Goal: Task Accomplishment & Management: Manage account settings

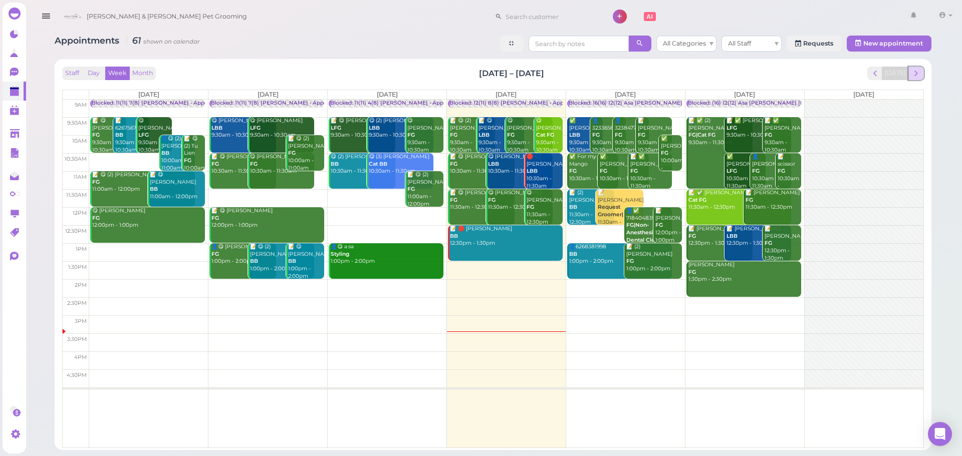
click at [918, 73] on span "next" at bounding box center [916, 74] width 10 height 10
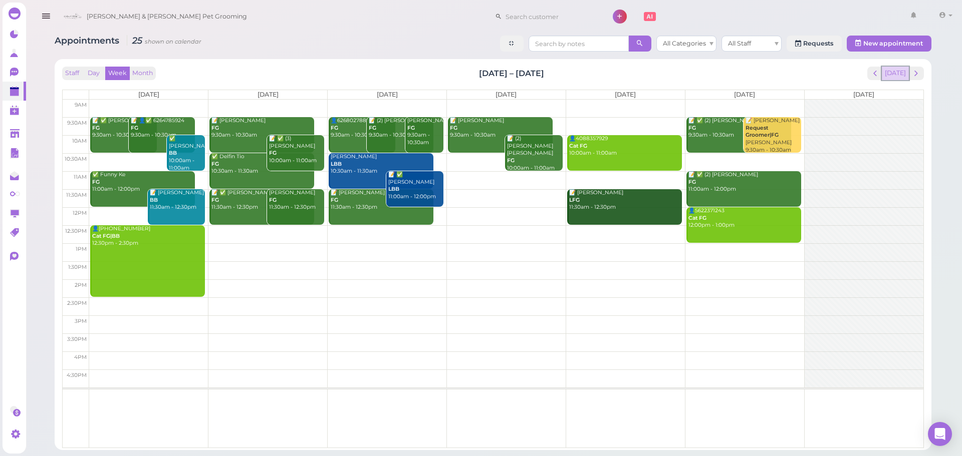
click at [897, 70] on button "[DATE]" at bounding box center [895, 74] width 27 height 14
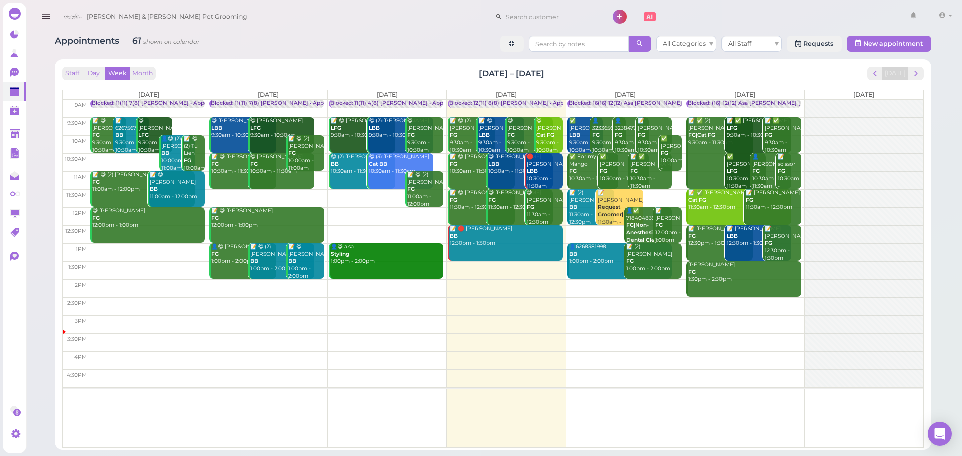
click at [916, 81] on div "Staff Day Week Month Sep 29 – Oct 5, 2025 Today Mon 9/29 Tue 9/30 Wed 10/1 Thu …" at bounding box center [493, 258] width 862 height 382
click at [917, 76] on span "next" at bounding box center [916, 74] width 10 height 10
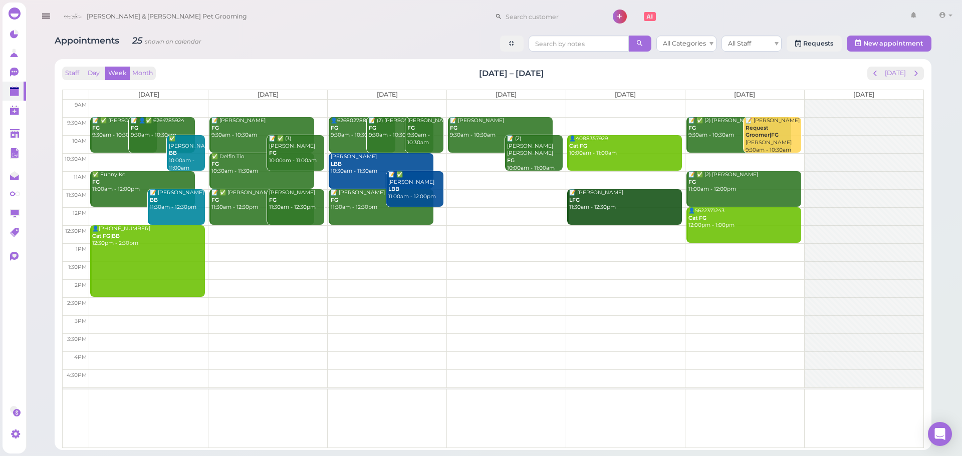
click at [600, 122] on td at bounding box center [506, 126] width 834 height 18
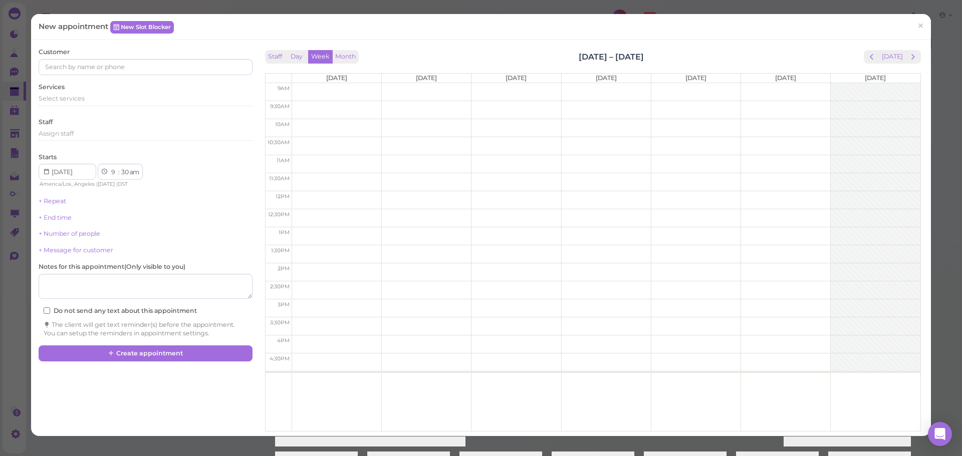
click at [113, 93] on div "Services Select services" at bounding box center [145, 97] width 213 height 28
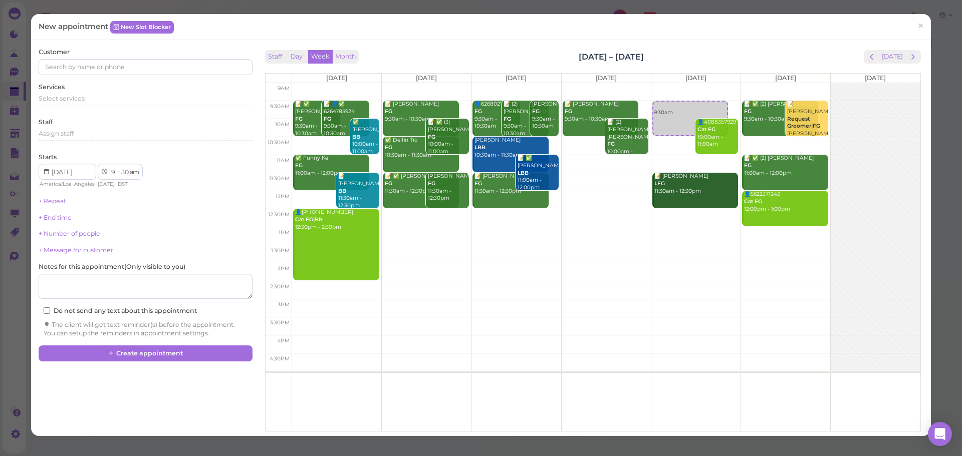
click at [104, 111] on div "Customer Services Select services Staff Assign staff Starts 1 2 3 4 5 6 7 8 9 1…" at bounding box center [145, 193] width 213 height 291
click at [104, 104] on div "Select services" at bounding box center [145, 100] width 213 height 12
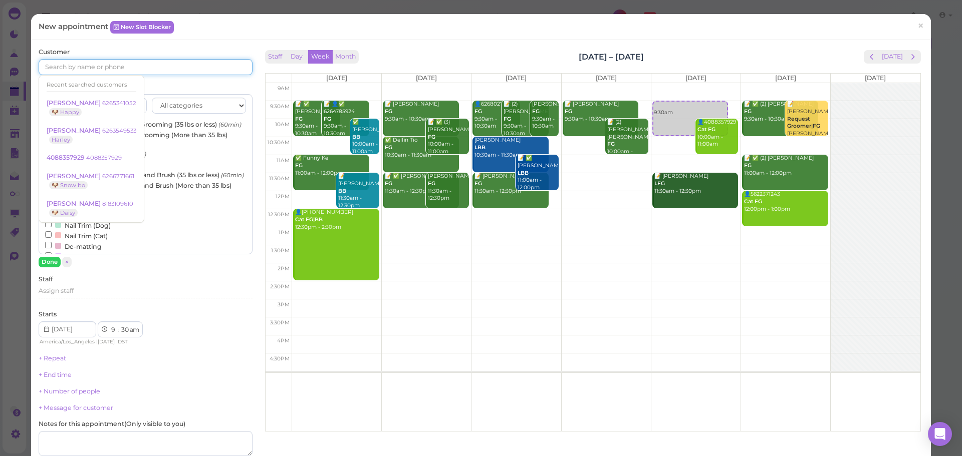
click at [88, 64] on input at bounding box center [145, 67] width 213 height 16
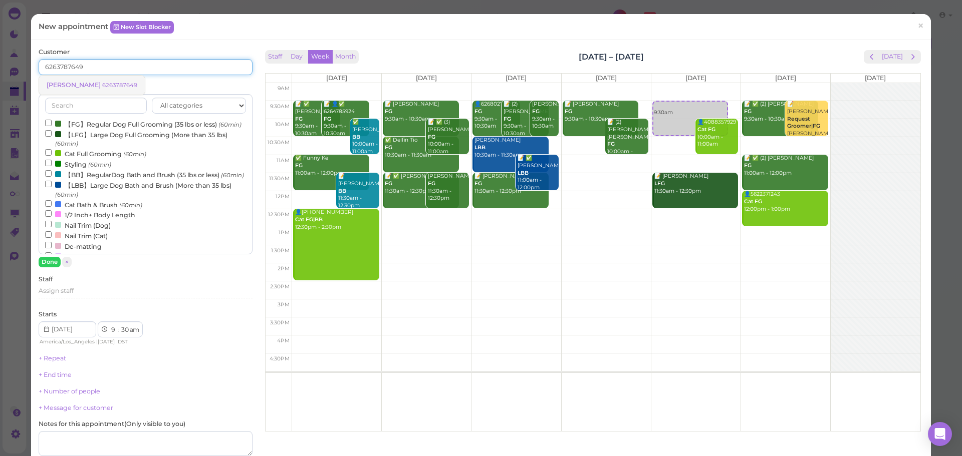
type input "6263787649"
click at [125, 82] on small "6263787649" at bounding box center [119, 85] width 35 height 7
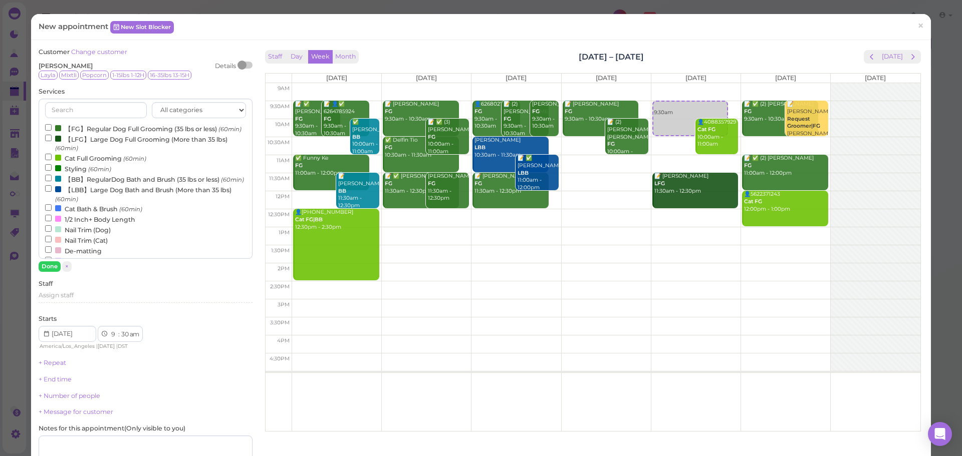
click at [88, 129] on label "【FG】Regular Dog Full Grooming (35 lbs or less) (60min)" at bounding box center [143, 128] width 196 height 11
click at [52, 129] on input "【FG】Regular Dog Full Grooming (35 lbs or less) (60min)" at bounding box center [48, 127] width 7 height 7
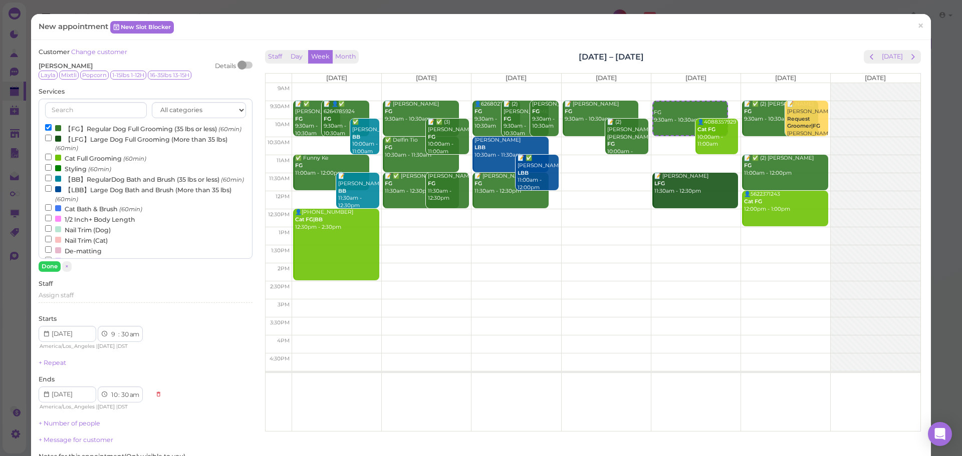
click at [49, 272] on div "Customer Change customer Dianna Gomez Details Layla Mixtli Popcorn 1-15lbs 1-12…" at bounding box center [145, 288] width 213 height 480
click at [51, 265] on button "Done" at bounding box center [50, 266] width 22 height 11
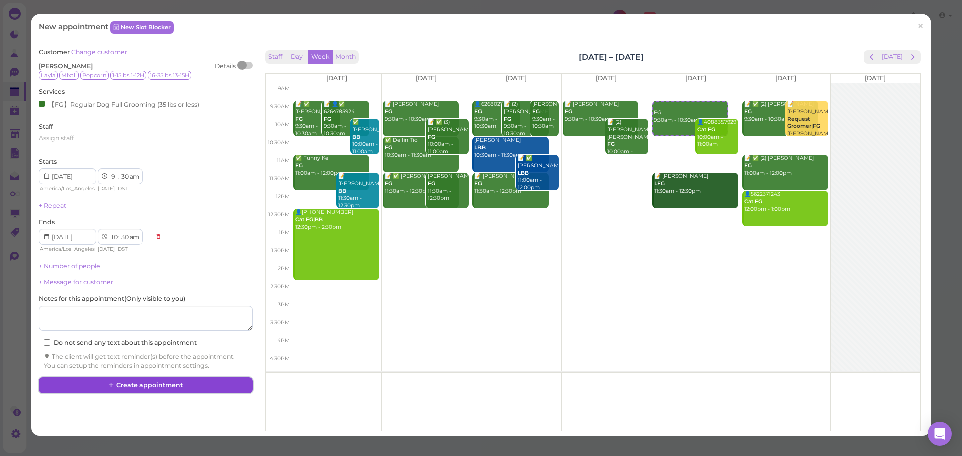
click at [170, 386] on button "Create appointment" at bounding box center [145, 386] width 213 height 16
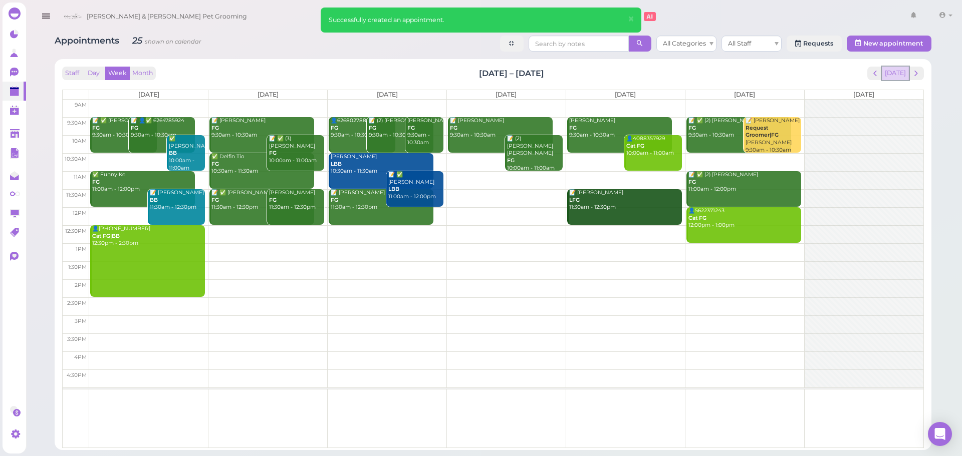
click at [903, 70] on button "[DATE]" at bounding box center [895, 74] width 27 height 14
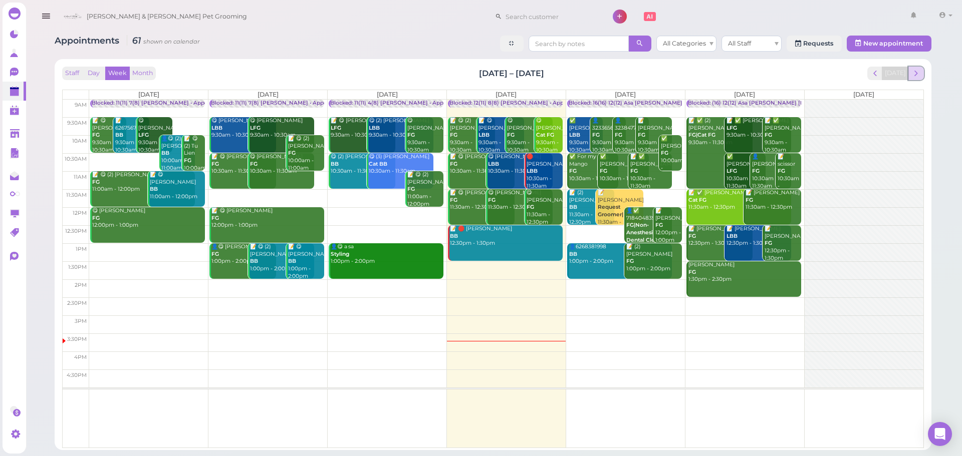
click at [913, 69] on span "next" at bounding box center [916, 74] width 10 height 10
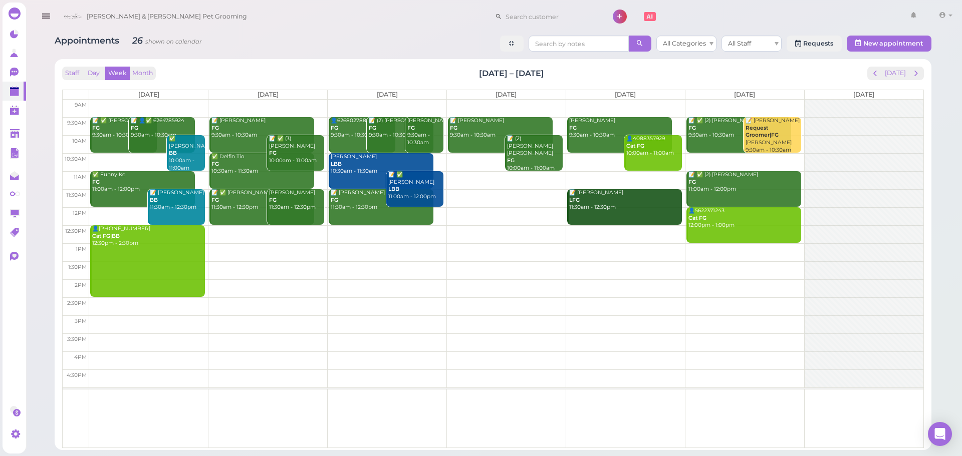
click at [560, 122] on td at bounding box center [506, 126] width 834 height 18
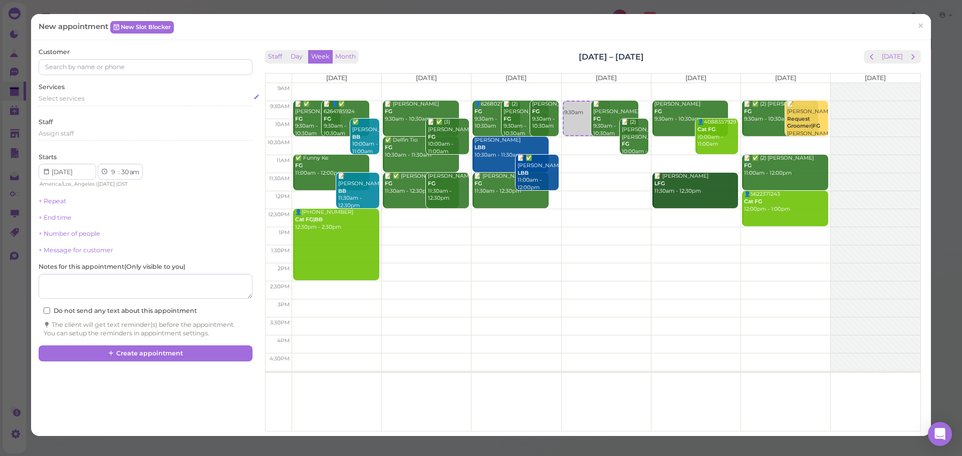
click at [113, 103] on div "Select services" at bounding box center [145, 98] width 213 height 9
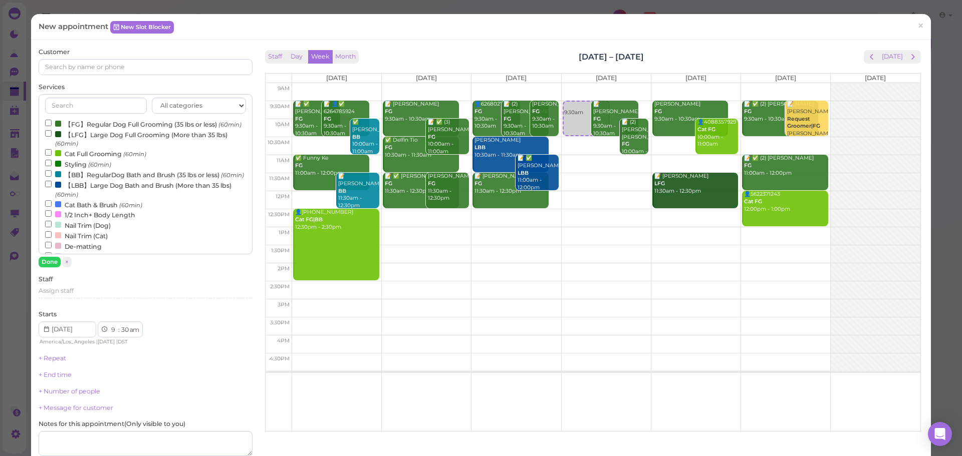
drag, startPoint x: 113, startPoint y: 103, endPoint x: 106, endPoint y: 122, distance: 20.1
click at [106, 122] on label "【FG】Regular Dog Full Grooming (35 lbs or less) (60min)" at bounding box center [143, 124] width 196 height 11
click at [52, 122] on input "【FG】Regular Dog Full Grooming (35 lbs or less) (60min)" at bounding box center [48, 123] width 7 height 7
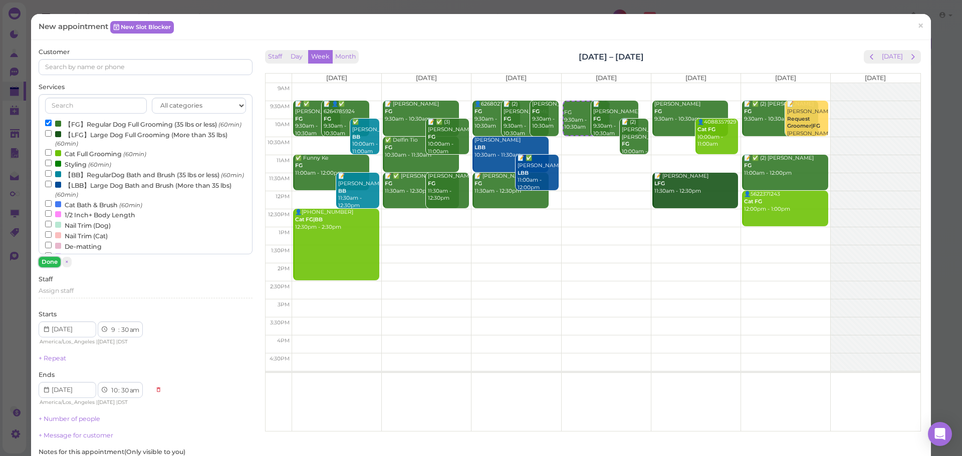
click at [51, 264] on button "Done" at bounding box center [50, 262] width 22 height 11
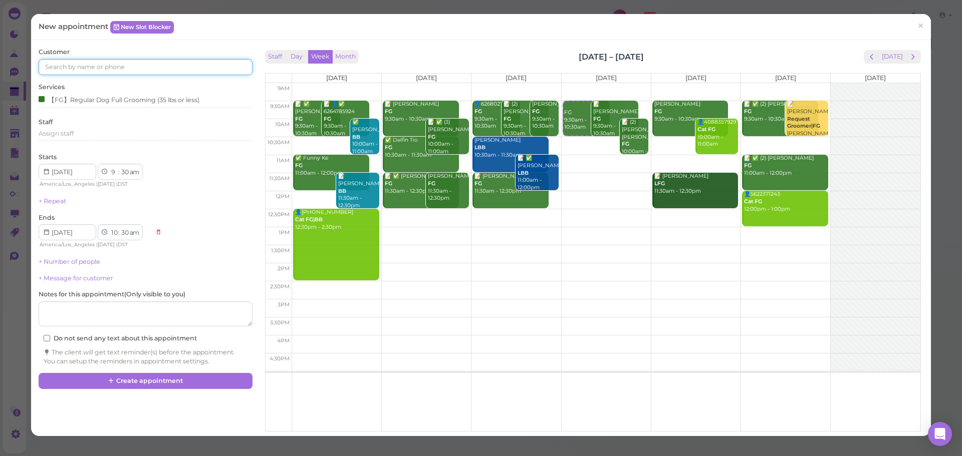
click at [144, 69] on input at bounding box center [145, 67] width 213 height 16
click at [212, 70] on input at bounding box center [145, 67] width 213 height 16
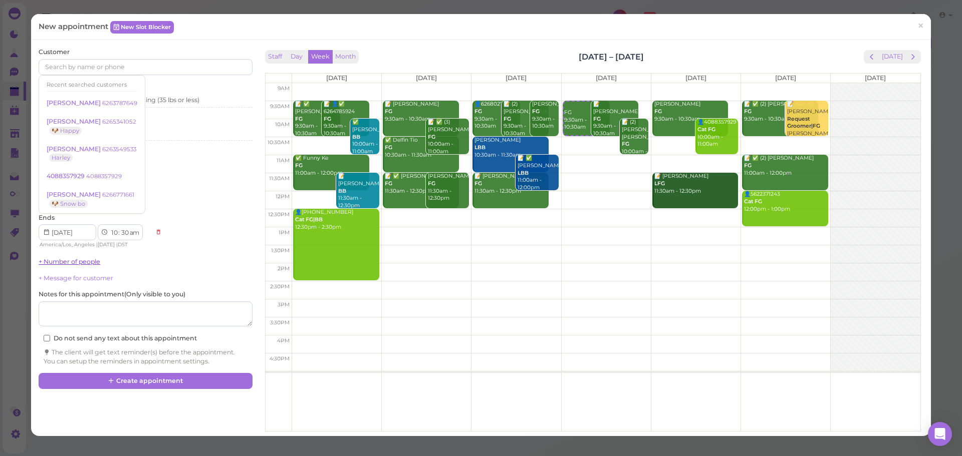
click at [59, 262] on link "+ Number of people" at bounding box center [70, 262] width 62 height 8
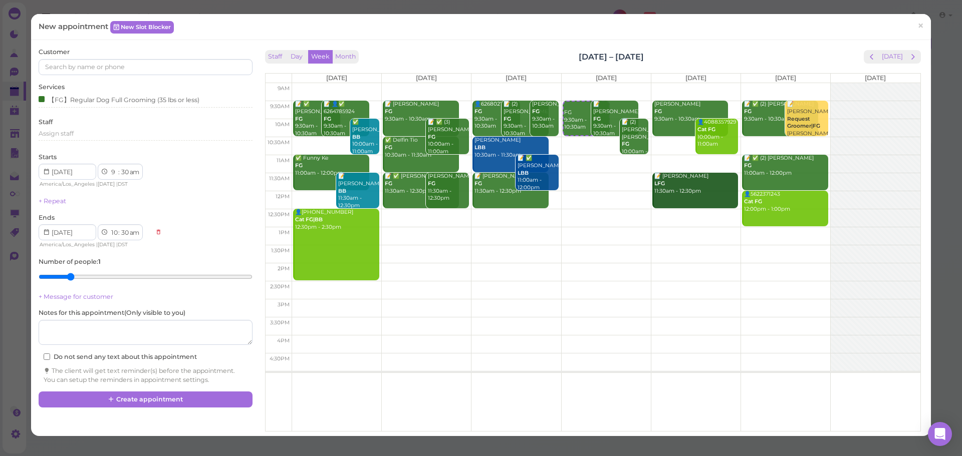
type input "2"
click at [61, 275] on input "range" at bounding box center [145, 277] width 213 height 16
click at [102, 61] on input at bounding box center [145, 67] width 213 height 16
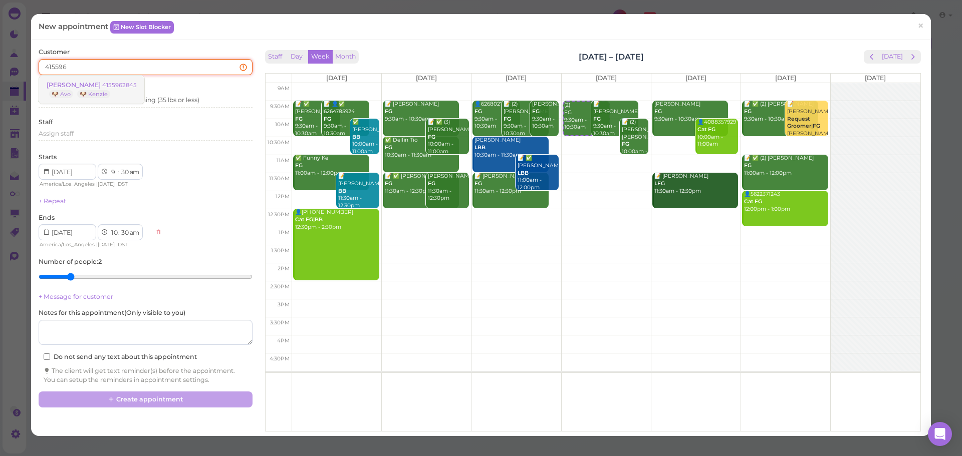
type input "415596"
click at [99, 78] on link "Randall Caudle 4155962845 🐶 Avo 🐶 Kenzie" at bounding box center [91, 90] width 105 height 28
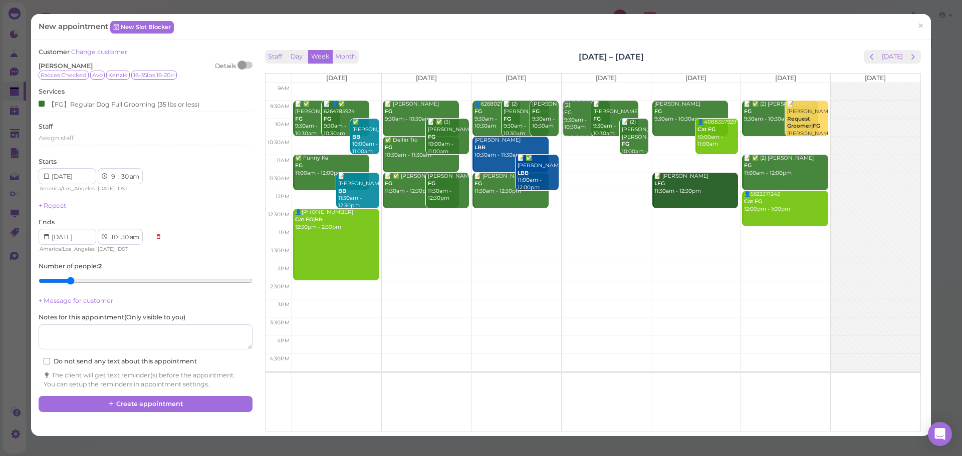
click at [139, 396] on div "Customer Change customer Randall Caudle Details Rabies Checked Avo Kenzie 16-35…" at bounding box center [145, 222] width 223 height 349
click at [141, 401] on button "Create appointment" at bounding box center [145, 404] width 213 height 16
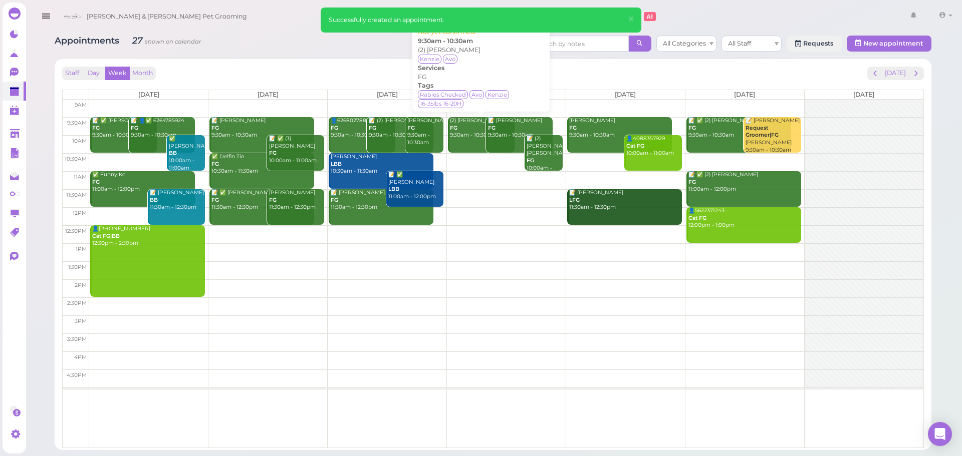
click at [467, 137] on div "(2) Randall Caudle FG 9:30am - 10:30am" at bounding box center [481, 128] width 65 height 22
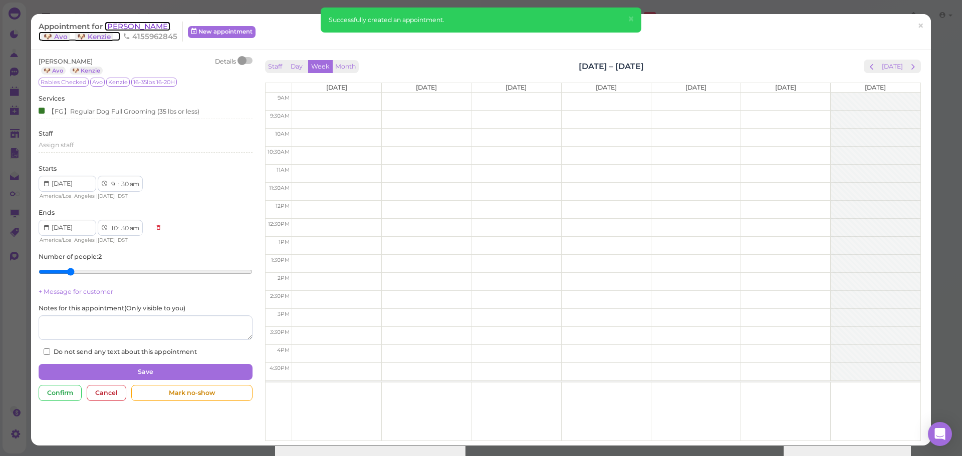
click at [148, 30] on span "Randall Caudle" at bounding box center [138, 27] width 66 height 10
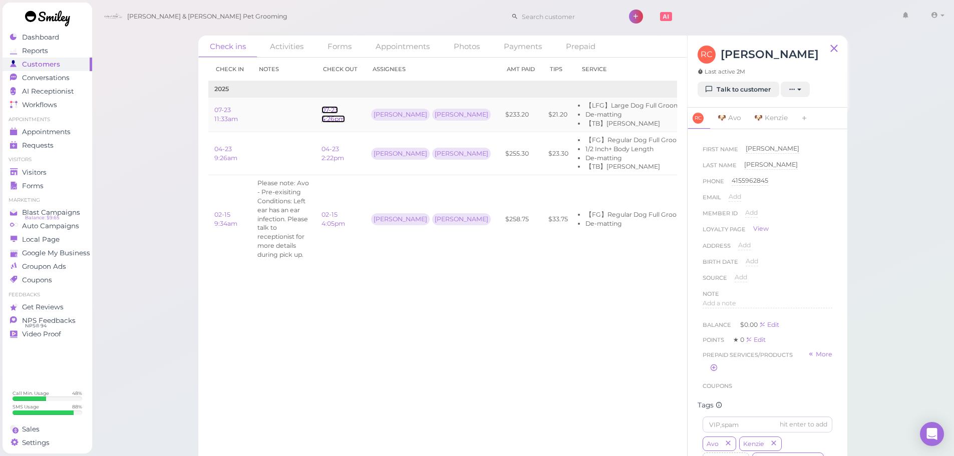
click at [326, 118] on link "07-23 4:26pm" at bounding box center [334, 114] width 24 height 17
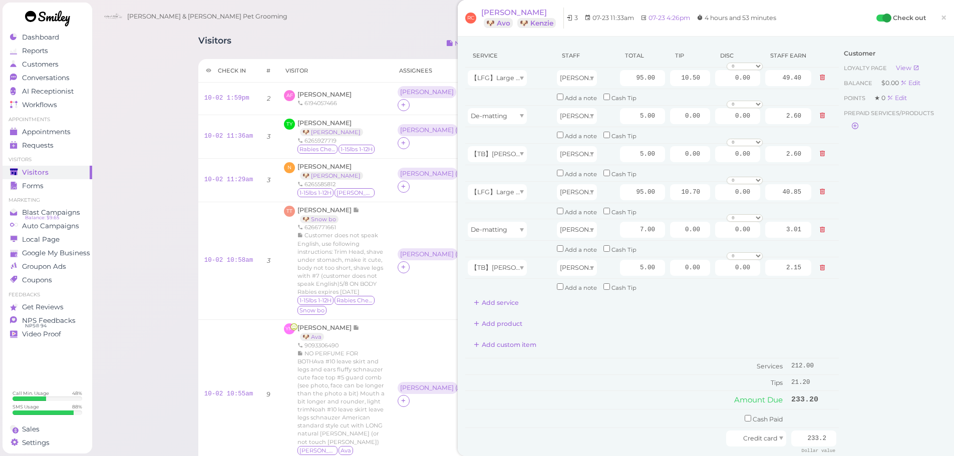
click at [926, 18] on div "Check out ×" at bounding box center [912, 18] width 70 height 21
click at [941, 20] on span "×" at bounding box center [944, 18] width 7 height 14
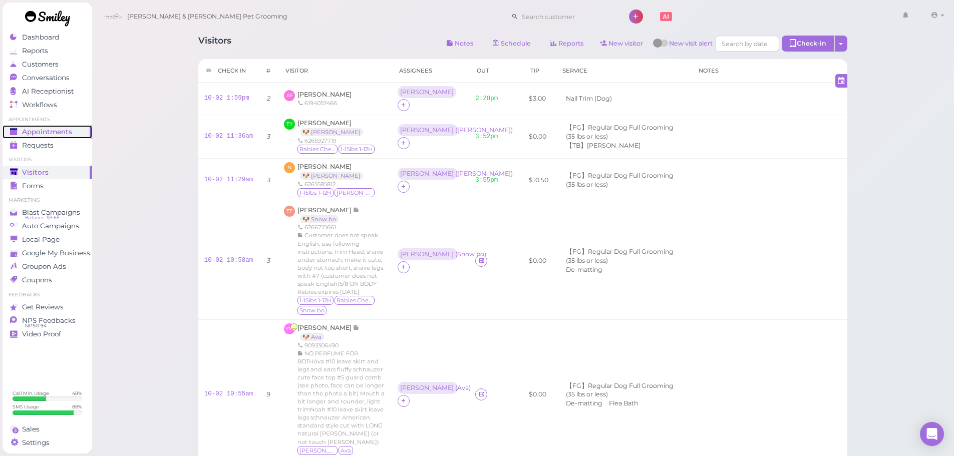
click at [37, 128] on span "Appointments" at bounding box center [47, 132] width 50 height 9
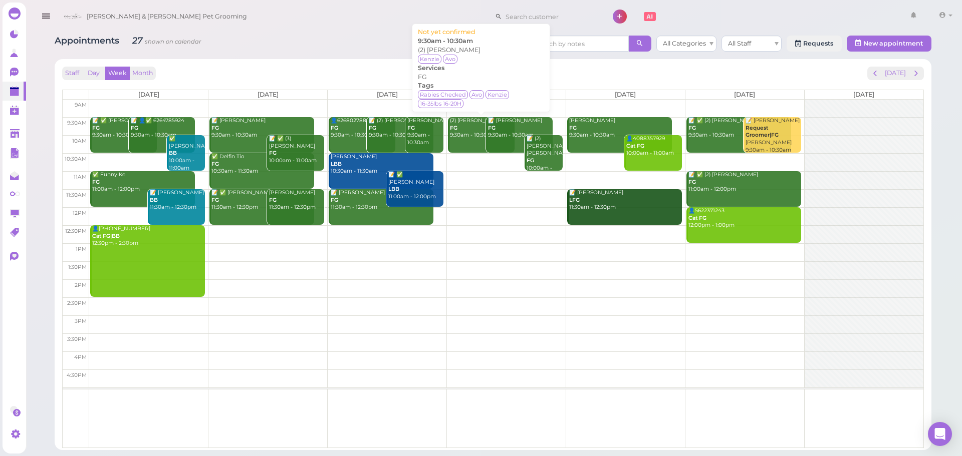
click at [458, 144] on link "(2) Randall Caudle FG 9:30am - 10:30am" at bounding box center [481, 135] width 67 height 36
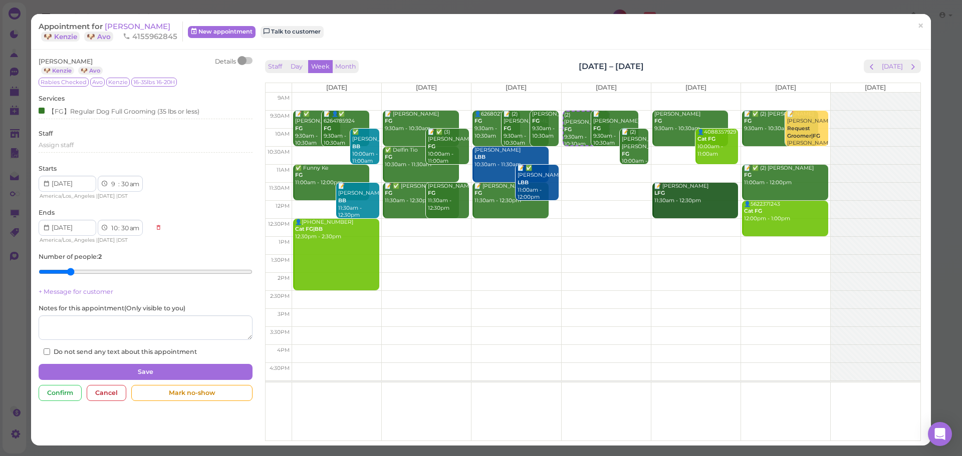
drag, startPoint x: 64, startPoint y: 89, endPoint x: 64, endPoint y: 124, distance: 35.1
click at [64, 103] on div "Randall Caudle 🐶 Kenzie 🐶 Avo Details Rabies Checked Avo Kenzie 16-35lbs 16-20H…" at bounding box center [145, 207] width 213 height 300
click at [64, 124] on div "Randall Caudle 🐶 Kenzie 🐶 Avo Details Rabies Checked Avo Kenzie 16-35lbs 16-20H…" at bounding box center [145, 207] width 213 height 300
click at [65, 117] on div "【FG】Regular Dog Full Grooming (35 lbs or less)" at bounding box center [145, 113] width 213 height 14
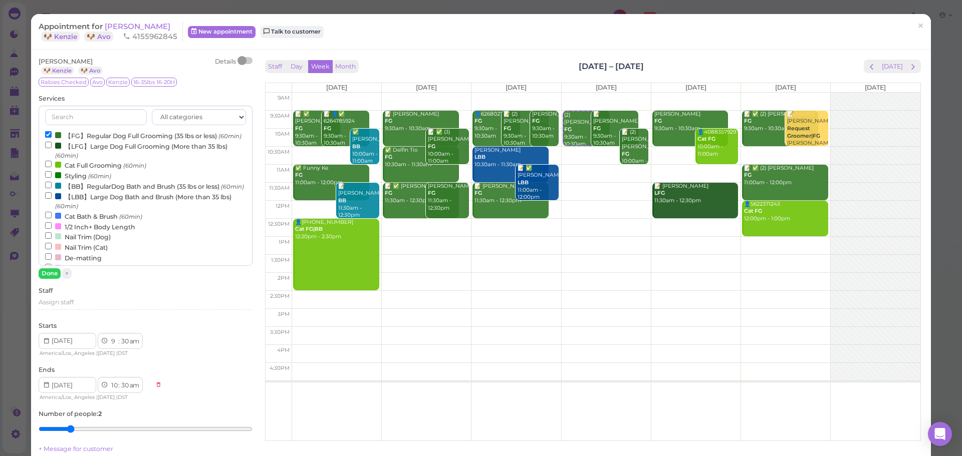
click at [71, 137] on label "【FG】Regular Dog Full Grooming (35 lbs or less) (60min)" at bounding box center [143, 135] width 196 height 11
click at [52, 137] on input "【FG】Regular Dog Full Grooming (35 lbs or less) (60min)" at bounding box center [48, 134] width 7 height 7
click at [75, 160] on label "【LFG】Large Dog Full Grooming (More than 35 lbs) (60min)" at bounding box center [145, 151] width 200 height 20
click at [52, 148] on input "【LFG】Large Dog Full Grooming (More than 35 lbs) (60min)" at bounding box center [48, 145] width 7 height 7
click at [73, 140] on label "【FG】Regular Dog Full Grooming (35 lbs or less) (60min)" at bounding box center [143, 135] width 196 height 11
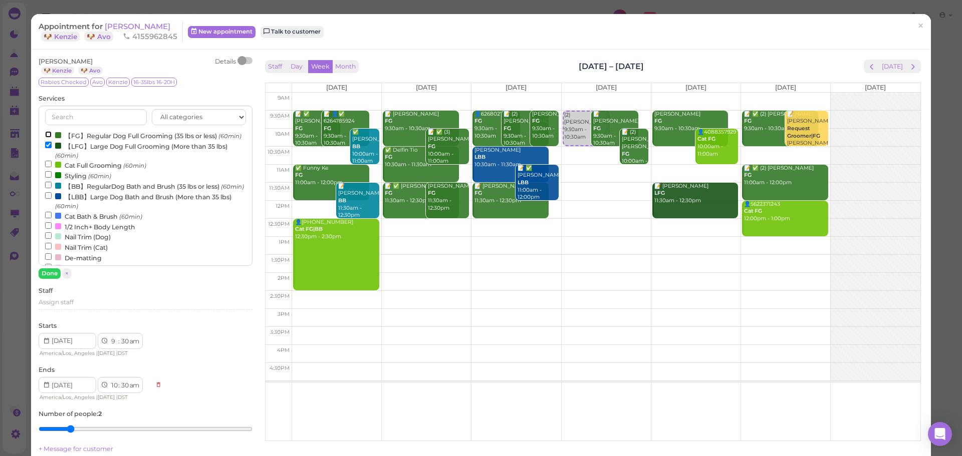
click at [52, 138] on input "【FG】Regular Dog Full Grooming (35 lbs or less) (60min)" at bounding box center [48, 134] width 7 height 7
select select "11"
click at [50, 275] on button "Done" at bounding box center [50, 273] width 22 height 11
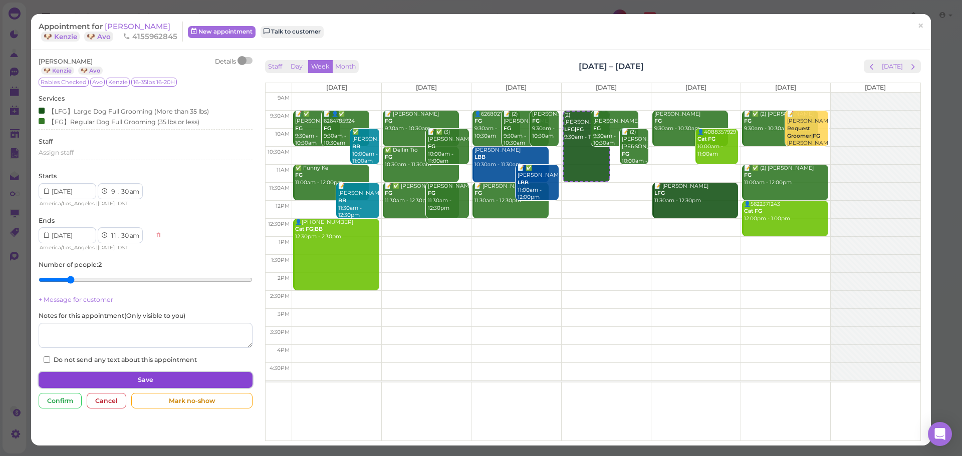
click at [135, 378] on button "Save" at bounding box center [145, 380] width 213 height 16
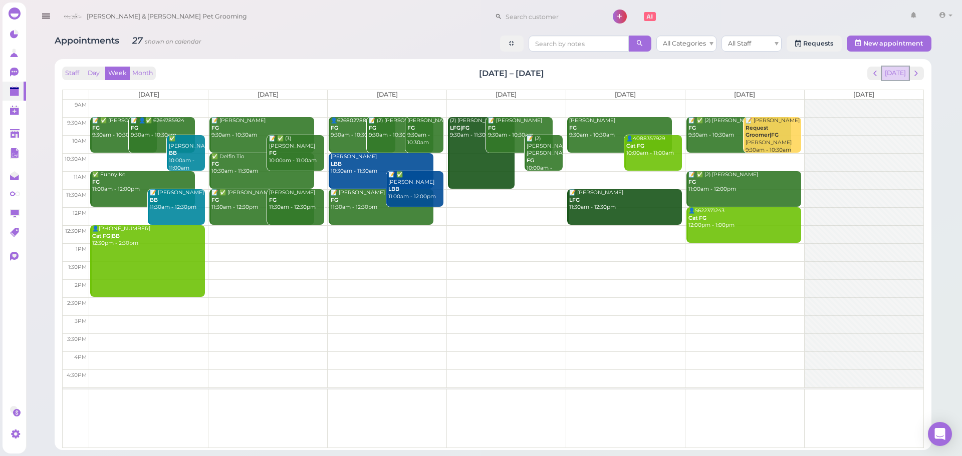
click at [898, 68] on button "[DATE]" at bounding box center [895, 74] width 27 height 14
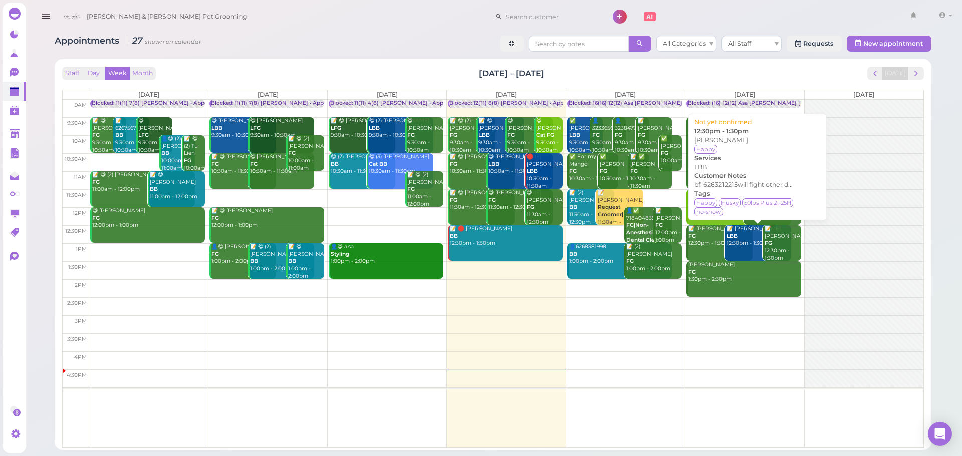
click at [739, 246] on div "📝 Shelly Huang LBB 12:30pm - 1:30pm" at bounding box center [758, 236] width 65 height 22
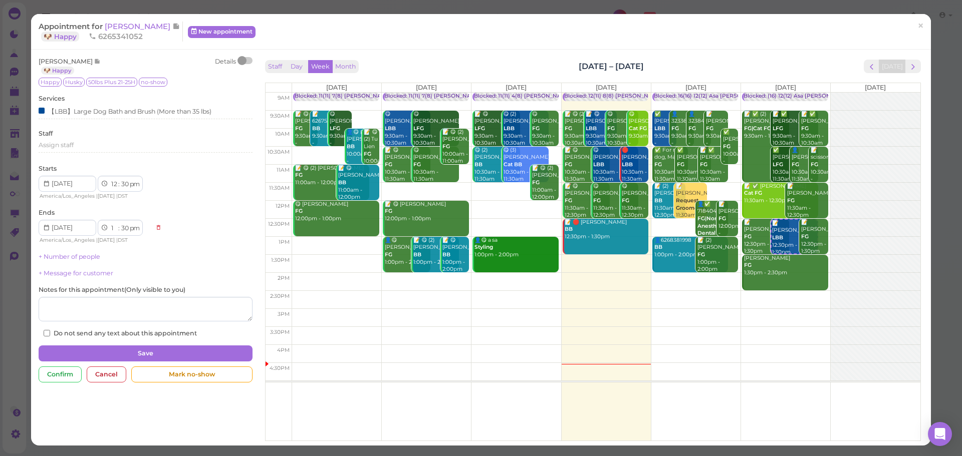
click at [120, 20] on div "Appointment for Shelly Huang 🐶 Happy 6265341052 New appointment ×" at bounding box center [481, 32] width 900 height 36
click at [120, 24] on span "Shelly Huang" at bounding box center [139, 27] width 68 height 10
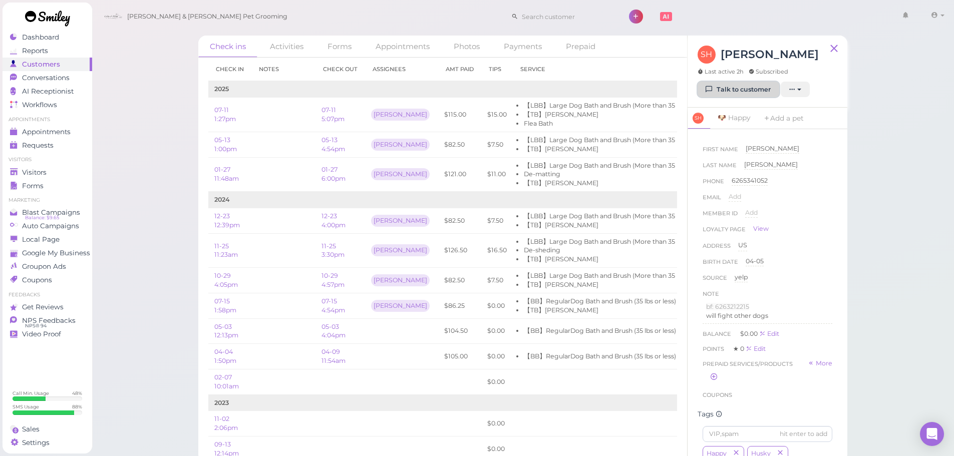
click at [740, 96] on link "Talk to customer" at bounding box center [739, 90] width 82 height 16
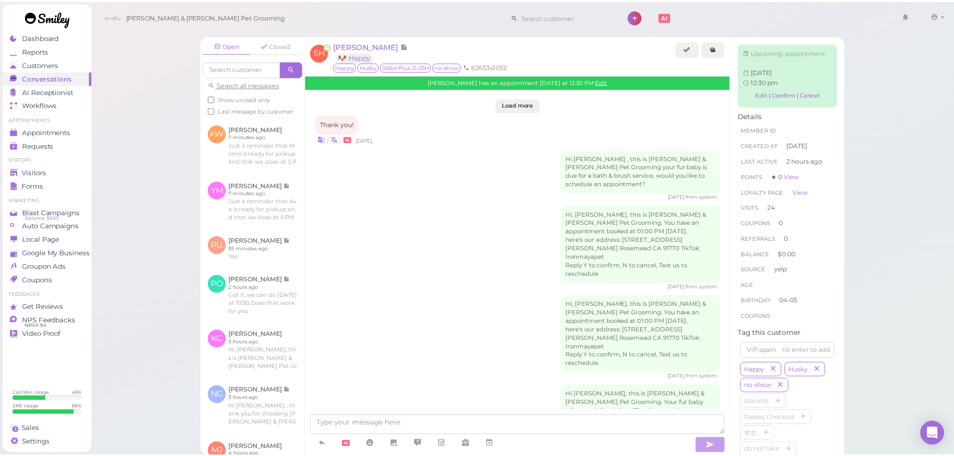
scroll to position [1583, 0]
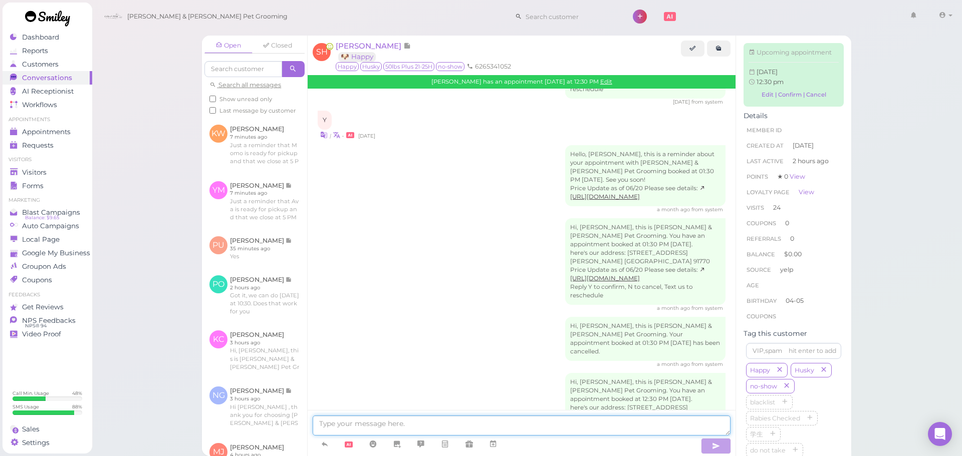
click at [359, 420] on textarea at bounding box center [522, 426] width 418 height 20
type textarea "Hi Shelly, we have an availability for Happy at 12 PM or 1 PM tomorrow as well,…"
click at [72, 170] on div "Visitors" at bounding box center [46, 172] width 72 height 9
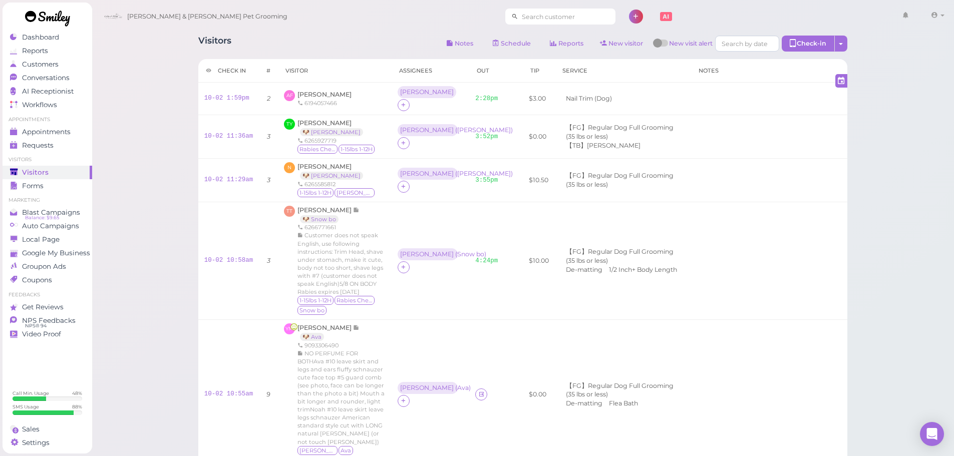
click at [554, 20] on input at bounding box center [566, 17] width 97 height 16
type input "626418939"
click at [536, 33] on span at bounding box center [540, 35] width 8 height 8
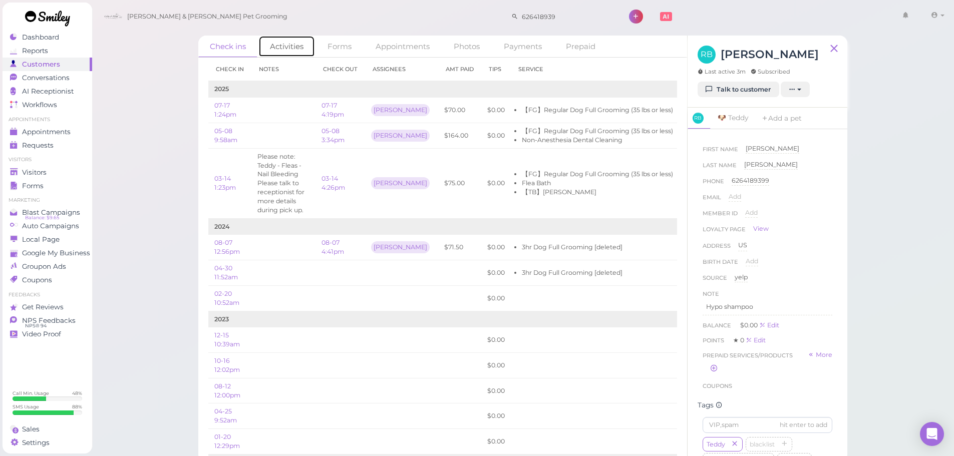
click at [284, 51] on link "Activities" at bounding box center [286, 47] width 57 height 22
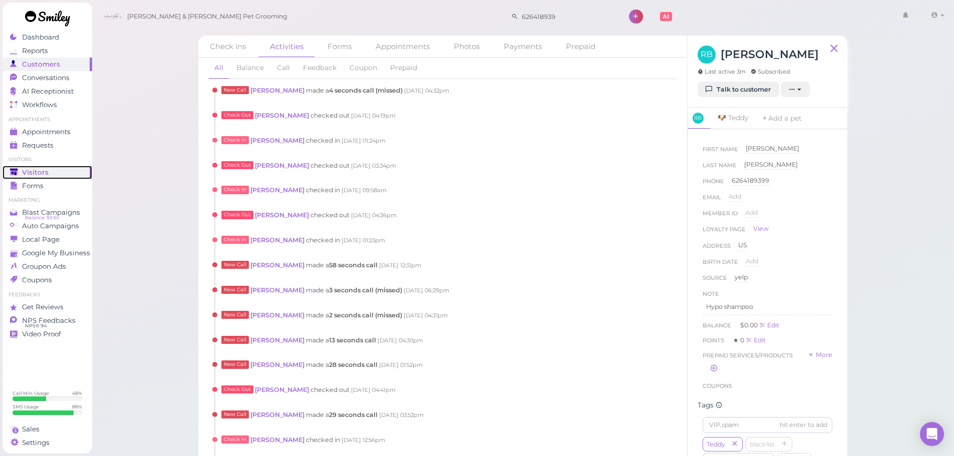
click at [52, 176] on div "Visitors" at bounding box center [46, 172] width 72 height 9
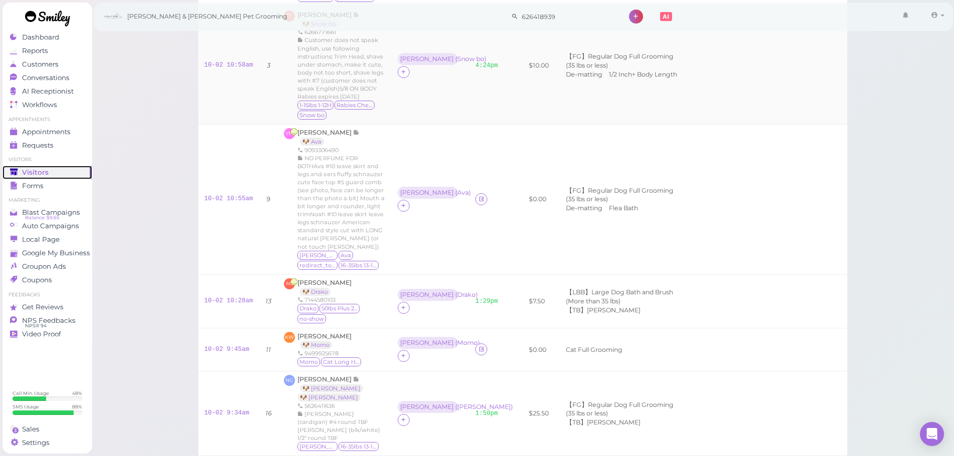
scroll to position [200, 0]
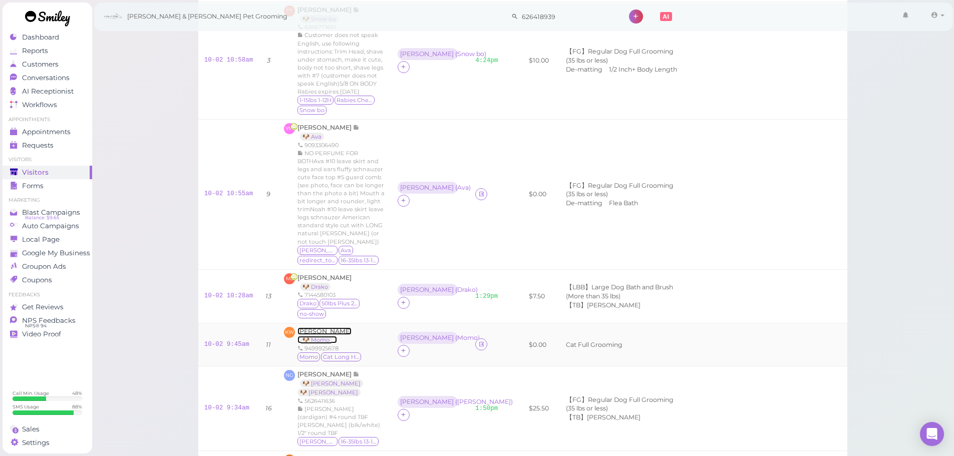
click at [323, 328] on span "[PERSON_NAME]" at bounding box center [325, 332] width 54 height 8
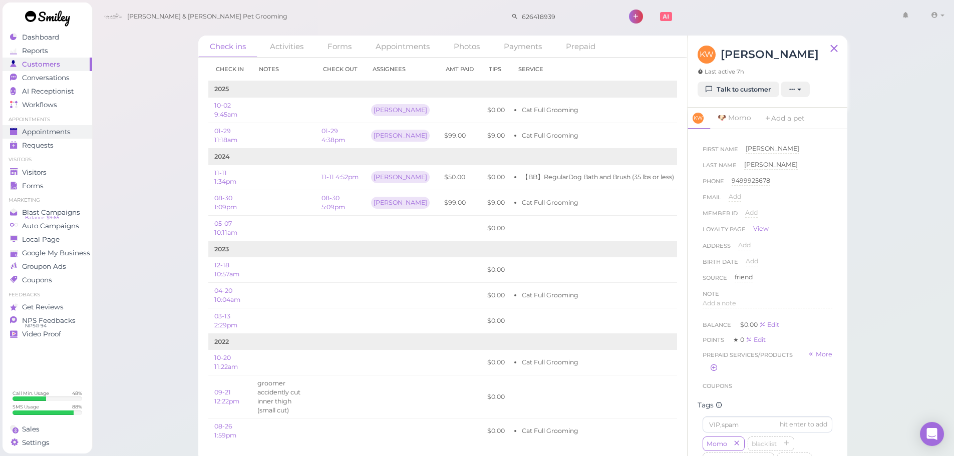
drag, startPoint x: 145, startPoint y: 107, endPoint x: 84, endPoint y: 125, distance: 64.2
click at [145, 107] on div "Check ins Activities Forms Appointments Photos Payments Prepaid Check in Notes …" at bounding box center [523, 231] width 863 height 463
click at [48, 174] on div "Visitors" at bounding box center [46, 172] width 72 height 9
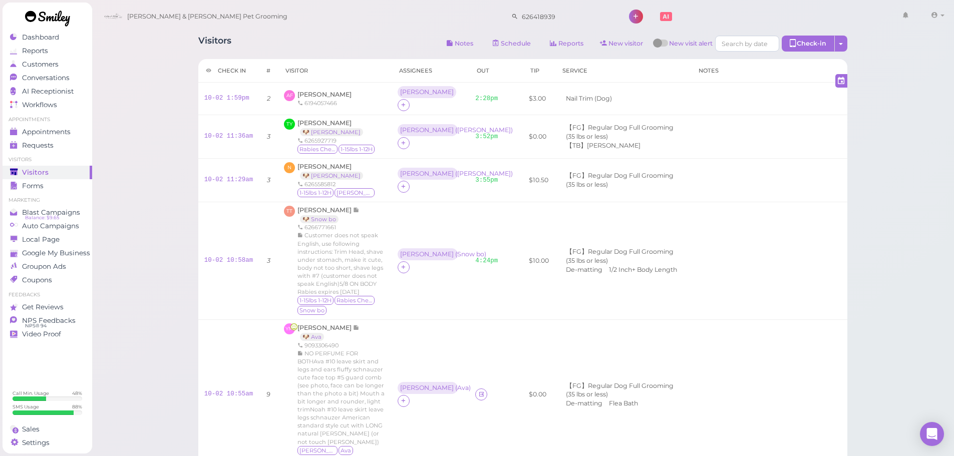
click at [321, 43] on div "Visitors Notes Schedule Reports New visitor New visit alert Check-in Customer c…" at bounding box center [522, 45] width 649 height 19
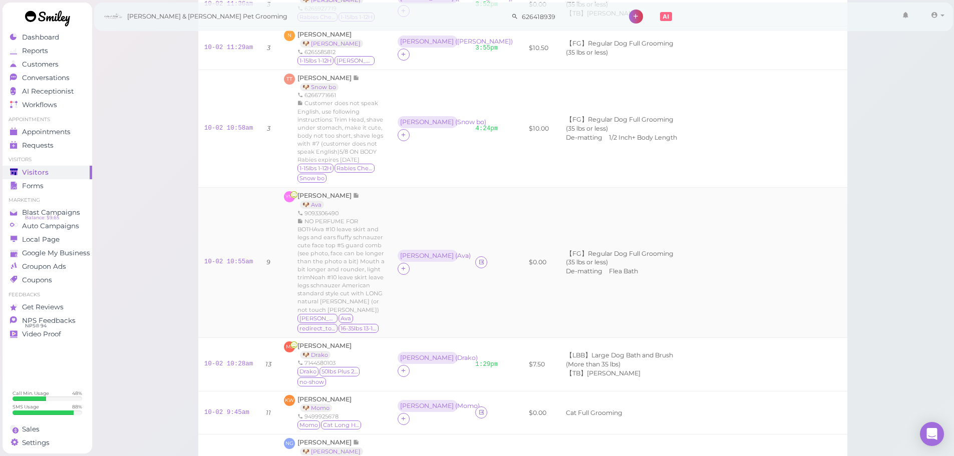
scroll to position [150, 0]
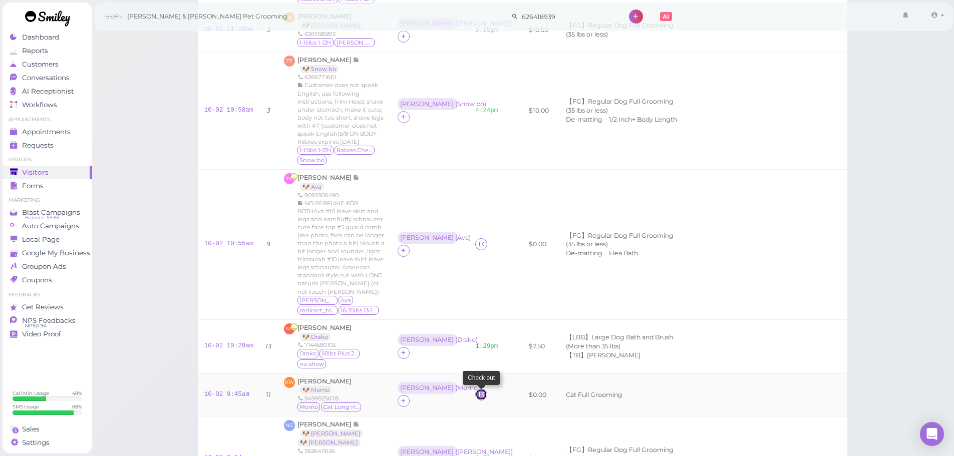
click at [478, 391] on icon at bounding box center [481, 395] width 7 height 8
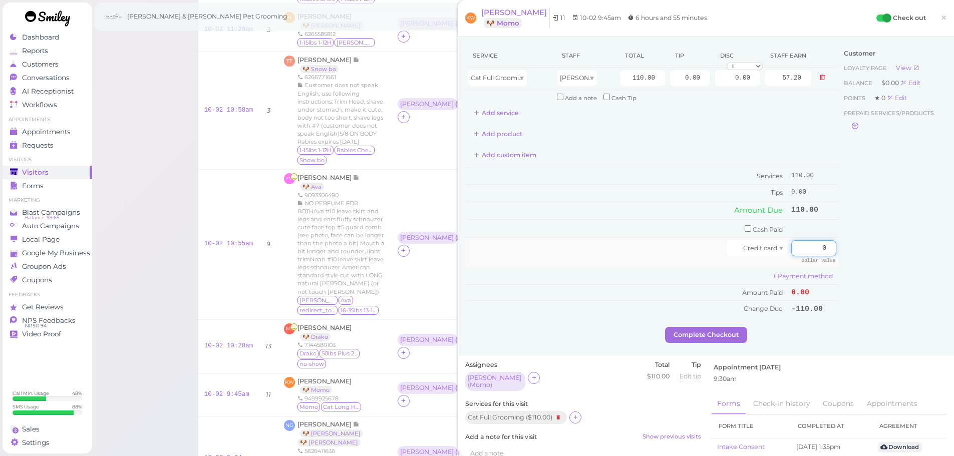
click at [805, 253] on input "0" at bounding box center [813, 248] width 45 height 16
type input "110"
click at [872, 307] on div "Customer Loyalty page View Balance $0.00 Edit Points ★ 0 Edit Prepaid services/…" at bounding box center [893, 185] width 108 height 283
click at [725, 331] on button "Complete Checkout" at bounding box center [706, 335] width 82 height 16
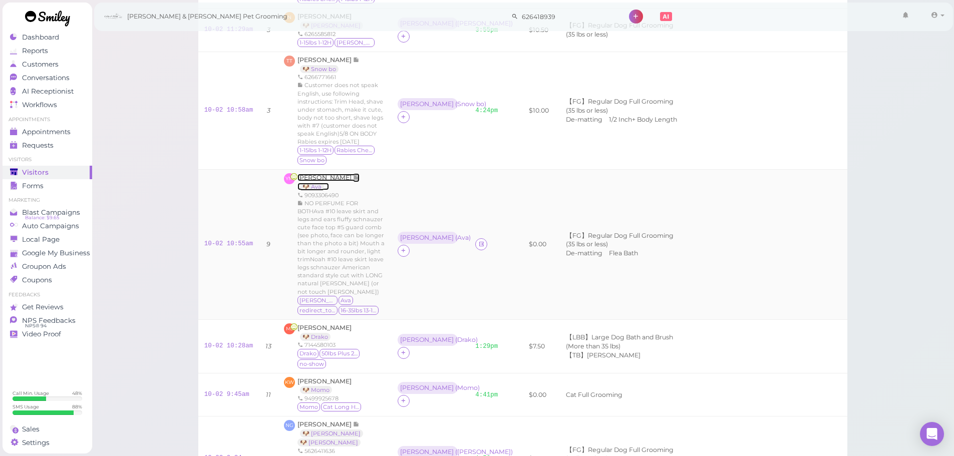
click at [317, 174] on span "[PERSON_NAME]" at bounding box center [326, 178] width 56 height 8
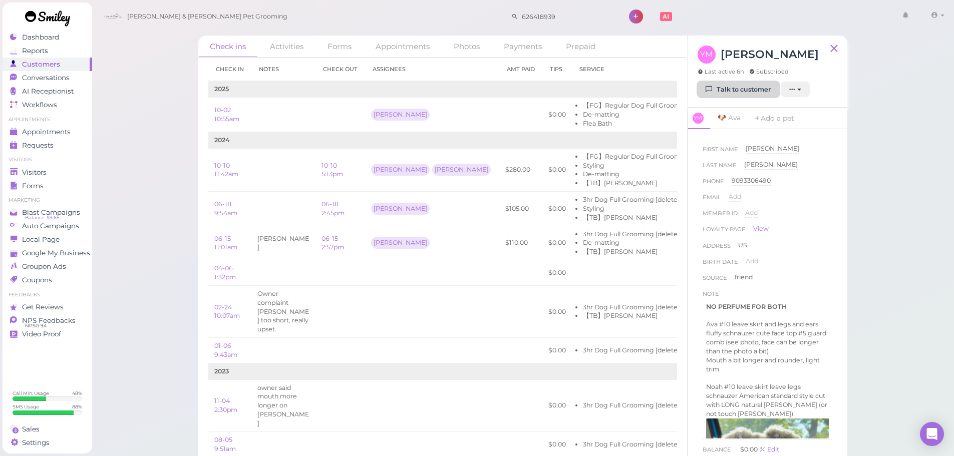
click at [726, 92] on link "Talk to customer" at bounding box center [739, 90] width 82 height 16
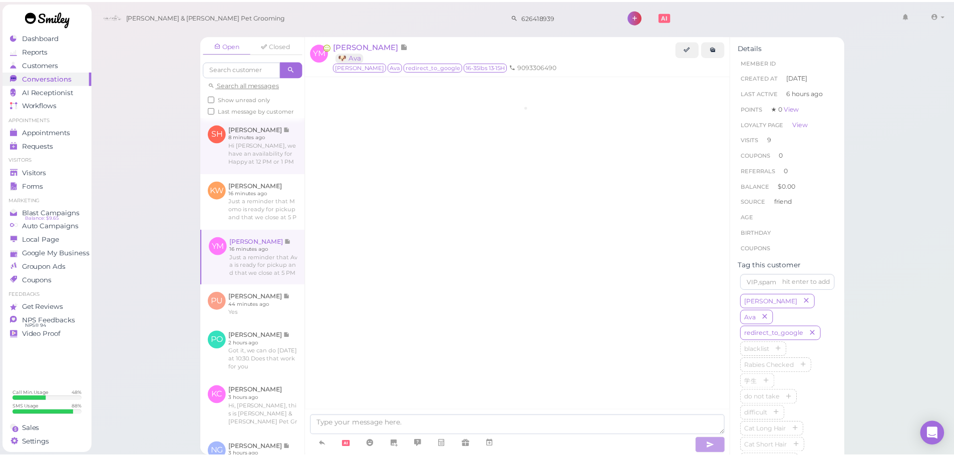
scroll to position [1583, 0]
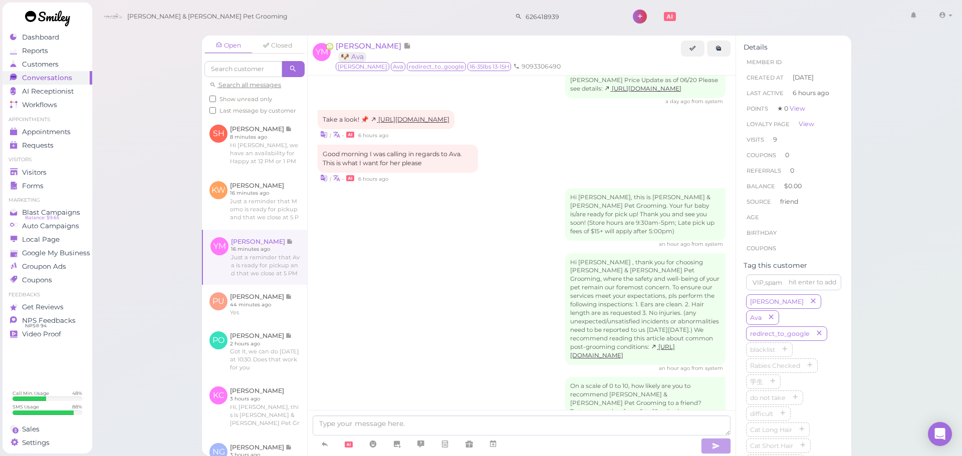
click at [166, 152] on div "Open Closed Search all messages Show unread only Last message by customer SH Sh…" at bounding box center [527, 228] width 871 height 456
click at [71, 167] on link "Visitors" at bounding box center [48, 173] width 90 height 14
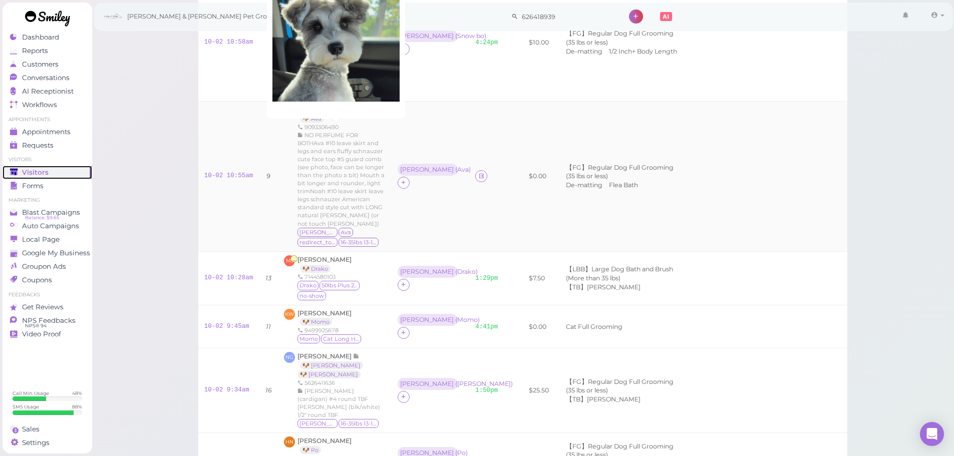
scroll to position [200, 0]
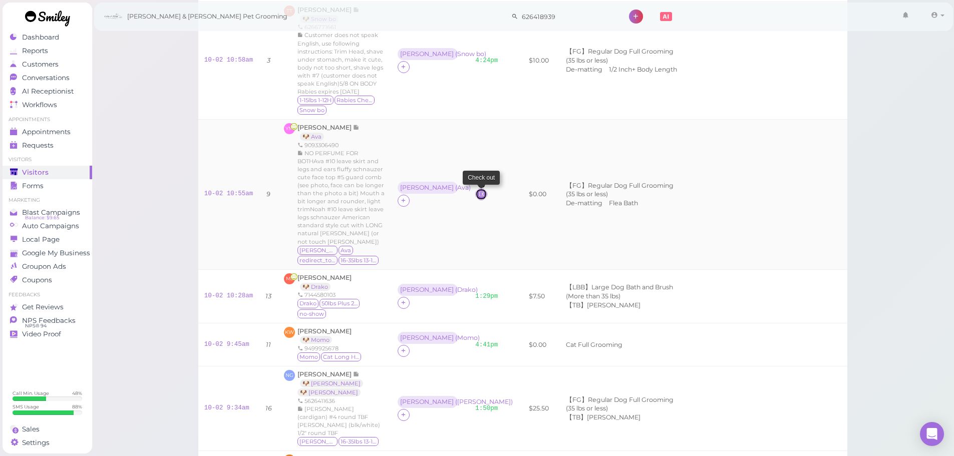
click at [478, 190] on icon at bounding box center [481, 194] width 7 height 8
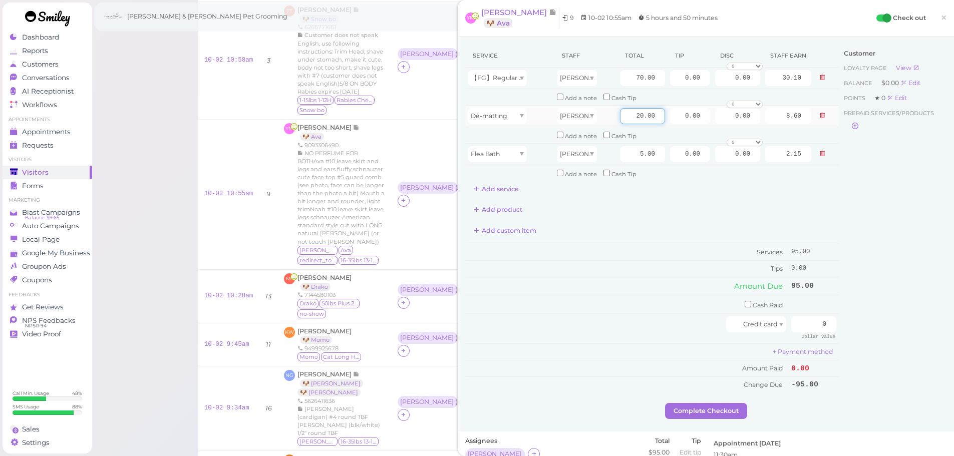
click at [624, 116] on input "20.00" at bounding box center [642, 116] width 45 height 16
click at [631, 241] on div "Service Staff Total Tip Disc Staff earn 【FG】Regular Dog Full Grooming (35 lbs o…" at bounding box center [652, 218] width 374 height 349
click at [627, 85] on input "70.00" at bounding box center [642, 78] width 45 height 16
type input "80.00"
type input "34.40"
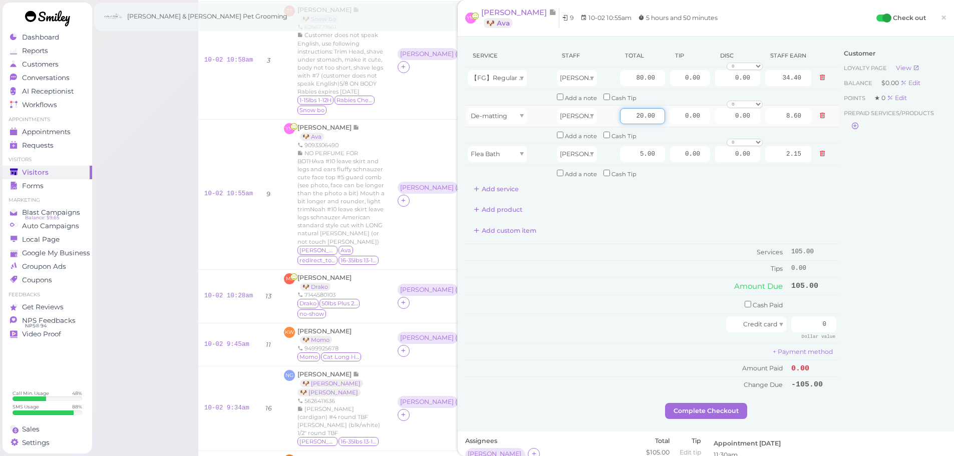
click at [626, 116] on input "20.00" at bounding box center [642, 116] width 45 height 16
type input "10.00"
type input "4.30"
click at [634, 272] on td "Tips" at bounding box center [627, 268] width 324 height 16
drag, startPoint x: 792, startPoint y: 323, endPoint x: 961, endPoint y: 292, distance: 171.6
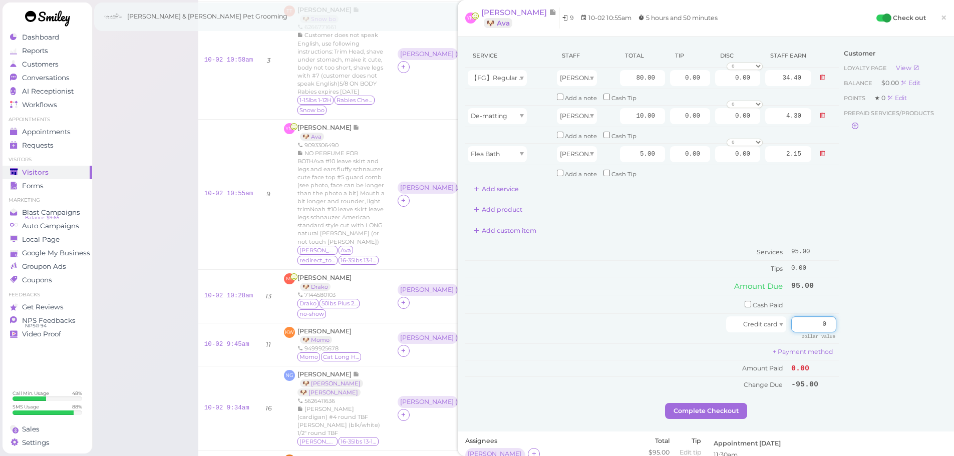
click at [954, 312] on html "Dashboard Reports Customers Conversations 0" at bounding box center [477, 271] width 954 height 943
type input "104.5"
drag, startPoint x: 672, startPoint y: 83, endPoint x: 855, endPoint y: 78, distance: 183.4
click at [823, 82] on tr "【FG】Regular Dog Full Grooming (35 lbs or less) Rebecca 80.00 0.00 0.00 0 10% of…" at bounding box center [652, 79] width 374 height 22
type input "9.5"
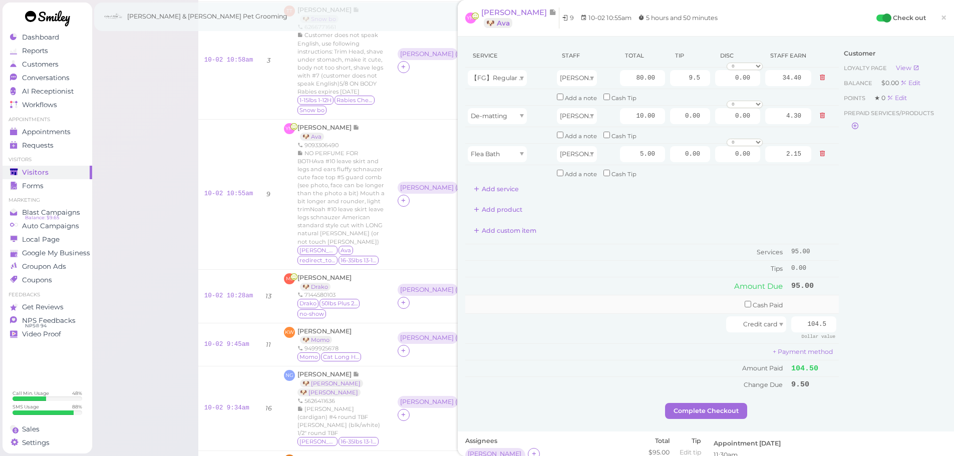
click at [603, 306] on td "Cash Paid" at bounding box center [627, 305] width 324 height 19
click at [712, 412] on button "Complete Checkout" at bounding box center [706, 411] width 82 height 16
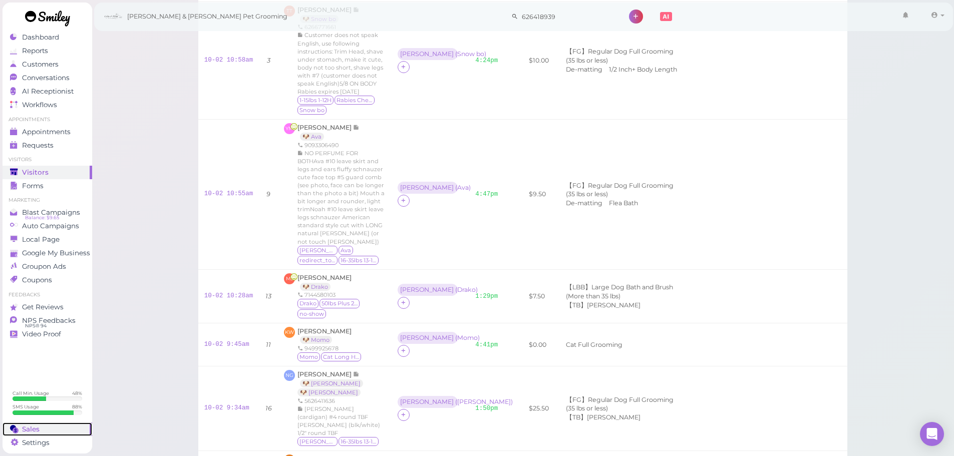
click at [59, 430] on div "Sales" at bounding box center [46, 429] width 72 height 9
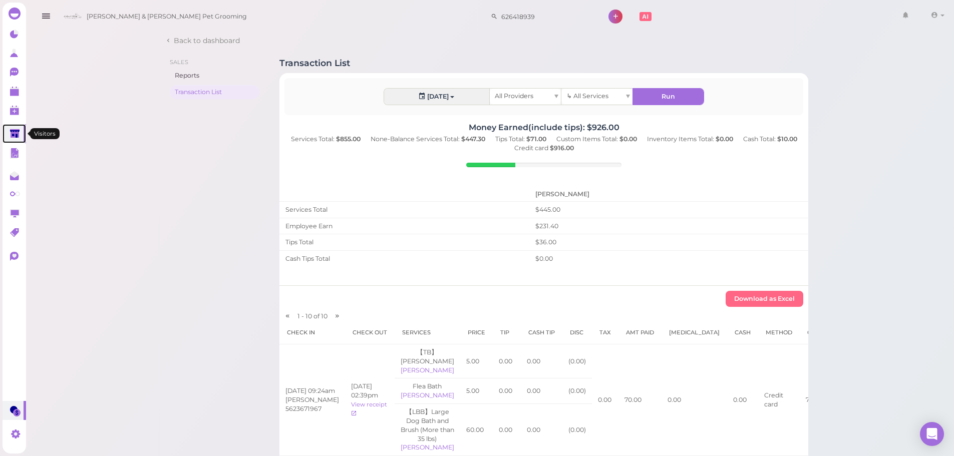
click at [16, 135] on icon at bounding box center [15, 134] width 10 height 8
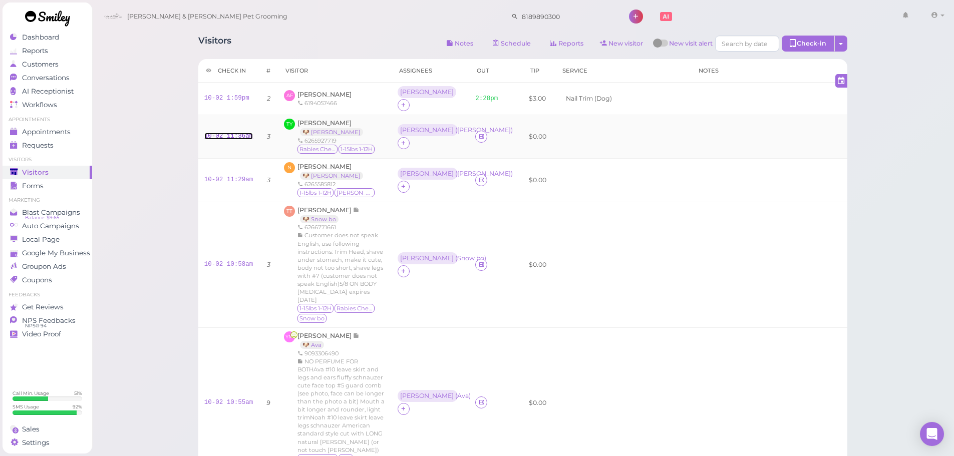
click at [215, 133] on link "10-02 11:36am" at bounding box center [228, 136] width 49 height 7
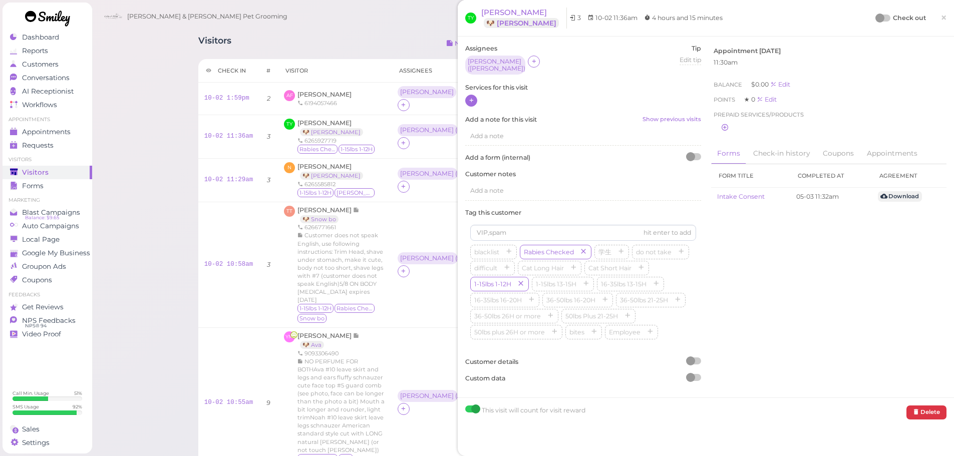
click at [471, 100] on icon at bounding box center [471, 101] width 7 height 8
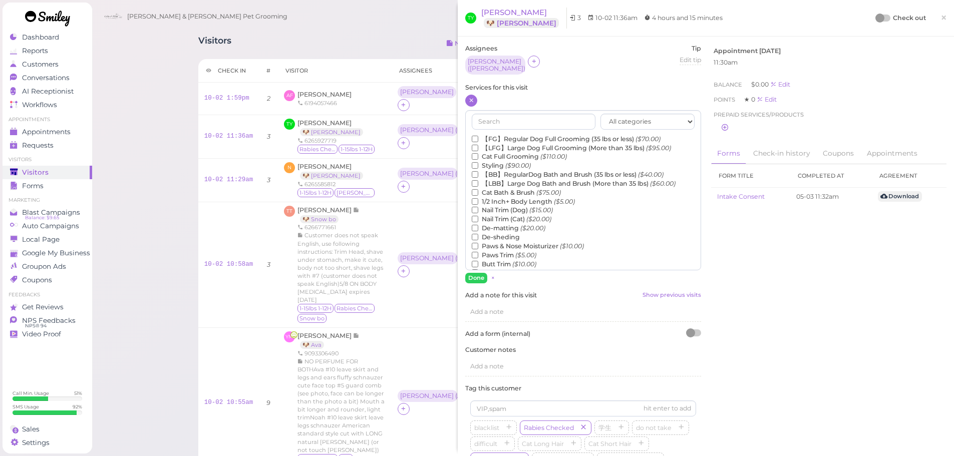
click at [504, 135] on label "【FG】Regular Dog Full Grooming (35 lbs or less) ($70.00)" at bounding box center [566, 139] width 189 height 9
click at [478, 136] on input "【FG】Regular Dog Full Grooming (35 lbs or less) ($70.00)" at bounding box center [475, 139] width 7 height 7
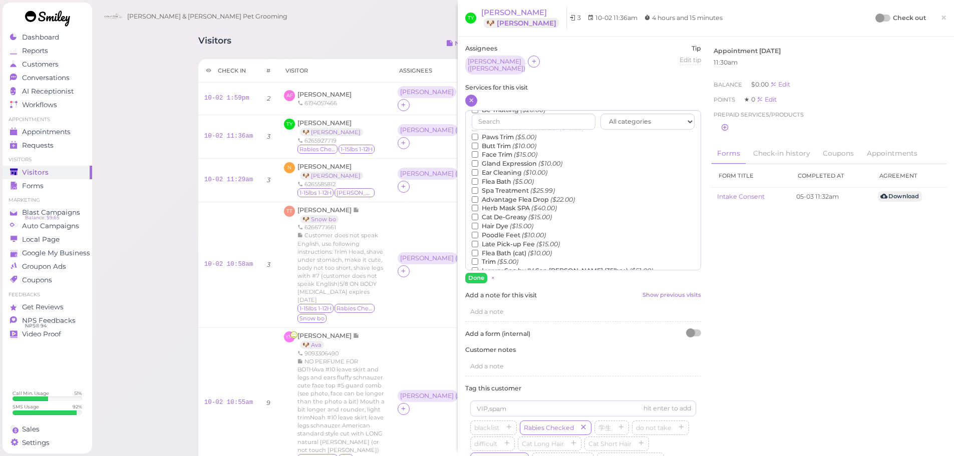
scroll to position [227, 0]
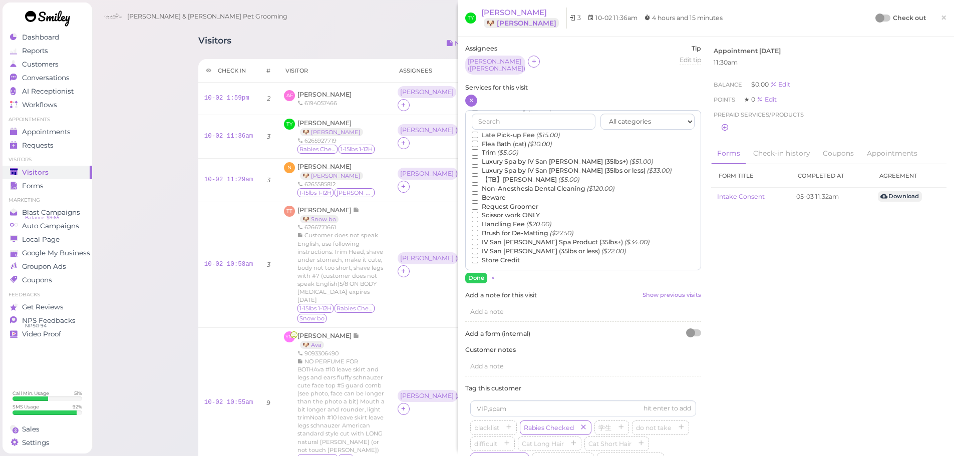
click at [499, 179] on label "【TB】Teeth Brushing ($5.00)" at bounding box center [526, 179] width 108 height 9
click at [478, 179] on input "【TB】Teeth Brushing ($5.00)" at bounding box center [475, 179] width 7 height 7
click at [474, 274] on button "Done" at bounding box center [476, 278] width 22 height 11
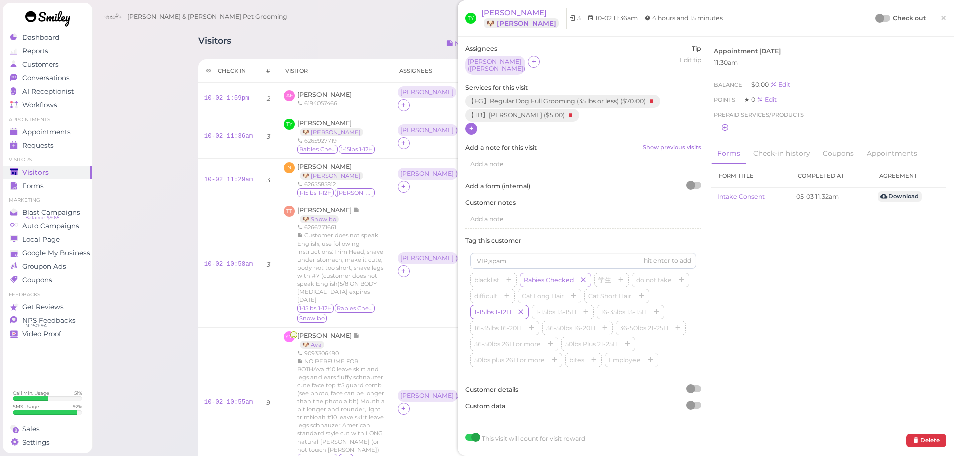
click at [876, 16] on div at bounding box center [880, 18] width 9 height 9
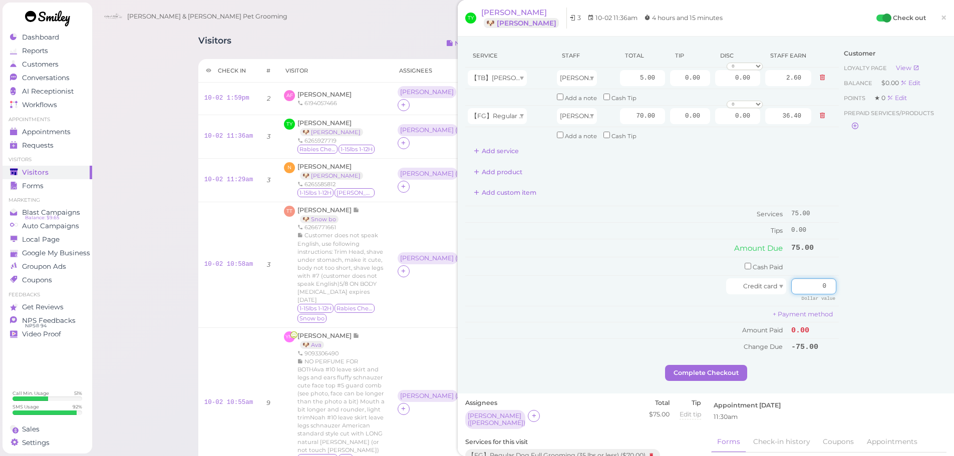
drag, startPoint x: 794, startPoint y: 288, endPoint x: 862, endPoint y: 298, distance: 68.4
click at [862, 298] on div "Service Staff Total Tip Disc Staff earn 【TB】Teeth Brushing Asa 5.00 0.00 0.00 0…" at bounding box center [705, 204] width 481 height 321
type input "75"
click at [868, 284] on div "Customer Loyalty page View Balance $0.00 Edit Points ★ 0 Edit Prepaid services/…" at bounding box center [893, 204] width 108 height 321
click at [712, 368] on button "Complete Checkout" at bounding box center [706, 373] width 82 height 16
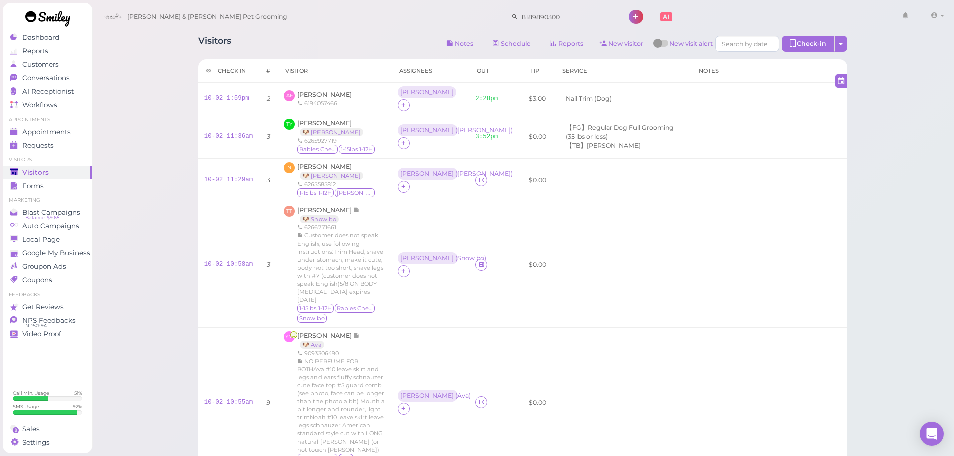
click at [584, 182] on td at bounding box center [623, 180] width 136 height 44
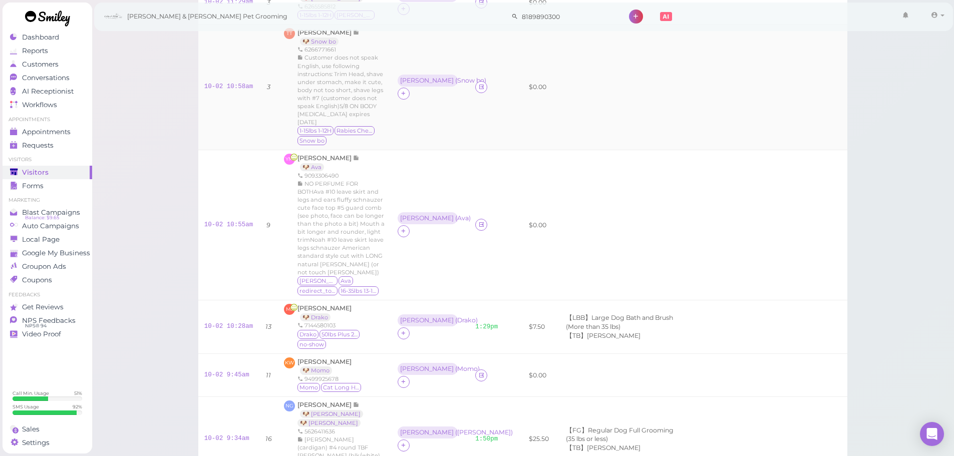
scroll to position [200, 0]
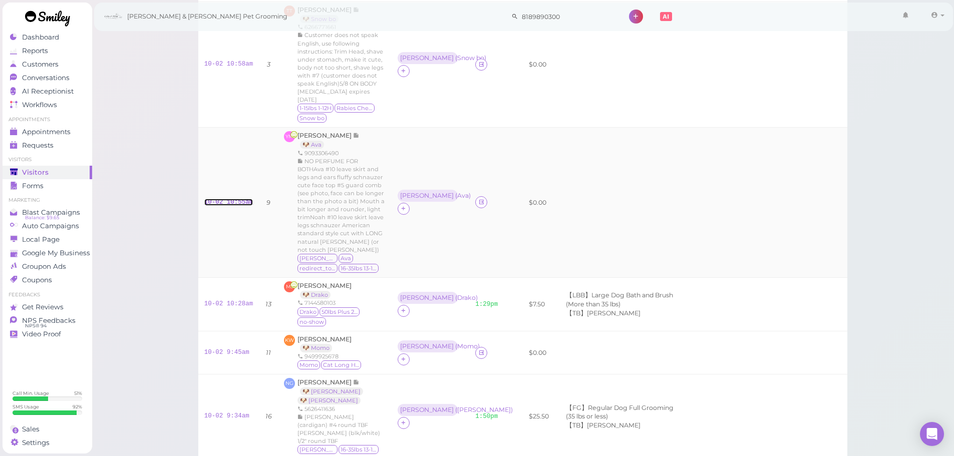
click at [231, 199] on link "10-02 10:55am" at bounding box center [228, 202] width 49 height 7
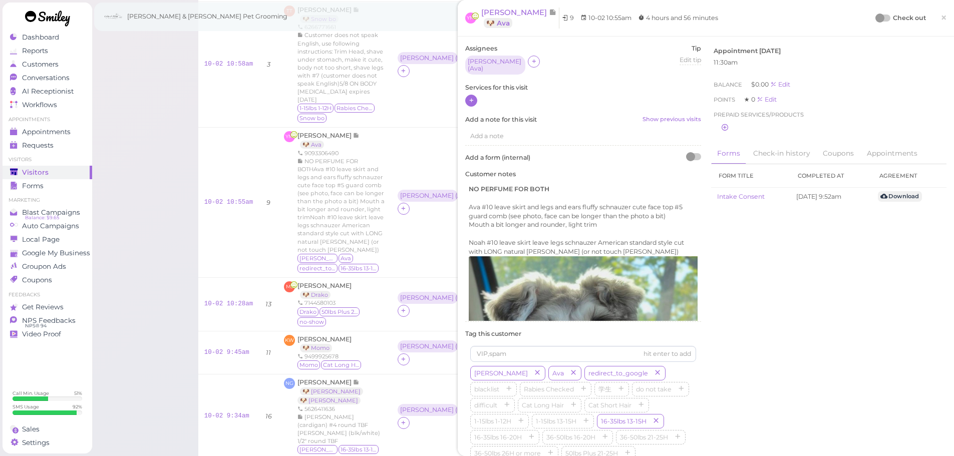
click at [472, 97] on icon at bounding box center [471, 101] width 7 height 8
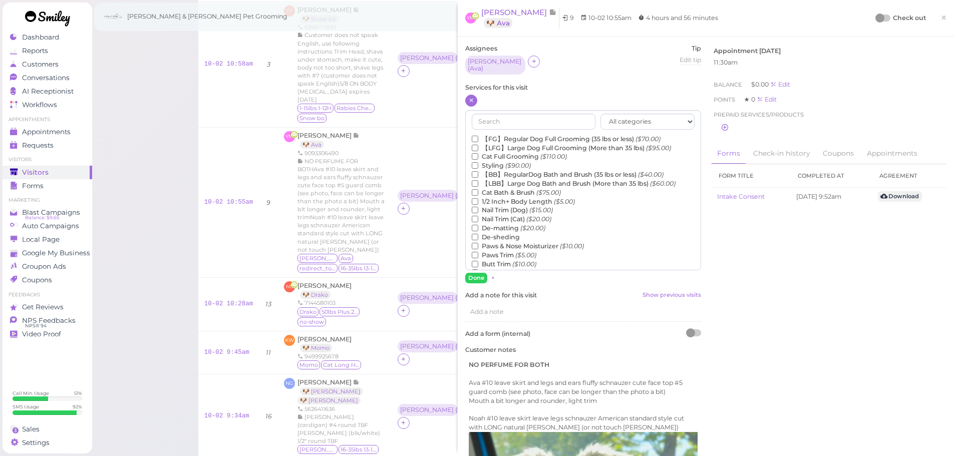
click at [498, 135] on label "【FG】Regular Dog Full Grooming (35 lbs or less) ($70.00)" at bounding box center [566, 139] width 189 height 9
click at [478, 136] on input "【FG】Regular Dog Full Grooming (35 lbs or less) ($70.00)" at bounding box center [475, 139] width 7 height 7
click at [500, 225] on label "De-matting ($20.00)" at bounding box center [509, 228] width 74 height 9
click at [478, 225] on input "De-matting ($20.00)" at bounding box center [475, 228] width 7 height 7
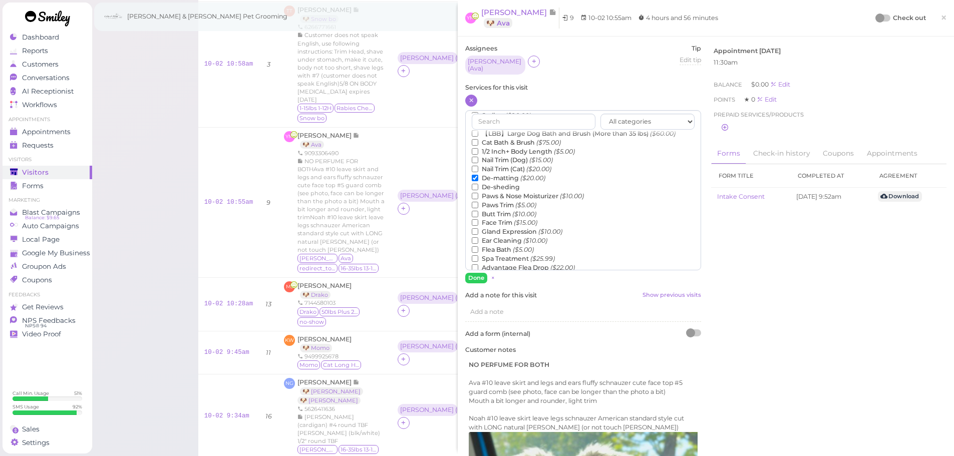
click at [495, 245] on label "Flea Bath ($5.00)" at bounding box center [503, 249] width 62 height 9
click at [478, 246] on input "Flea Bath ($5.00)" at bounding box center [475, 249] width 7 height 7
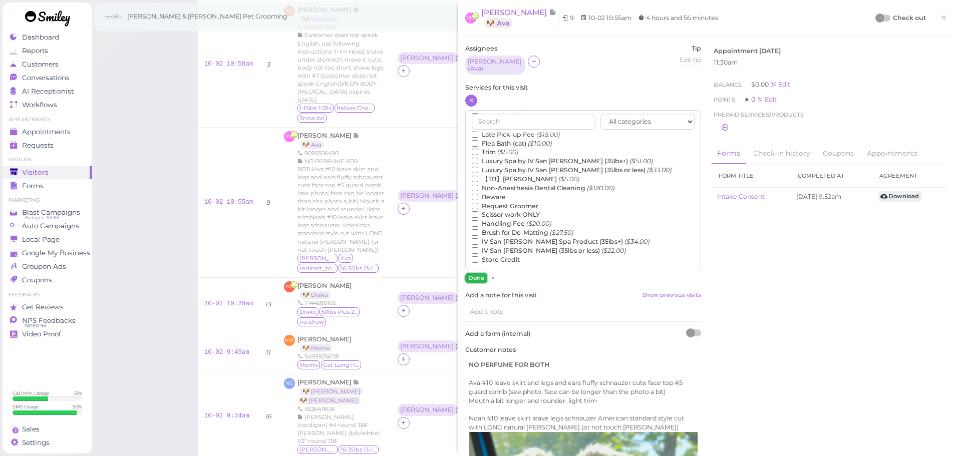
click at [476, 273] on button "Done" at bounding box center [476, 278] width 22 height 11
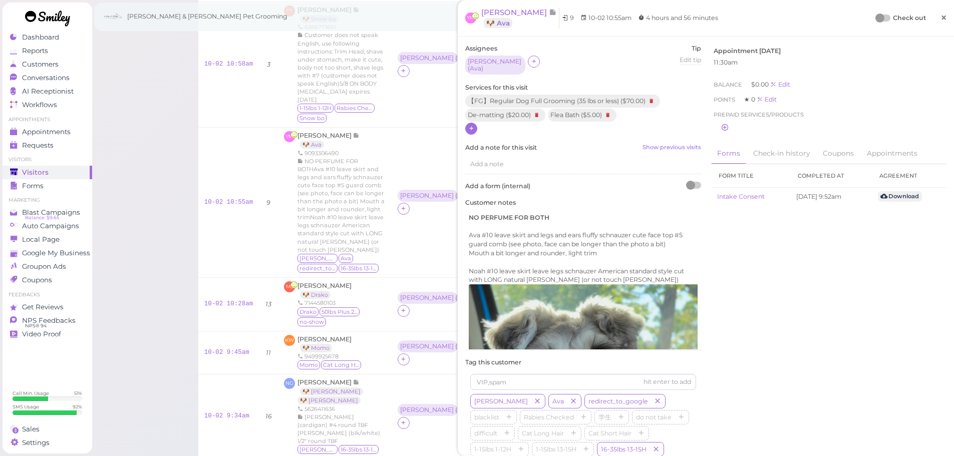
click at [941, 19] on span "×" at bounding box center [944, 18] width 7 height 14
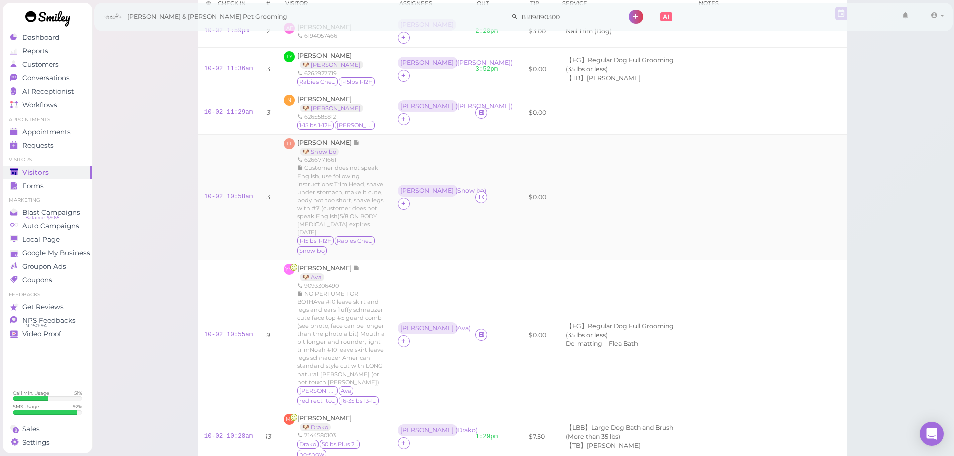
scroll to position [50, 0]
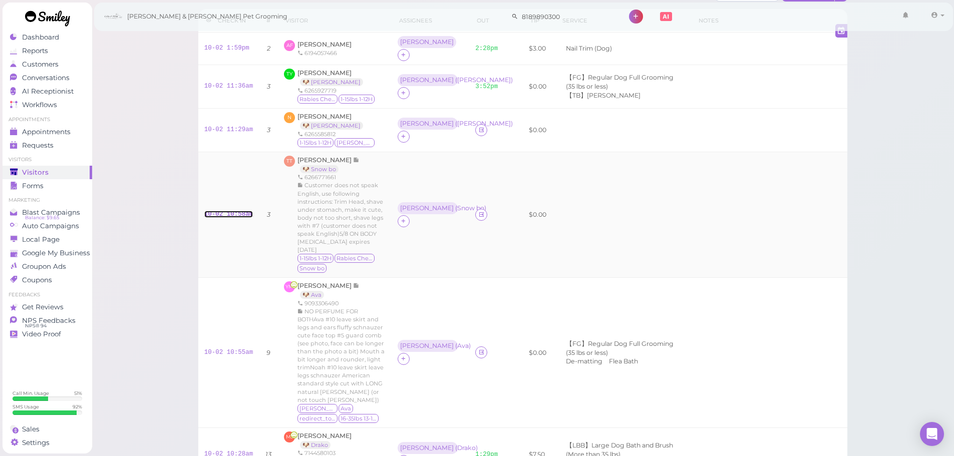
click at [238, 211] on link "10-02 10:58am" at bounding box center [228, 214] width 49 height 7
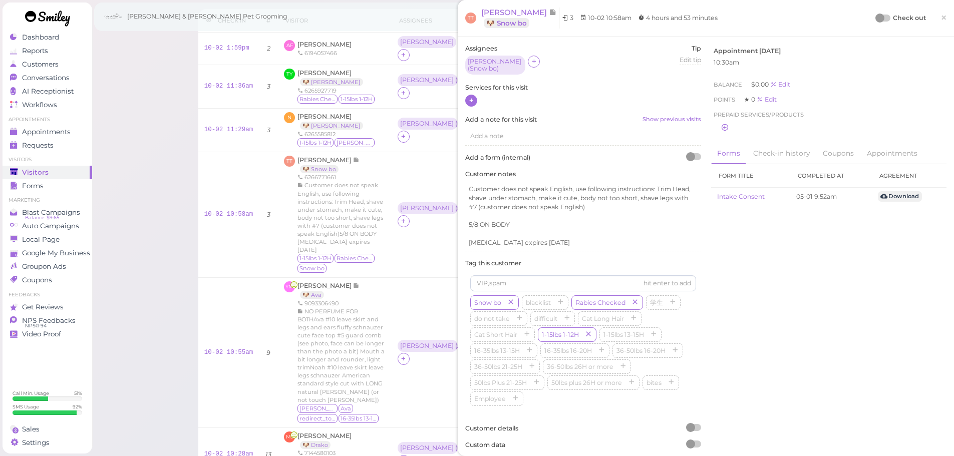
click at [466, 97] on div at bounding box center [471, 101] width 12 height 12
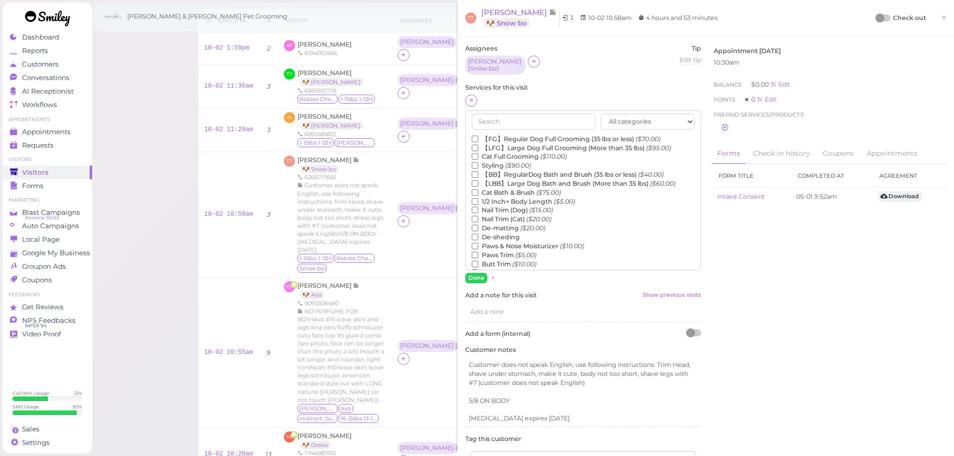
click at [506, 135] on label "【FG】Regular Dog Full Grooming (35 lbs or less) ($70.00)" at bounding box center [566, 139] width 189 height 9
click at [478, 136] on input "【FG】Regular Dog Full Grooming (35 lbs or less) ($70.00)" at bounding box center [475, 139] width 7 height 7
click at [498, 229] on label "De-matting ($20.00)" at bounding box center [509, 228] width 74 height 9
click at [478, 229] on input "De-matting ($20.00)" at bounding box center [475, 228] width 7 height 7
click at [482, 279] on button "Done" at bounding box center [476, 278] width 22 height 11
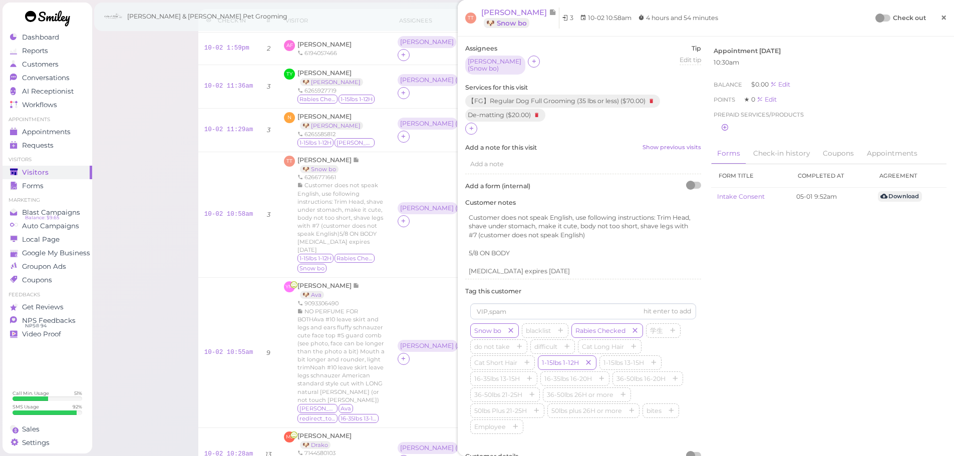
click at [941, 22] on link "×" at bounding box center [944, 19] width 19 height 24
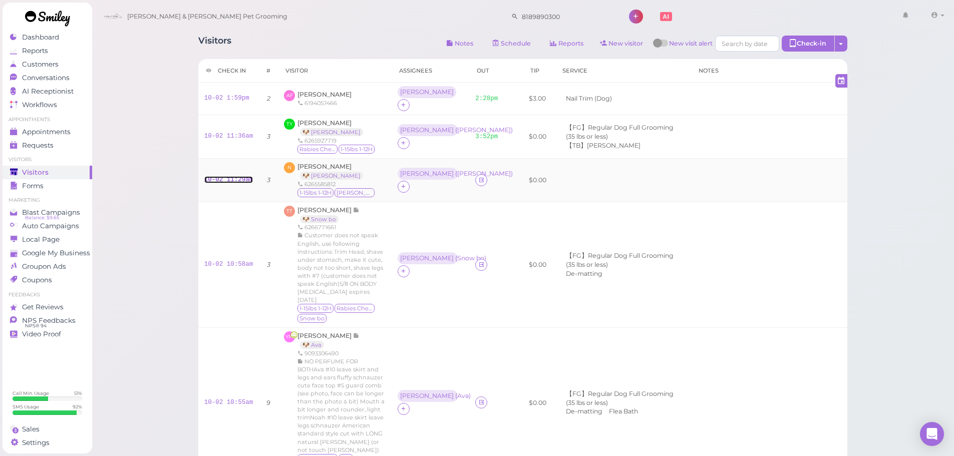
click at [228, 176] on link "10-02 11:29am" at bounding box center [228, 179] width 49 height 7
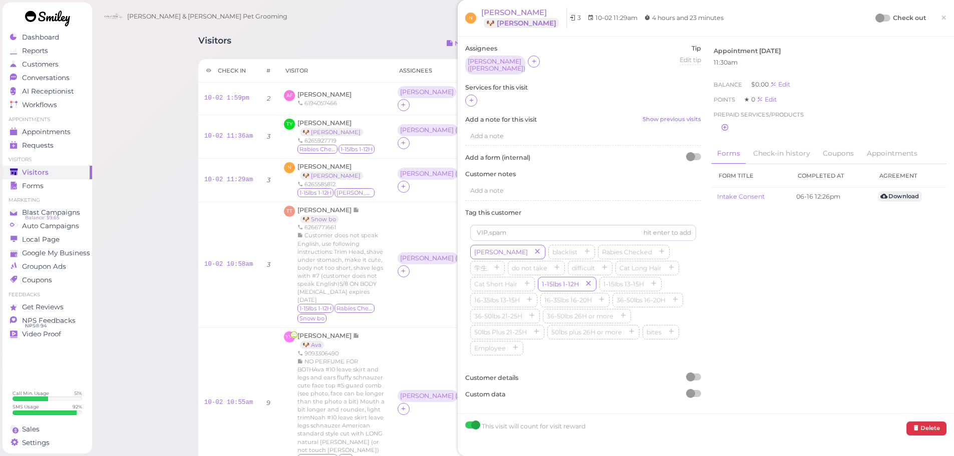
click at [476, 95] on div at bounding box center [471, 101] width 12 height 12
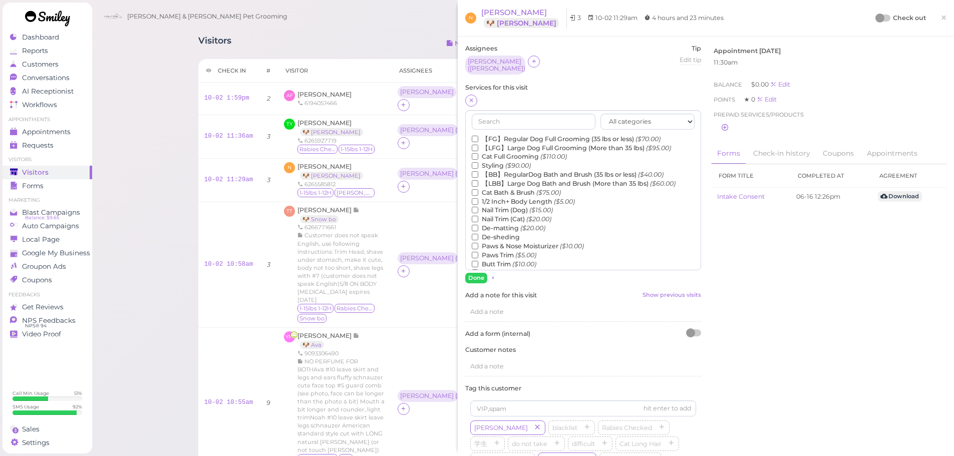
click at [486, 135] on label "【FG】Regular Dog Full Grooming (35 lbs or less) ($70.00)" at bounding box center [566, 139] width 189 height 9
click at [478, 136] on input "【FG】Regular Dog Full Grooming (35 lbs or less) ($70.00)" at bounding box center [475, 139] width 7 height 7
click at [481, 273] on button "Done" at bounding box center [476, 278] width 22 height 11
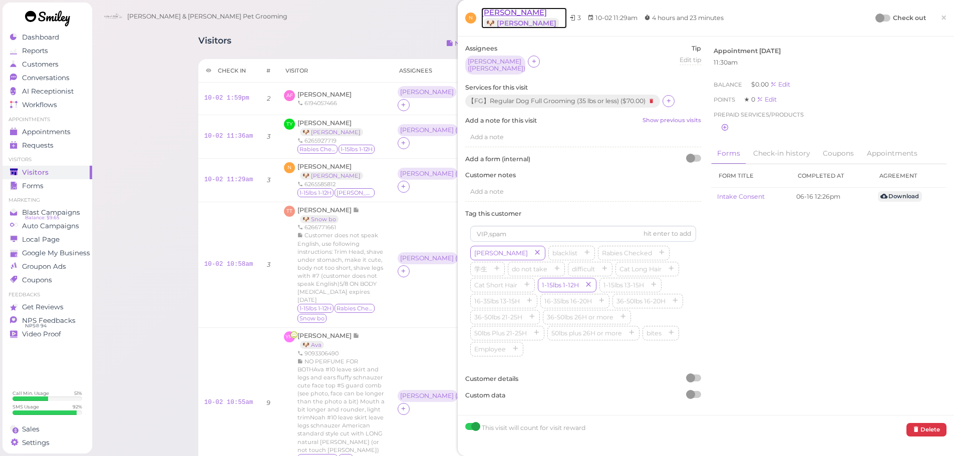
click at [504, 12] on span "[PERSON_NAME]" at bounding box center [514, 13] width 66 height 10
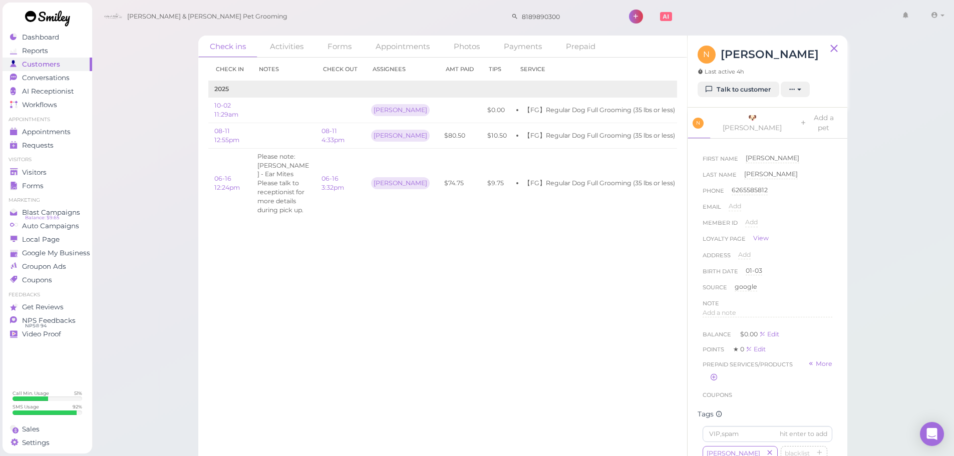
click at [739, 80] on div "N [PERSON_NAME] Last active 4h" at bounding box center [758, 64] width 121 height 36
click at [739, 86] on link "Talk to customer" at bounding box center [739, 90] width 82 height 16
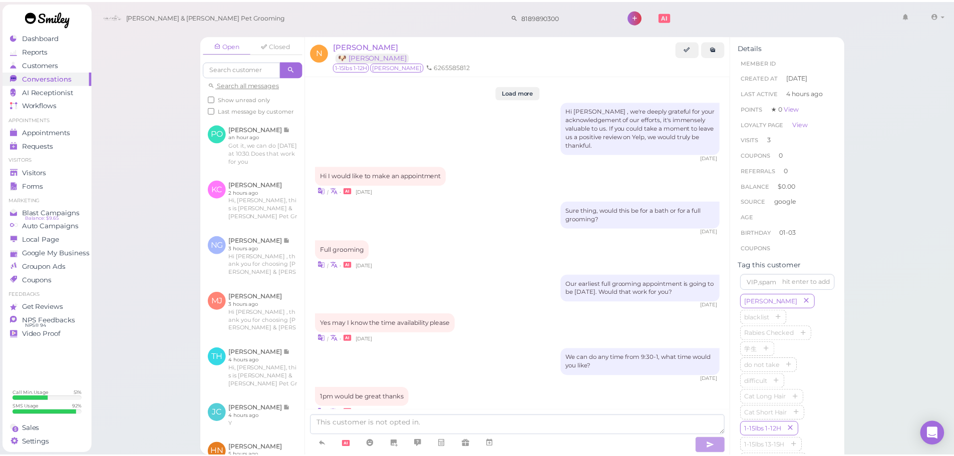
scroll to position [1235, 0]
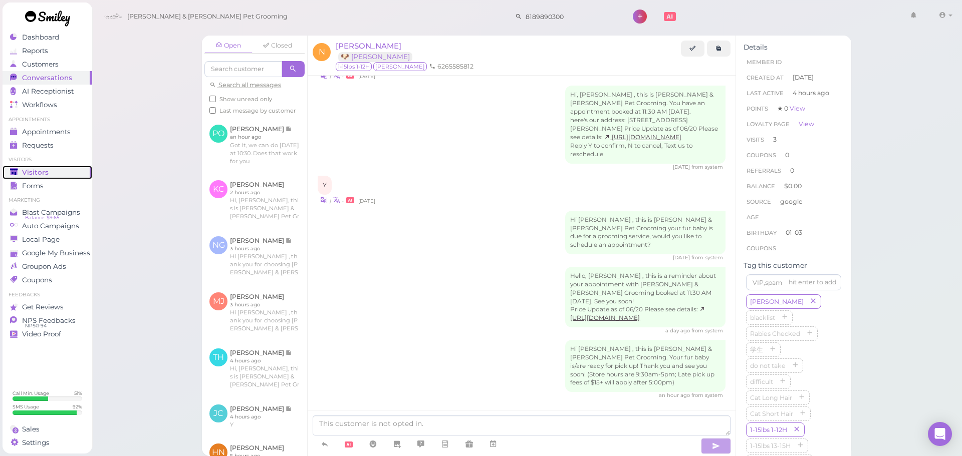
click at [56, 175] on div "Visitors" at bounding box center [46, 172] width 72 height 9
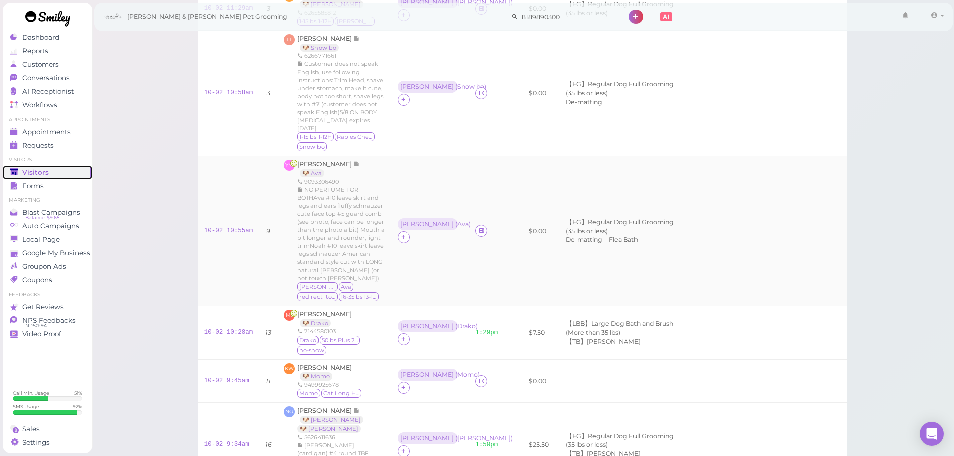
scroll to position [200, 0]
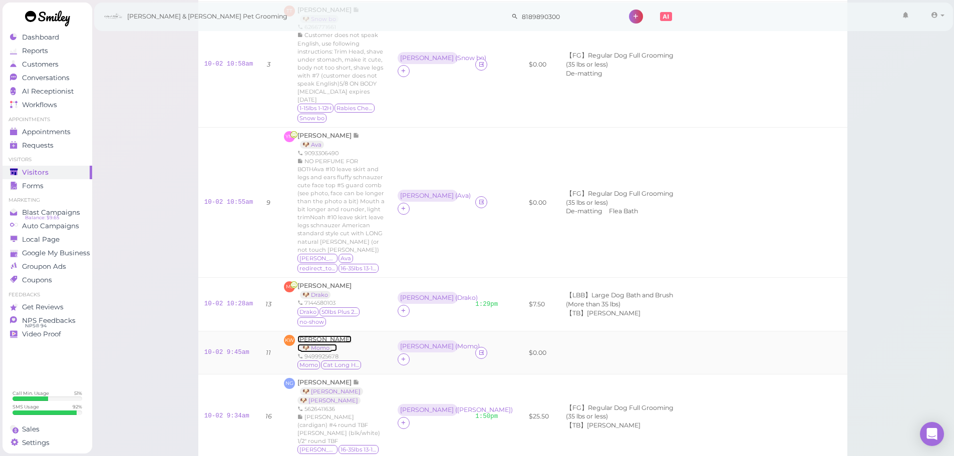
click at [324, 336] on span "[PERSON_NAME]" at bounding box center [325, 340] width 54 height 8
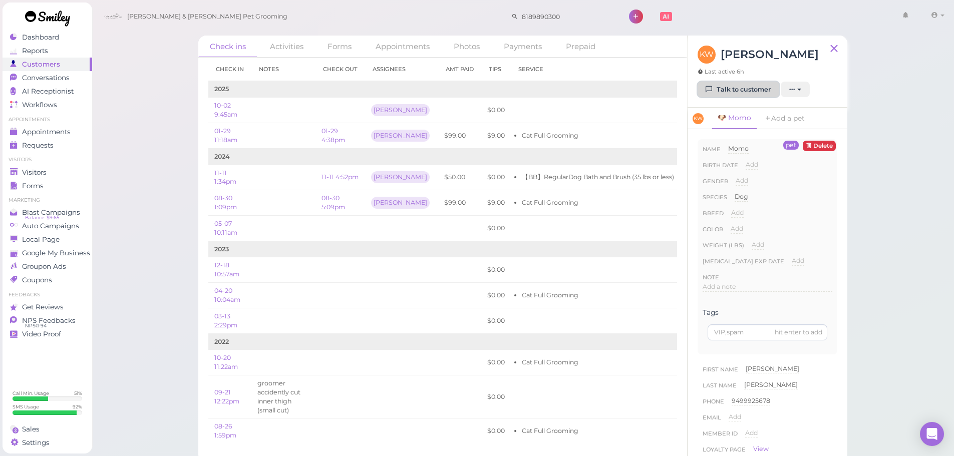
click at [734, 93] on link "Talk to customer" at bounding box center [739, 90] width 82 height 16
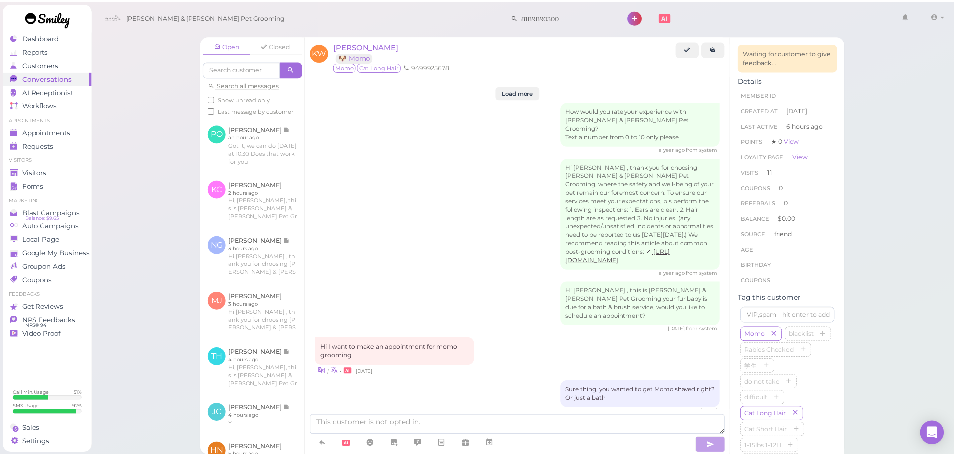
scroll to position [1390, 0]
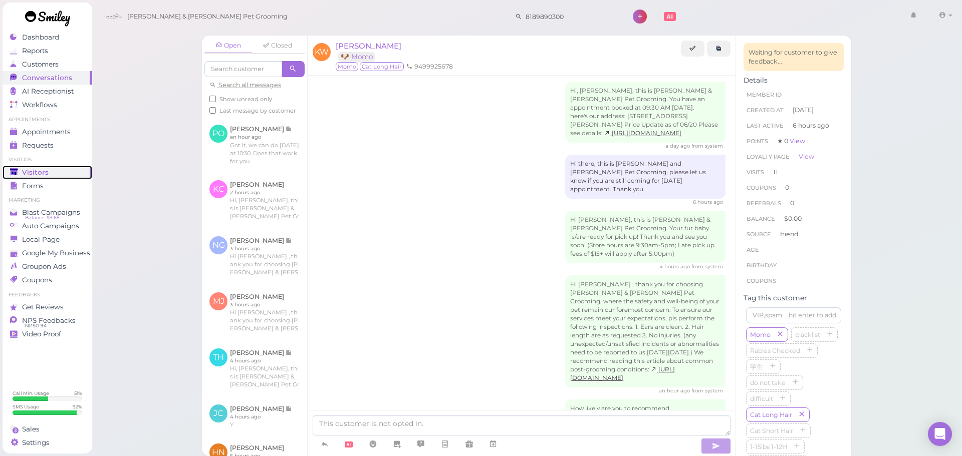
click at [18, 170] on icon at bounding box center [14, 172] width 8 height 6
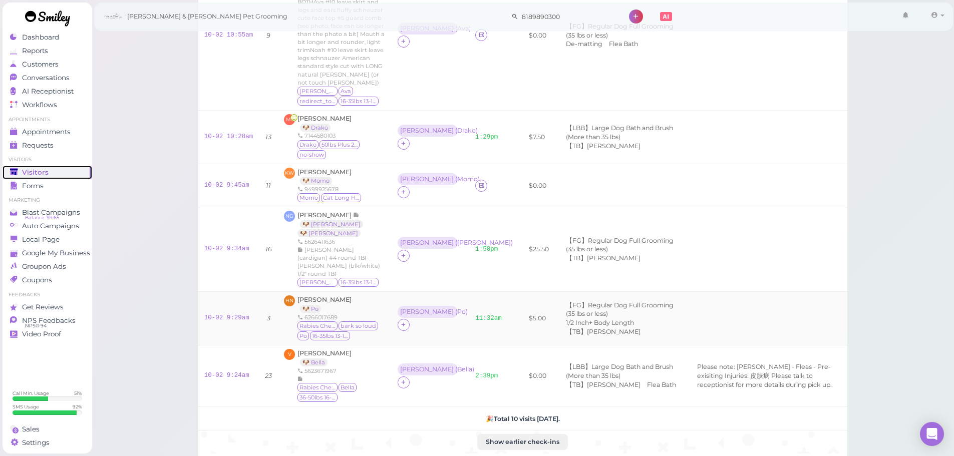
scroll to position [351, 0]
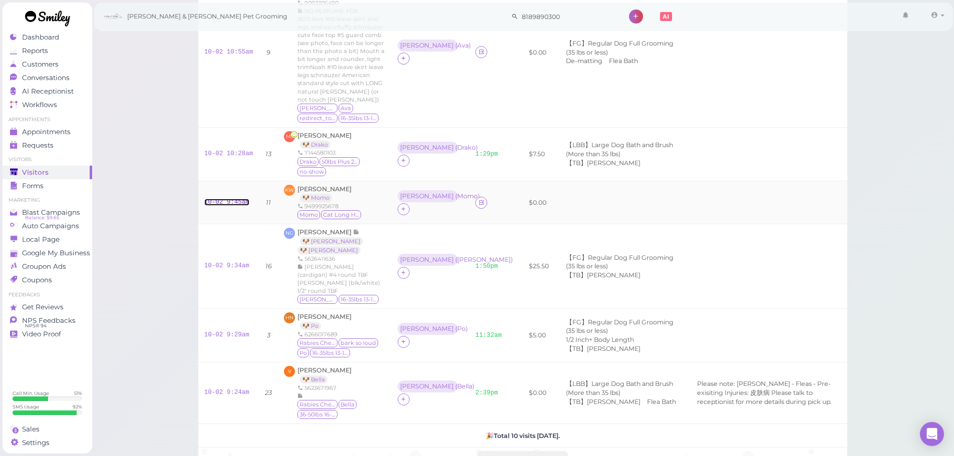
click at [215, 199] on link "10-02 9:45am" at bounding box center [226, 202] width 45 height 7
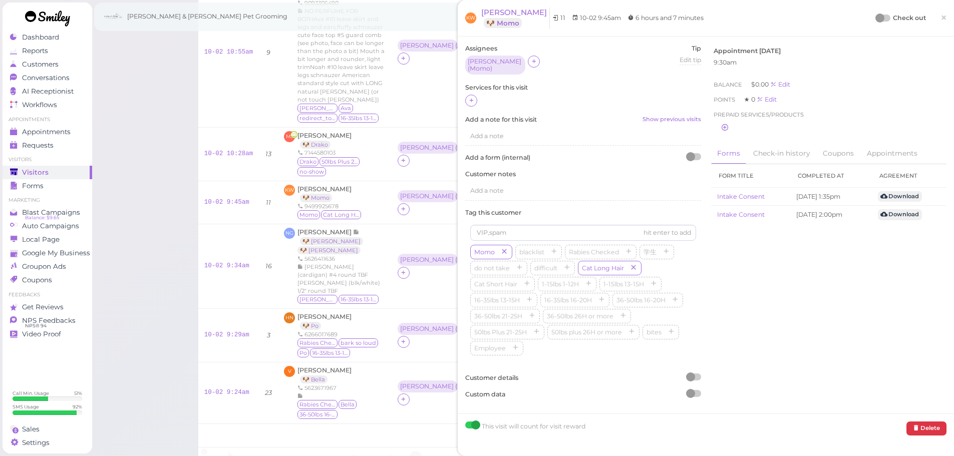
click at [479, 95] on div at bounding box center [583, 101] width 236 height 13
click at [475, 97] on div at bounding box center [471, 101] width 12 height 12
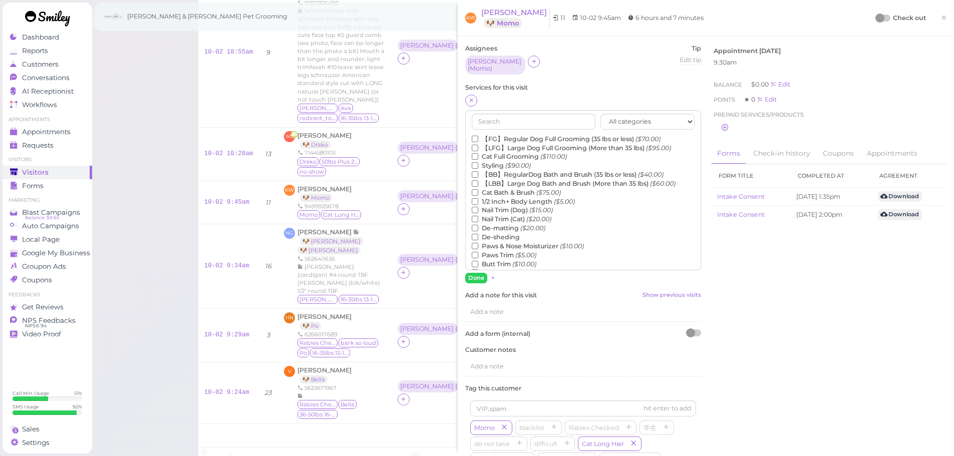
click at [503, 154] on label "Cat Full Grooming ($110.00)" at bounding box center [519, 156] width 95 height 9
click at [478, 154] on input "Cat Full Grooming ($110.00)" at bounding box center [475, 156] width 7 height 7
click at [482, 273] on button "Done" at bounding box center [476, 278] width 22 height 11
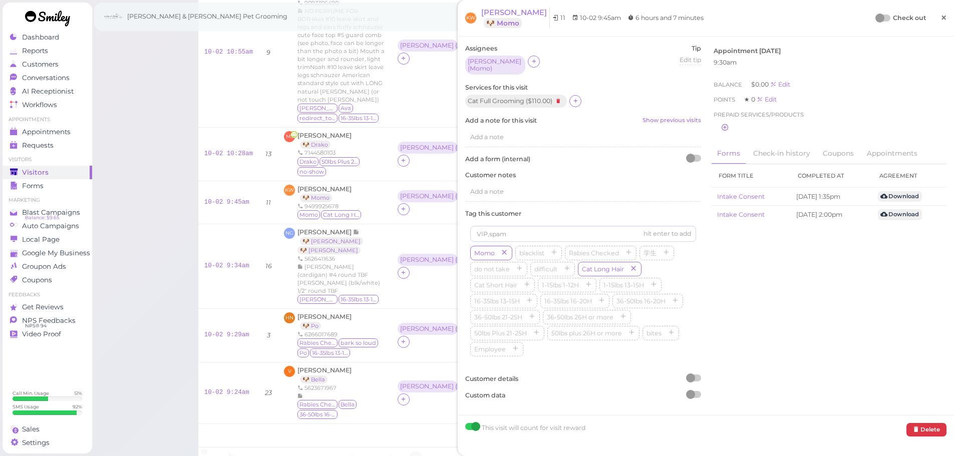
click at [941, 25] on span "×" at bounding box center [944, 18] width 7 height 14
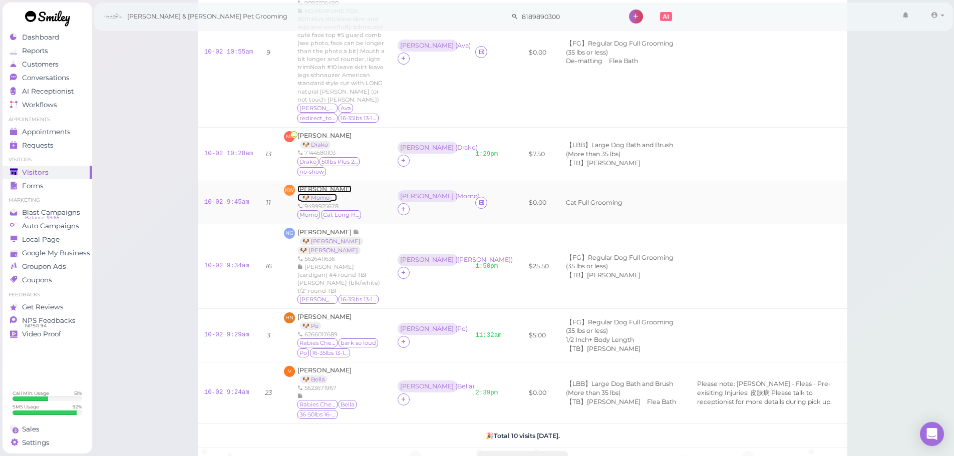
click at [310, 185] on span "[PERSON_NAME]" at bounding box center [325, 189] width 54 height 8
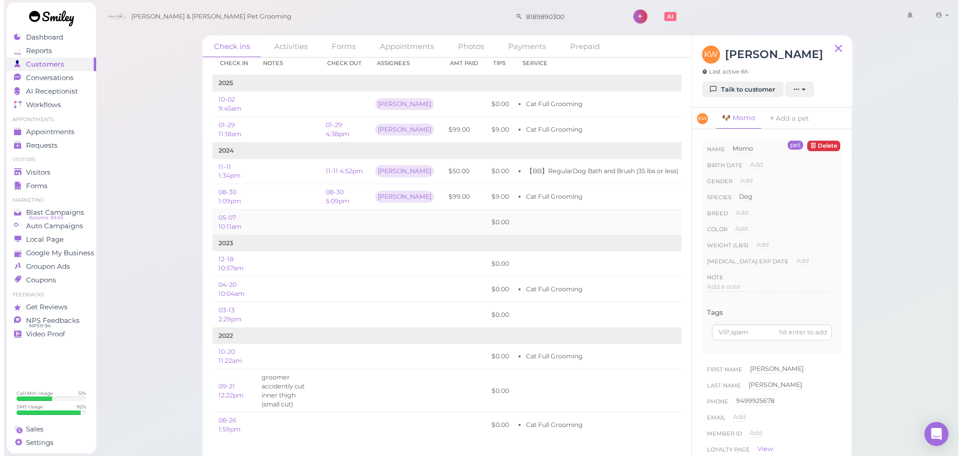
scroll to position [14, 0]
drag, startPoint x: 418, startPoint y: 123, endPoint x: 457, endPoint y: 123, distance: 39.1
click at [457, 123] on tr "01-29 11:18am 01-29 4:38pm [PERSON_NAME] $99.00 $9.00 Cat Full Grooming Edit Vi…" at bounding box center [481, 130] width 546 height 26
click at [456, 123] on td "$99.00" at bounding box center [459, 130] width 43 height 26
click at [325, 128] on link "01-29 4:38pm" at bounding box center [334, 129] width 24 height 17
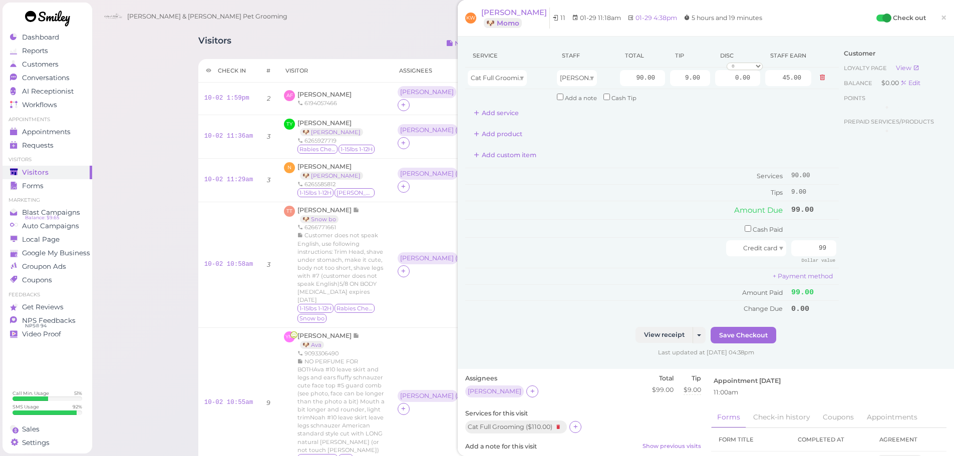
click at [839, 269] on div "Customer Loyalty page View Balance $0.00 Edit Points Prepaid services/products" at bounding box center [893, 185] width 108 height 283
click at [861, 228] on div "Customer Loyalty page View Balance $0.00 Edit Points ★ 0 Edit Prepaid services/…" at bounding box center [893, 185] width 108 height 283
click at [941, 21] on span "×" at bounding box center [944, 18] width 7 height 14
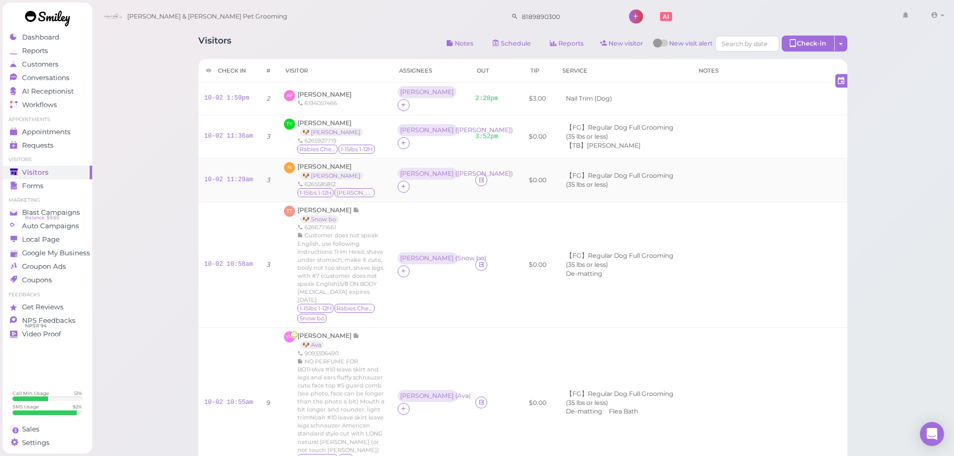
click at [760, 186] on td at bounding box center [769, 180] width 156 height 44
click at [354, 162] on div "N [PERSON_NAME] 🐶 [PERSON_NAME] 6265585812 1-15lbs 1-12H [PERSON_NAME]" at bounding box center [334, 180] width 101 height 36
click at [328, 163] on span "[PERSON_NAME]" at bounding box center [325, 167] width 54 height 8
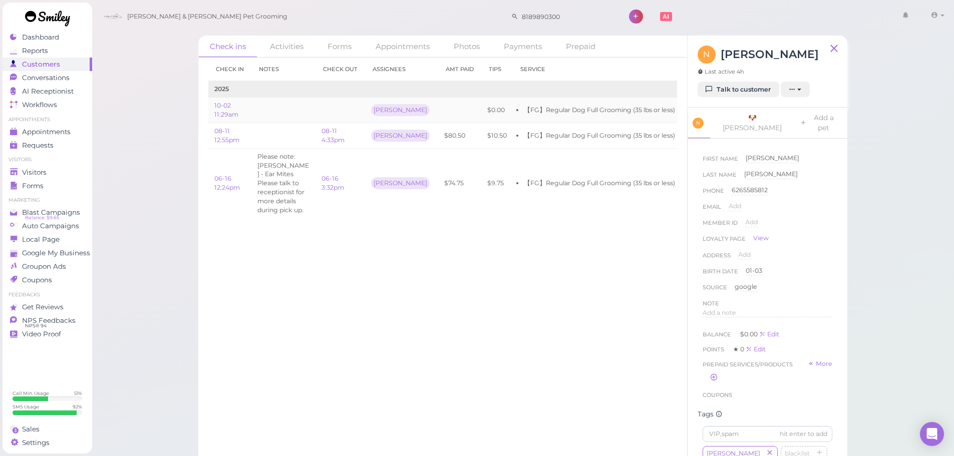
click at [687, 113] on link "Edit" at bounding box center [693, 110] width 12 height 8
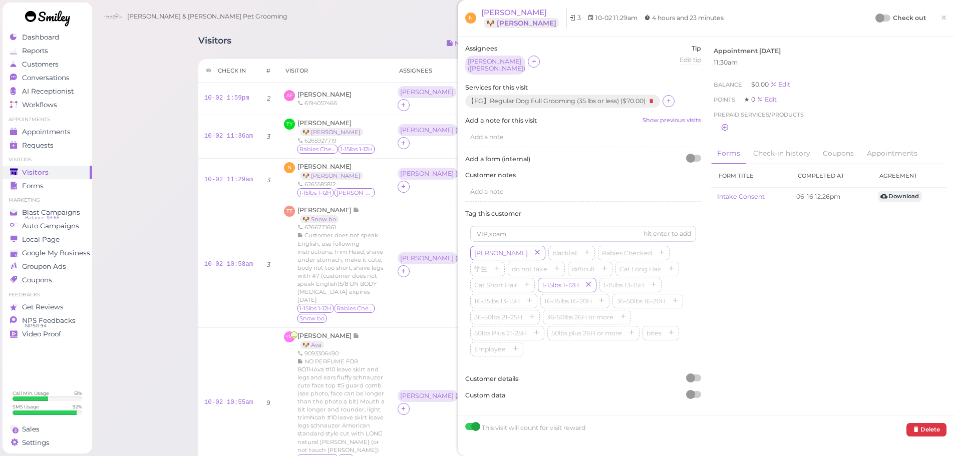
click at [876, 20] on div at bounding box center [880, 18] width 9 height 9
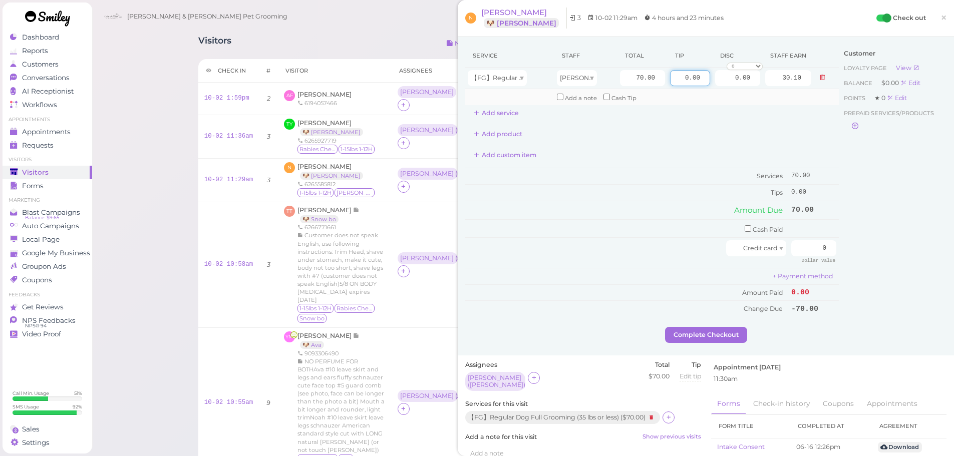
drag, startPoint x: 744, startPoint y: 88, endPoint x: 799, endPoint y: 102, distance: 57.0
click at [810, 97] on tbody "【FG】Regular Dog Full Grooming (35 lbs or less) [PERSON_NAME] 70.00 0.00 0.00 0 …" at bounding box center [652, 87] width 374 height 38
type input "10.5"
drag, startPoint x: 807, startPoint y: 250, endPoint x: 886, endPoint y: 255, distance: 79.3
click at [888, 255] on div "Service Staff Total Tip Disc Staff earn 【FG】Regular Dog Full Grooming (35 lbs o…" at bounding box center [705, 185] width 481 height 283
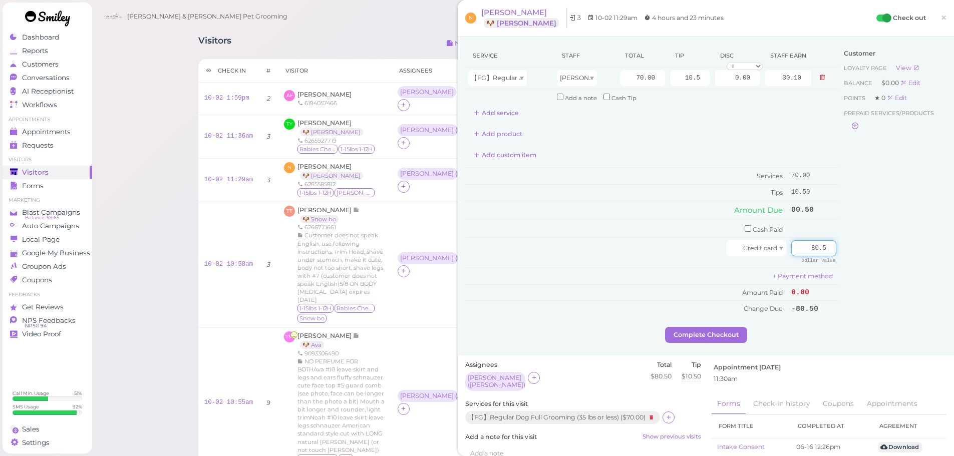
type input "80.5"
click at [867, 258] on div "Customer Loyalty page View Balance $0.00 Edit Points ★ 0 Edit Prepaid services/…" at bounding box center [893, 185] width 108 height 283
click at [730, 334] on button "Complete Checkout" at bounding box center [706, 335] width 82 height 16
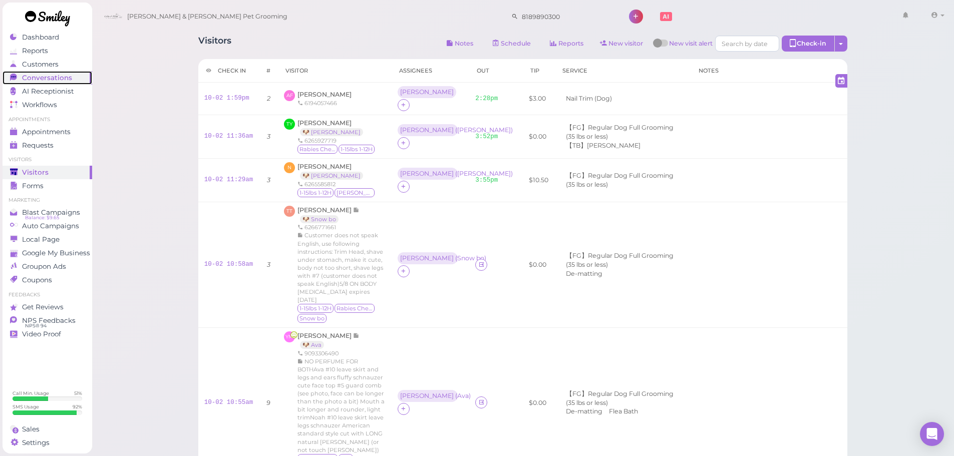
click at [49, 76] on span "Conversations" at bounding box center [47, 78] width 50 height 9
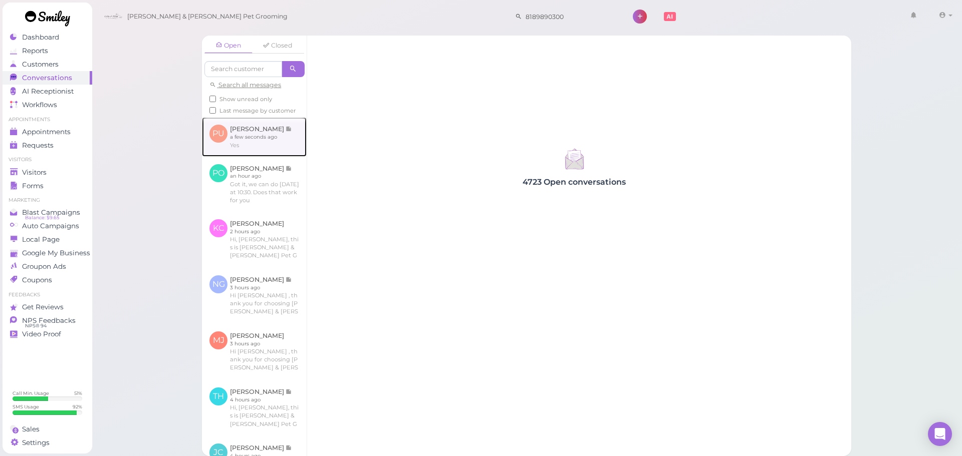
click at [252, 134] on link at bounding box center [254, 136] width 105 height 39
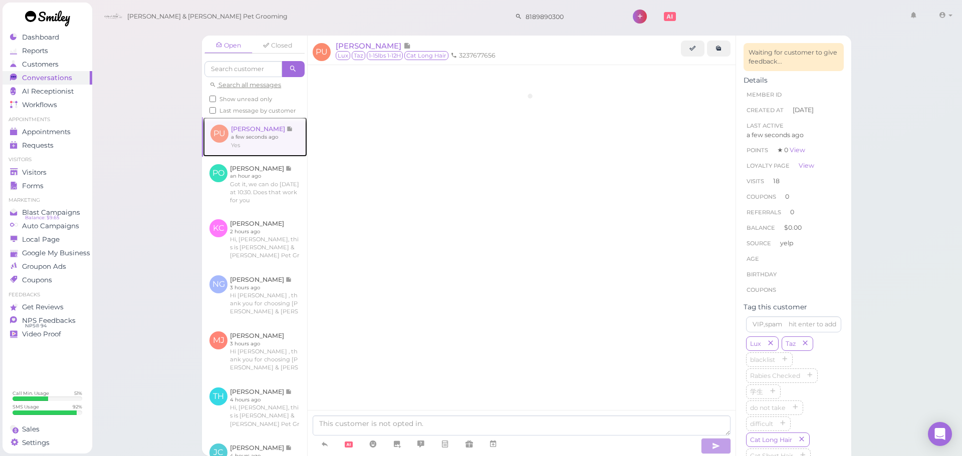
scroll to position [1840, 0]
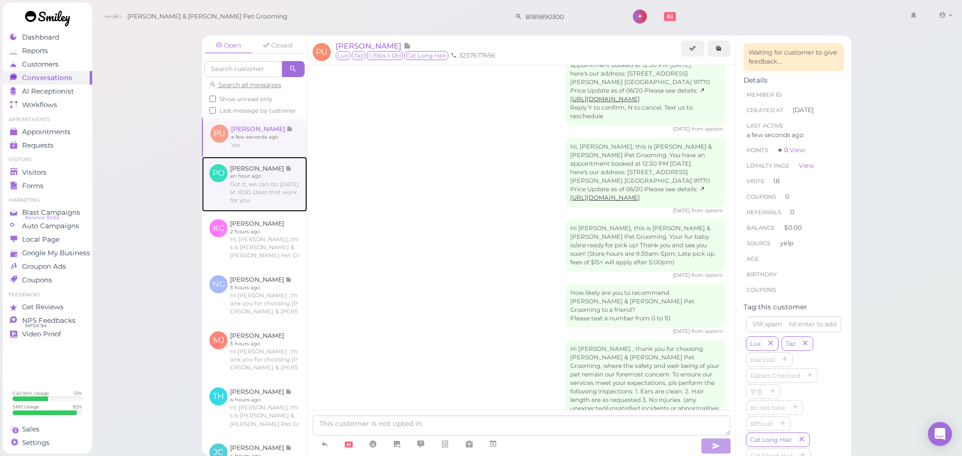
click at [250, 197] on link at bounding box center [254, 184] width 105 height 55
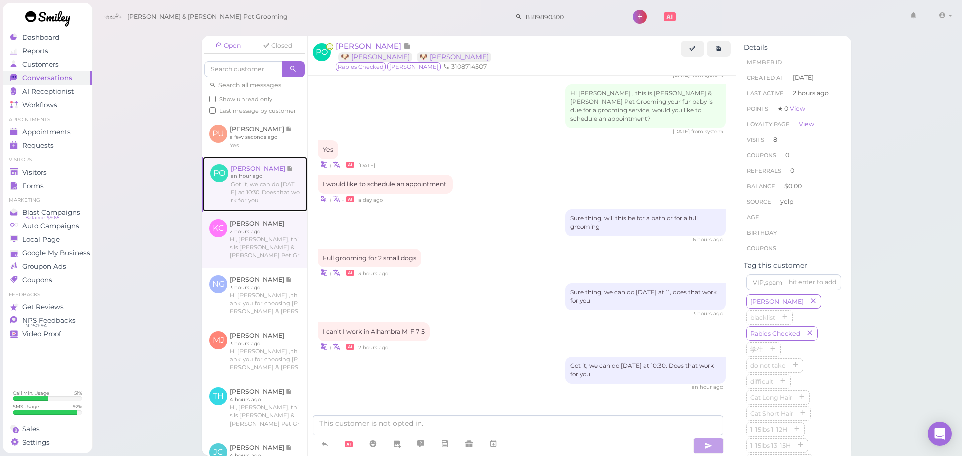
scroll to position [1504, 0]
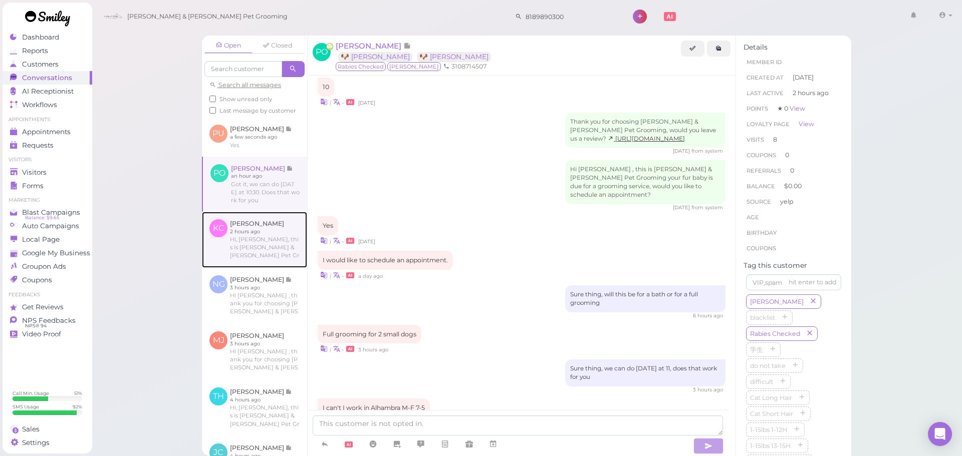
click at [247, 250] on link at bounding box center [254, 240] width 105 height 56
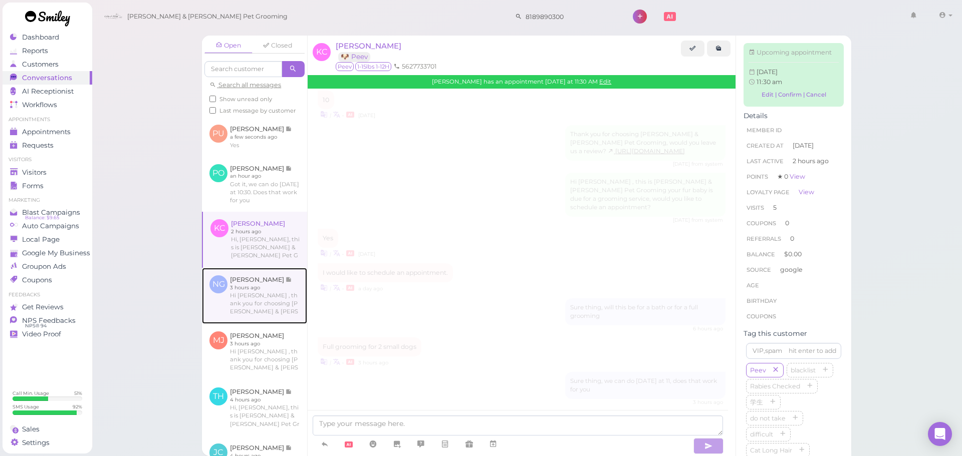
click at [255, 309] on link at bounding box center [254, 296] width 105 height 56
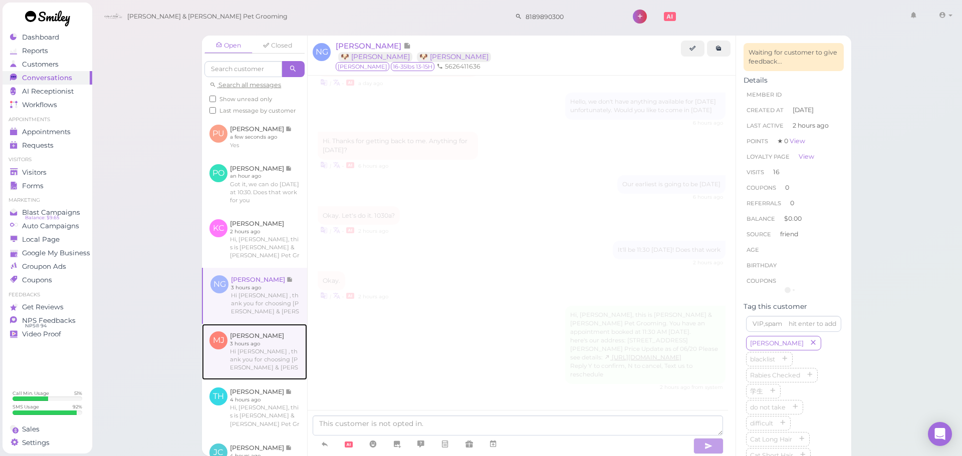
click at [249, 366] on link at bounding box center [254, 352] width 105 height 56
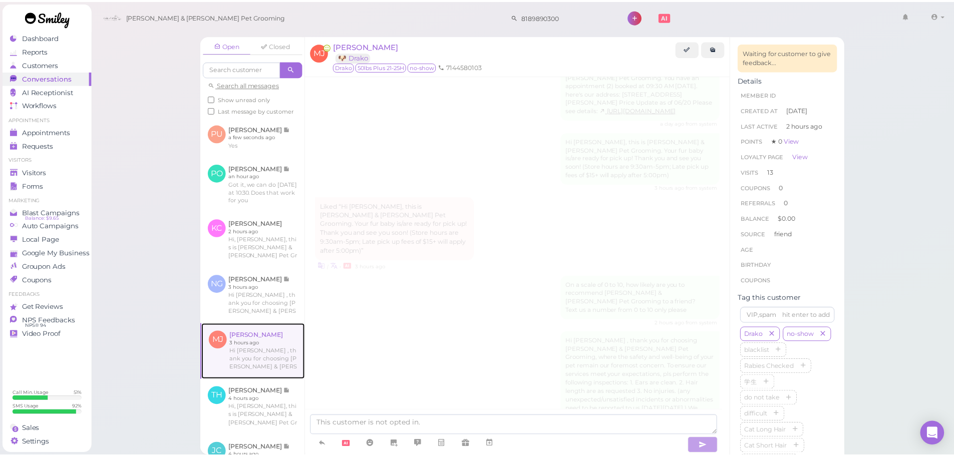
scroll to position [1282, 0]
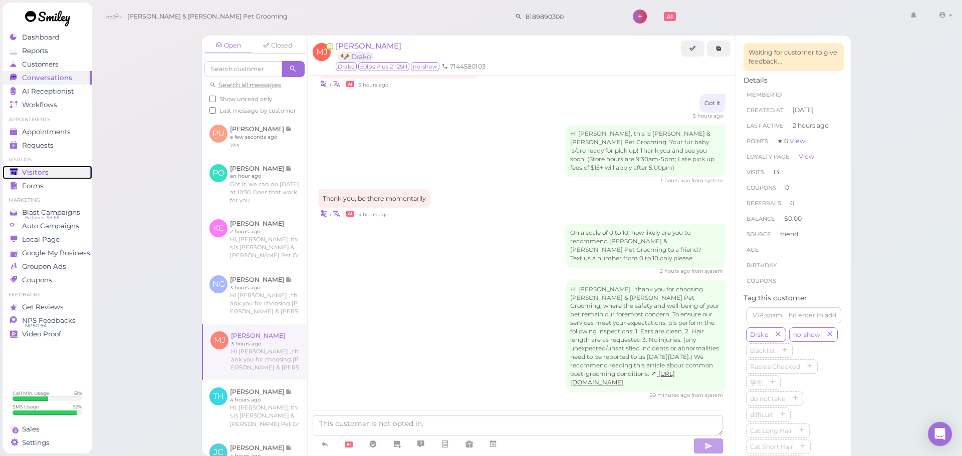
click at [47, 178] on link "Visitors" at bounding box center [48, 173] width 90 height 14
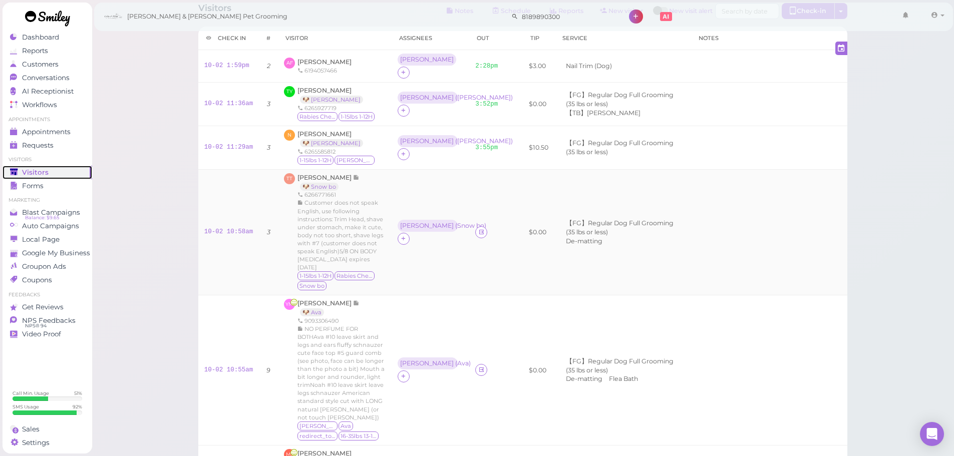
scroll to position [50, 0]
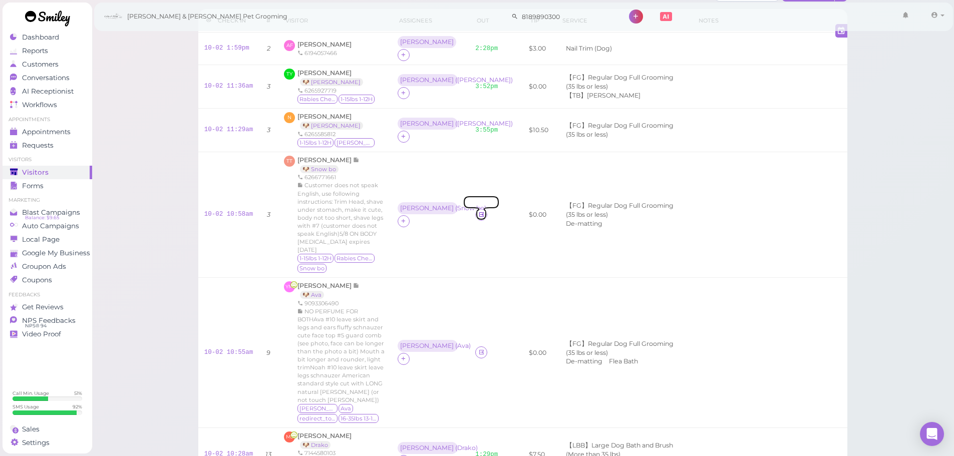
drag, startPoint x: 479, startPoint y: 200, endPoint x: 432, endPoint y: 13, distance: 193.3
click at [479, 209] on link at bounding box center [481, 215] width 12 height 12
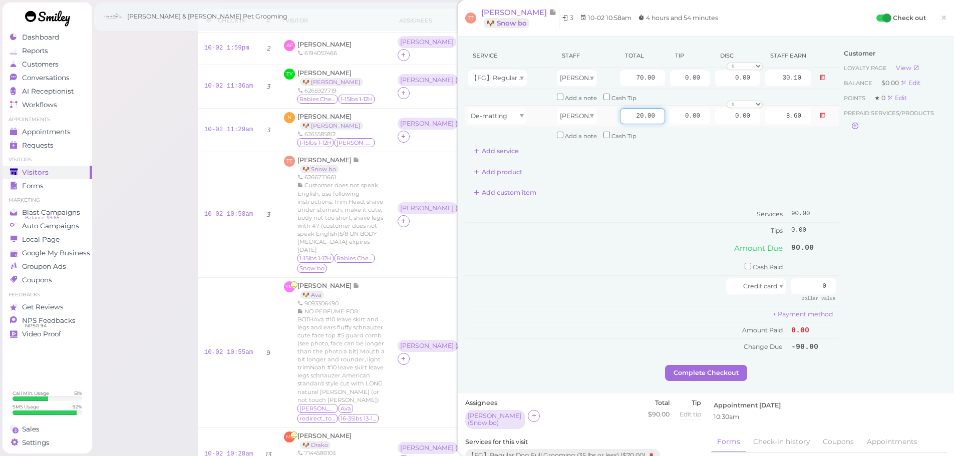
click at [629, 117] on input "20.00" at bounding box center [642, 116] width 45 height 16
type input "10.00"
type input "4.30"
click at [618, 191] on div "Add custom item" at bounding box center [652, 193] width 374 height 16
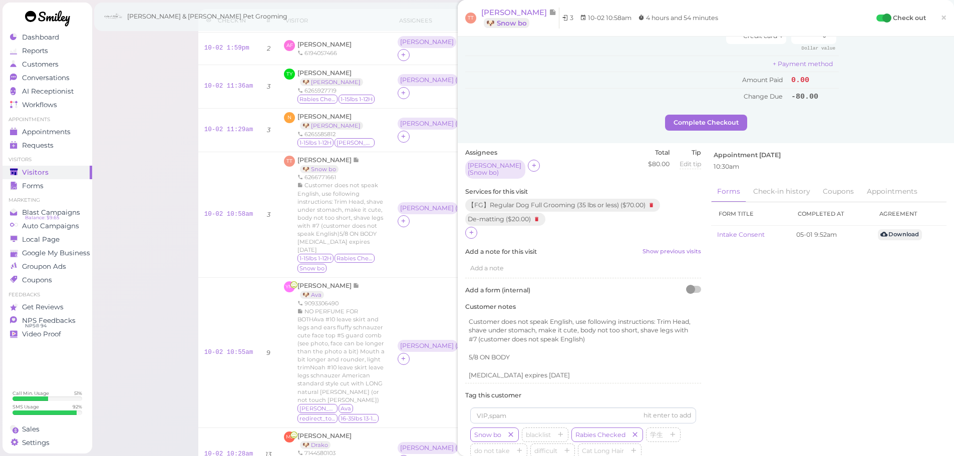
click at [461, 234] on div "Assignees [PERSON_NAME] ( Snow bo ) Total $80.00 Tip Edit tip 0 Services for th…" at bounding box center [583, 368] width 246 height 441
click at [471, 233] on icon at bounding box center [471, 233] width 7 height 8
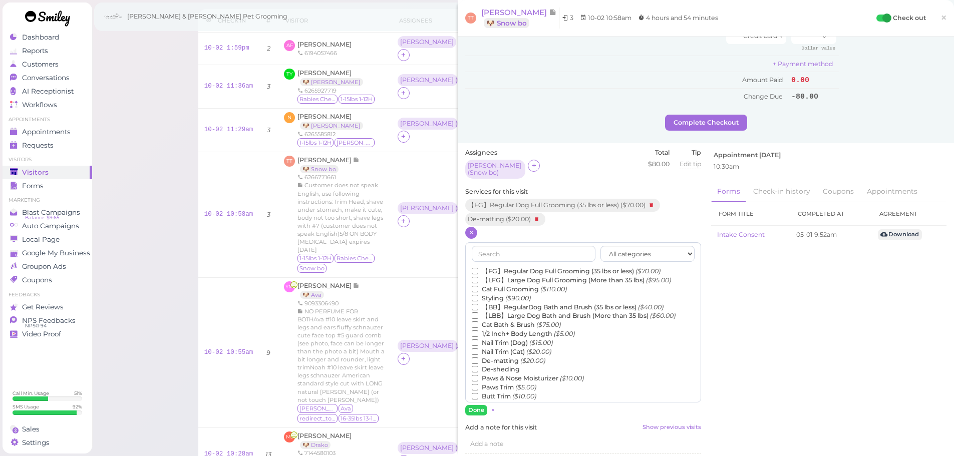
click at [491, 337] on label "1/2 Inch+ Body Length ($5.00)" at bounding box center [523, 334] width 103 height 9
click at [478, 337] on input "1/2 Inch+ Body Length ($5.00)" at bounding box center [475, 334] width 7 height 7
click at [476, 416] on button "Done" at bounding box center [476, 410] width 22 height 11
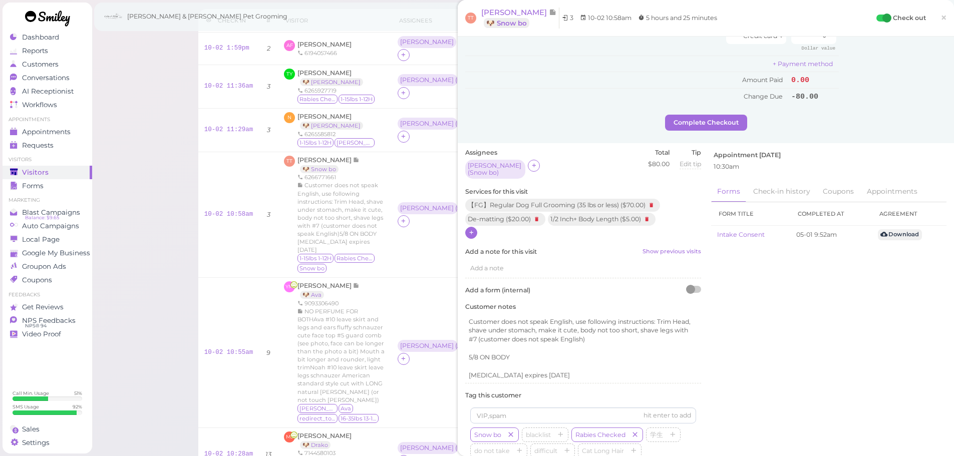
scroll to position [0, 0]
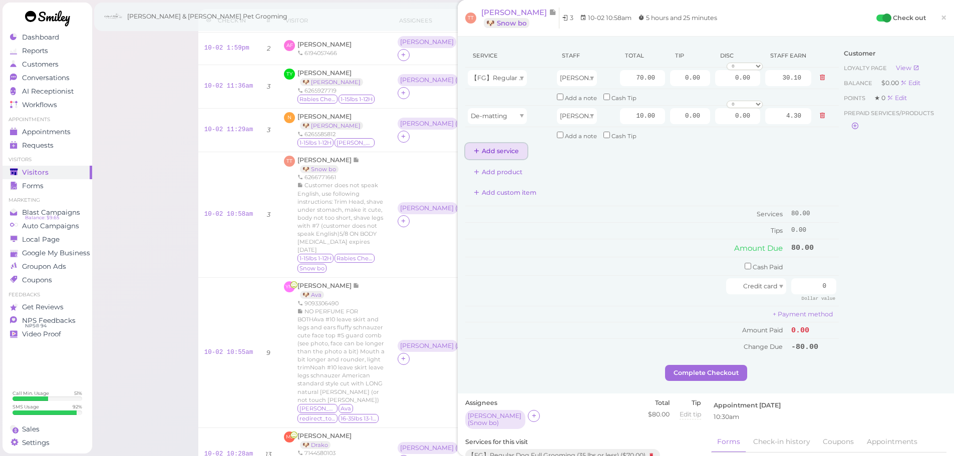
click at [496, 146] on button "Add service" at bounding box center [496, 151] width 62 height 16
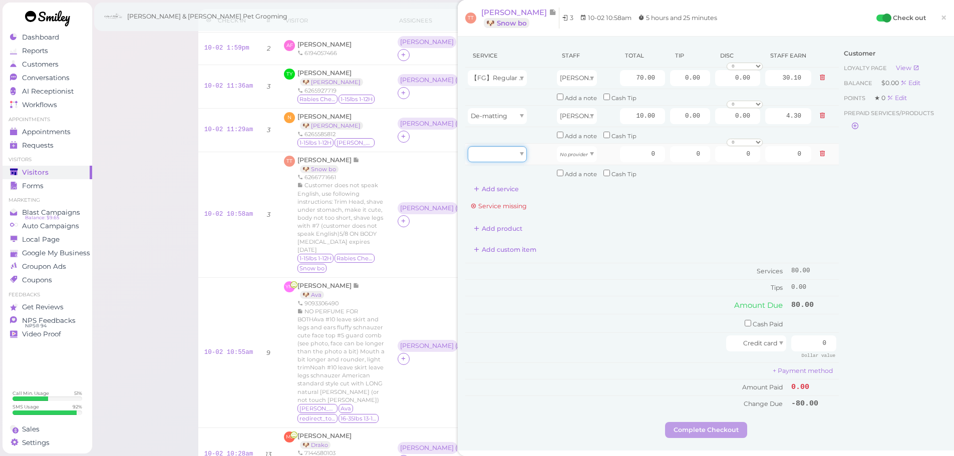
click at [496, 151] on div at bounding box center [497, 154] width 59 height 16
type input "5.00"
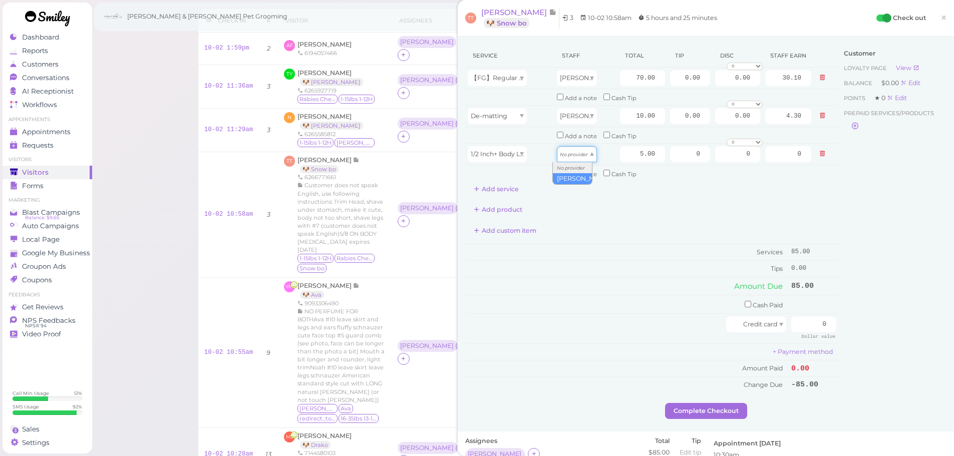
drag, startPoint x: 564, startPoint y: 154, endPoint x: 574, endPoint y: 179, distance: 26.6
type input "2.15"
click at [601, 211] on div "Add product" at bounding box center [652, 210] width 374 height 16
drag, startPoint x: 837, startPoint y: 327, endPoint x: 854, endPoint y: 327, distance: 17.0
click at [854, 327] on div "Service Staff Total Tip Disc Staff earn 【FG】Regular Dog Full Grooming (35 lbs o…" at bounding box center [705, 223] width 481 height 359
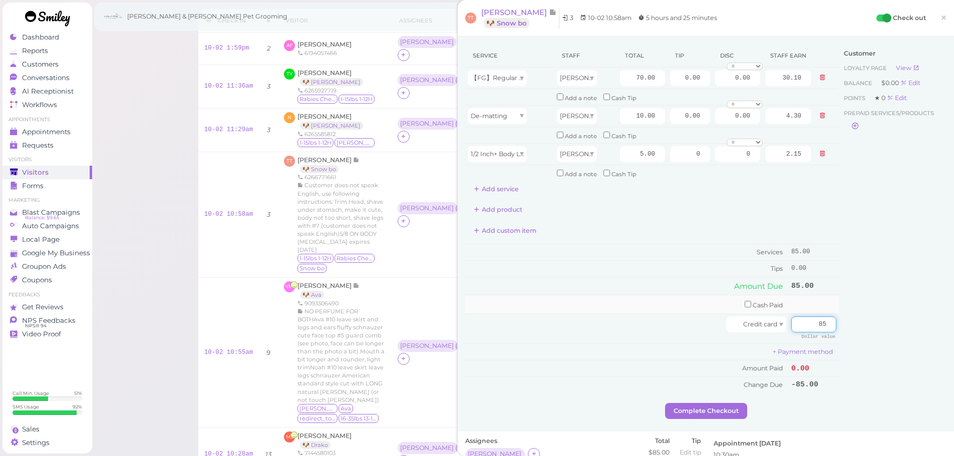
type input "85"
click at [745, 306] on input "checkbox" at bounding box center [748, 304] width 7 height 7
checkbox input "true"
drag, startPoint x: 798, startPoint y: 307, endPoint x: 773, endPoint y: 308, distance: 25.6
click at [797, 307] on input "0" at bounding box center [813, 306] width 45 height 16
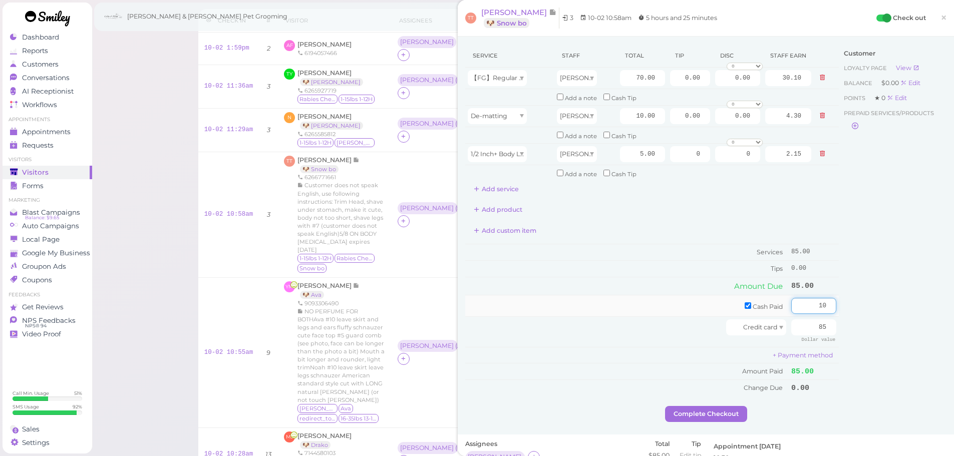
type input "10"
drag, startPoint x: 648, startPoint y: 300, endPoint x: 656, endPoint y: 307, distance: 10.6
click at [648, 300] on td "Cash Paid" at bounding box center [627, 307] width 324 height 22
click at [674, 111] on input "0.00" at bounding box center [690, 116] width 40 height 16
click at [674, 79] on input "0.00" at bounding box center [690, 78] width 40 height 16
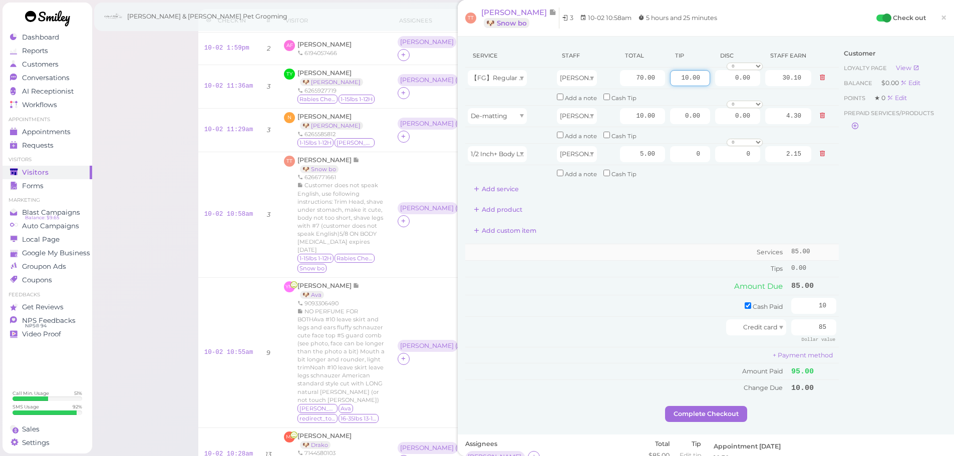
type input "10.00"
click at [662, 251] on td "Services" at bounding box center [627, 252] width 324 height 17
click at [697, 416] on button "Complete Checkout" at bounding box center [706, 414] width 82 height 16
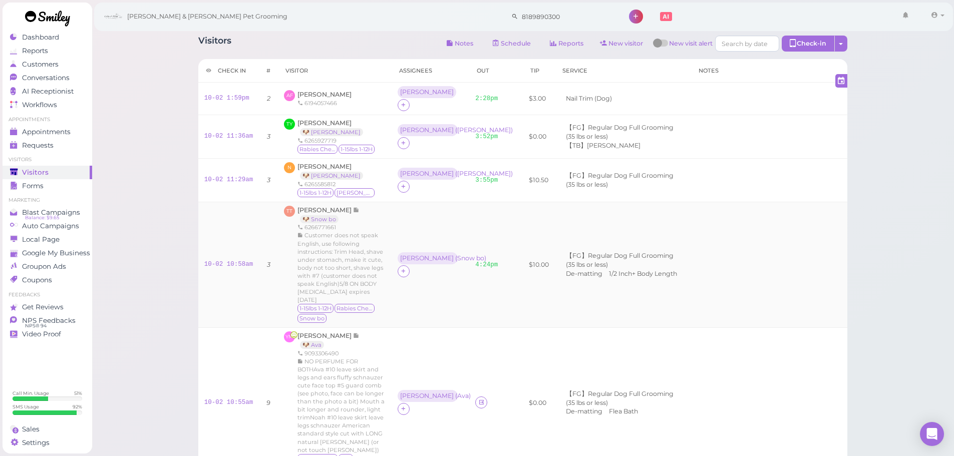
scroll to position [100, 0]
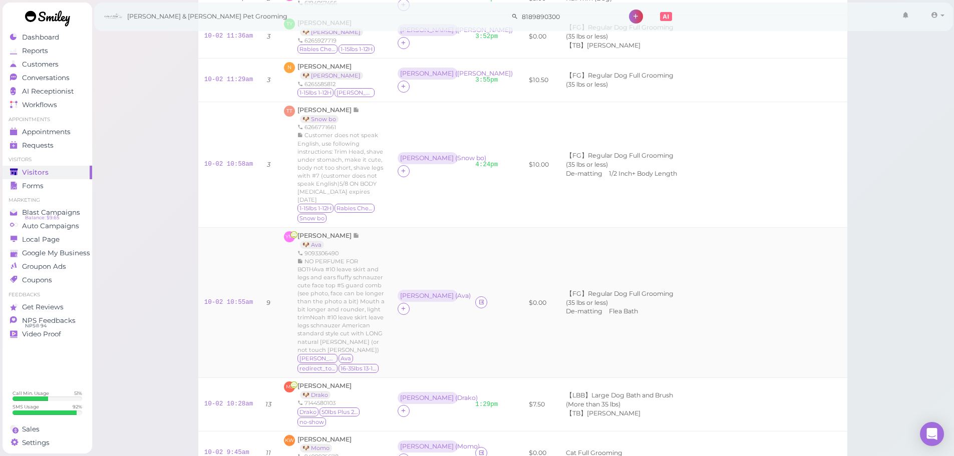
click at [322, 228] on td "YM [PERSON_NAME] 🐶 Ava 9093306490 NO PERFUME FOR BOTHAva #10 leave skirt and le…" at bounding box center [334, 303] width 113 height 150
click at [318, 232] on span "[PERSON_NAME]" at bounding box center [326, 236] width 56 height 8
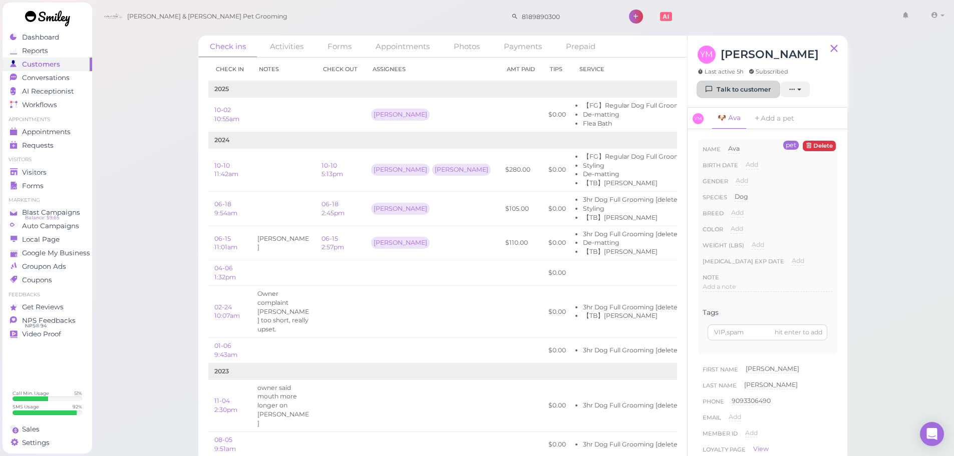
click at [725, 83] on link "Talk to customer" at bounding box center [739, 90] width 82 height 16
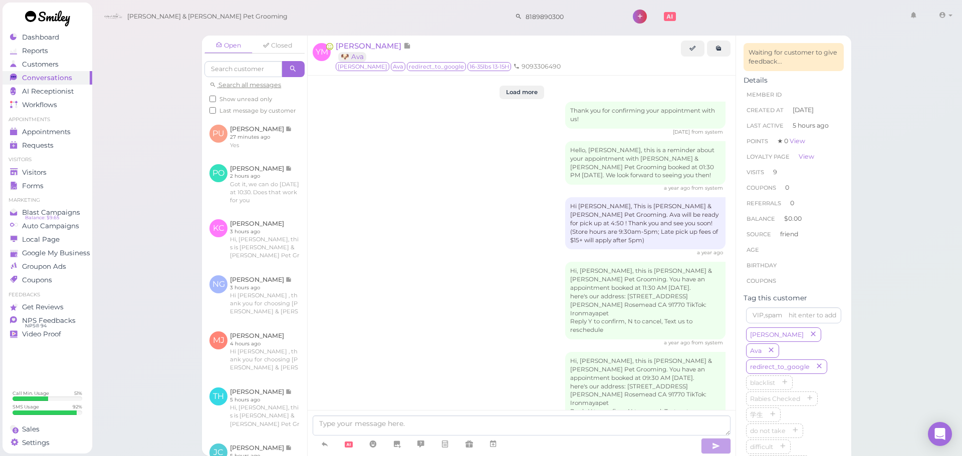
scroll to position [1583, 0]
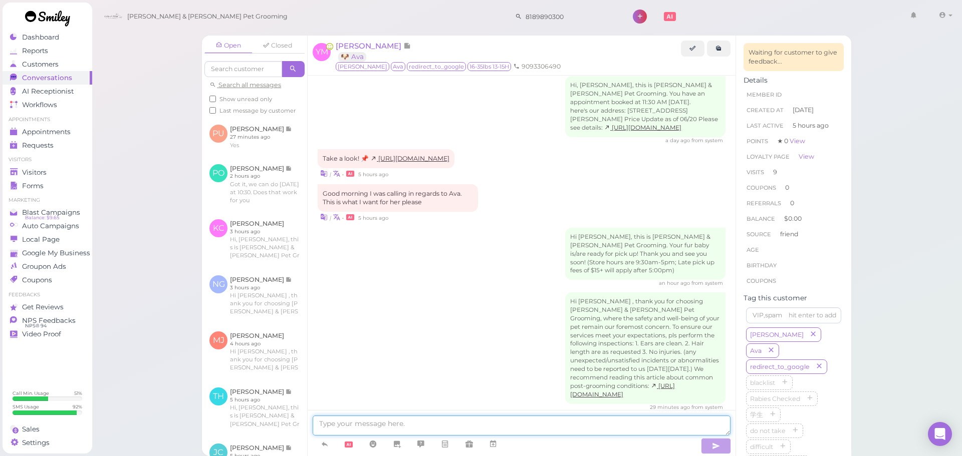
click at [428, 417] on textarea at bounding box center [522, 426] width 418 height 20
type textarea "Just a reminder that Ava is ready for pickup and that we close at 5 PM"
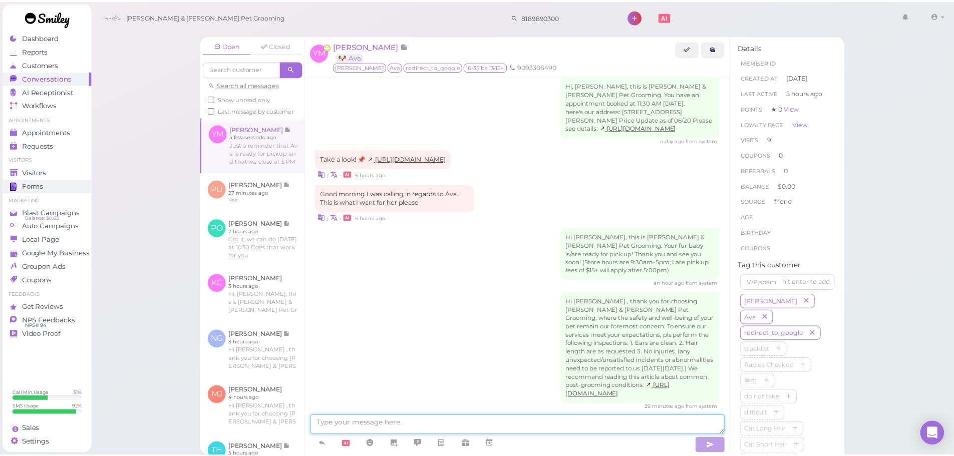
scroll to position [1615, 0]
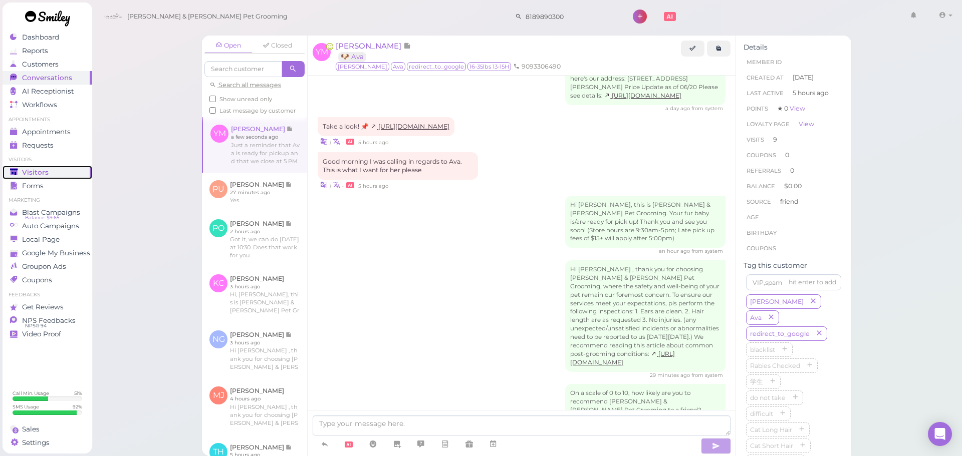
click at [66, 174] on div "Visitors" at bounding box center [46, 172] width 72 height 9
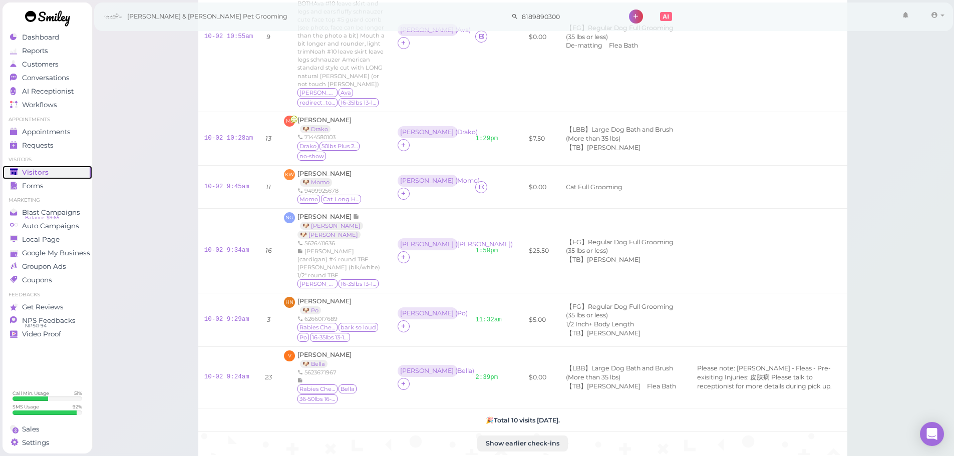
scroll to position [399, 0]
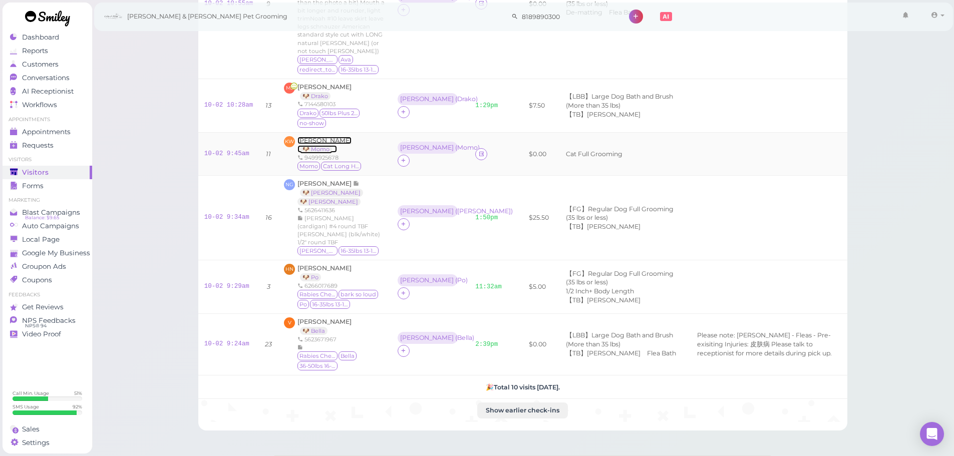
click at [320, 137] on span "[PERSON_NAME]" at bounding box center [325, 141] width 54 height 8
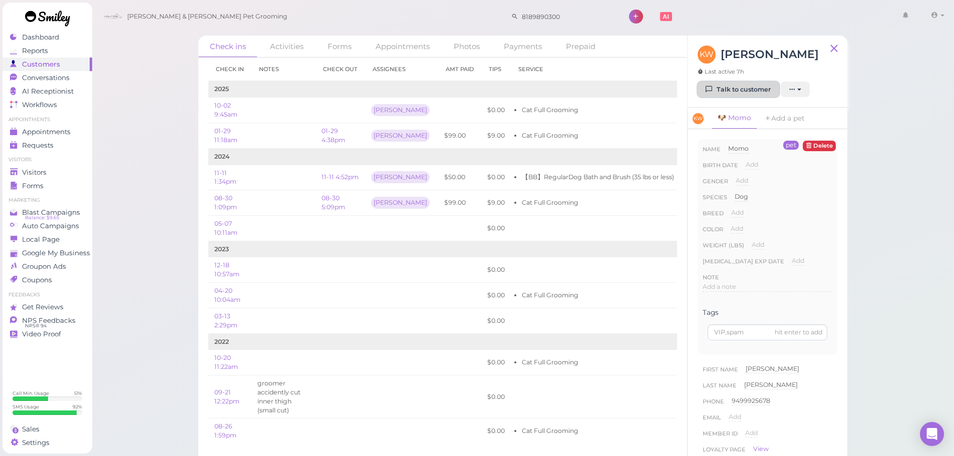
click at [724, 94] on link "Talk to customer" at bounding box center [739, 90] width 82 height 16
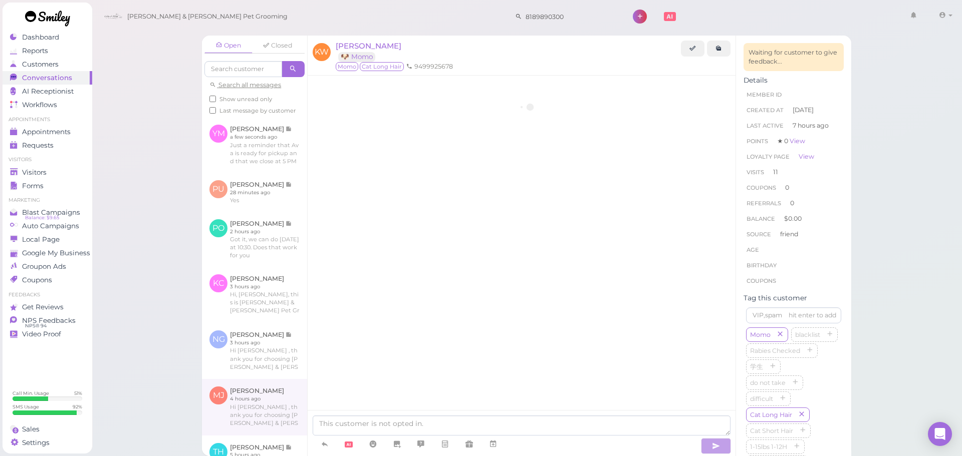
scroll to position [1390, 0]
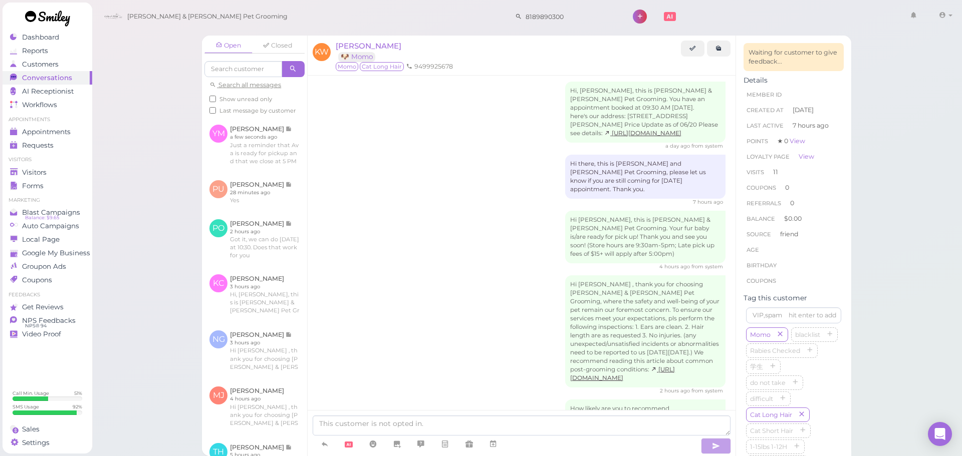
click at [338, 414] on div at bounding box center [522, 433] width 428 height 46
click at [340, 420] on textarea at bounding box center [522, 426] width 418 height 20
type textarea "Just a reminder that Momo is ready for pickup and that we close at 5 PM"
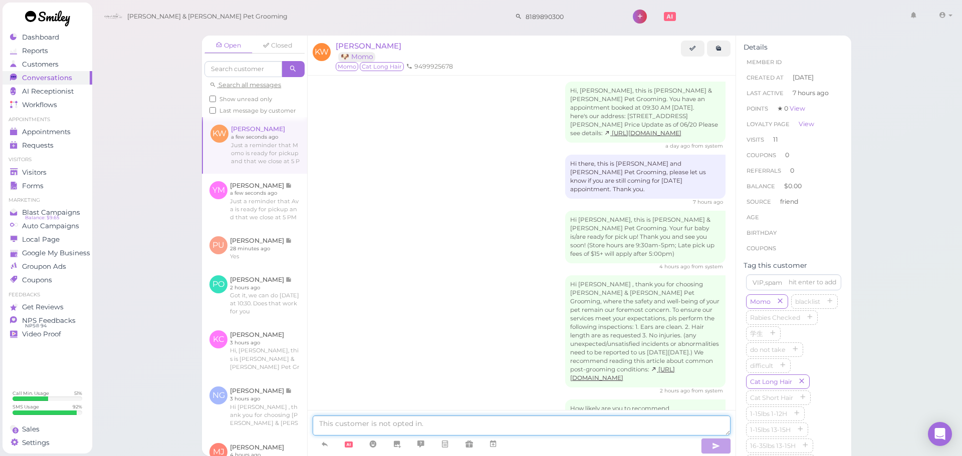
scroll to position [1422, 0]
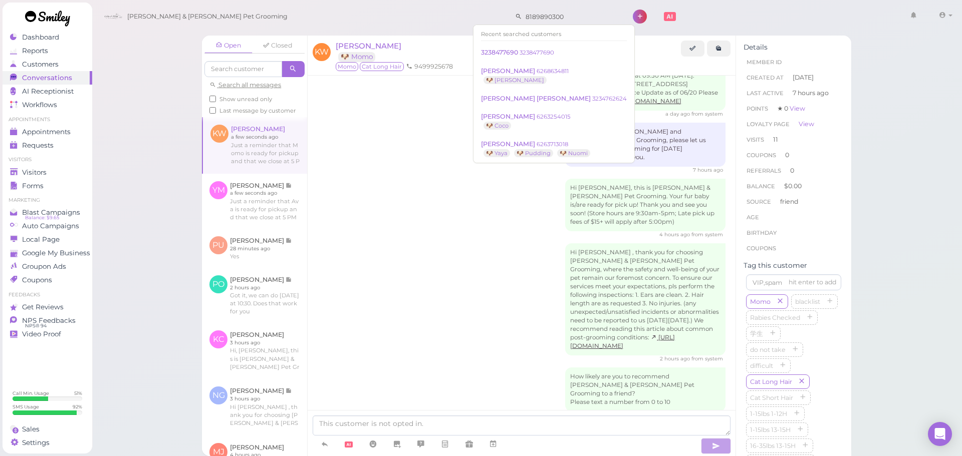
drag, startPoint x: 542, startPoint y: 22, endPoint x: 335, endPoint y: -1, distance: 208.6
click at [335, 0] on html "Dashboard Reports Customers Conversations 0" at bounding box center [481, 228] width 962 height 456
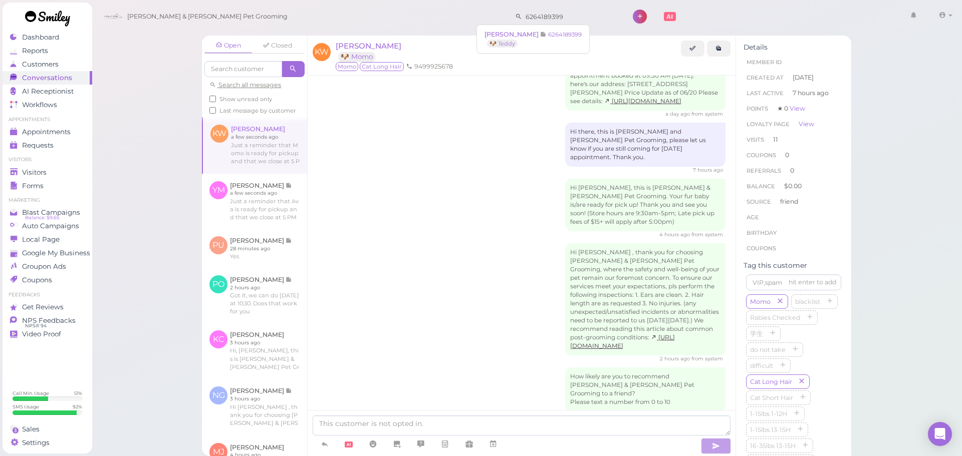
type input "6264189399"
click at [66, 139] on link "Requests 0" at bounding box center [48, 146] width 90 height 14
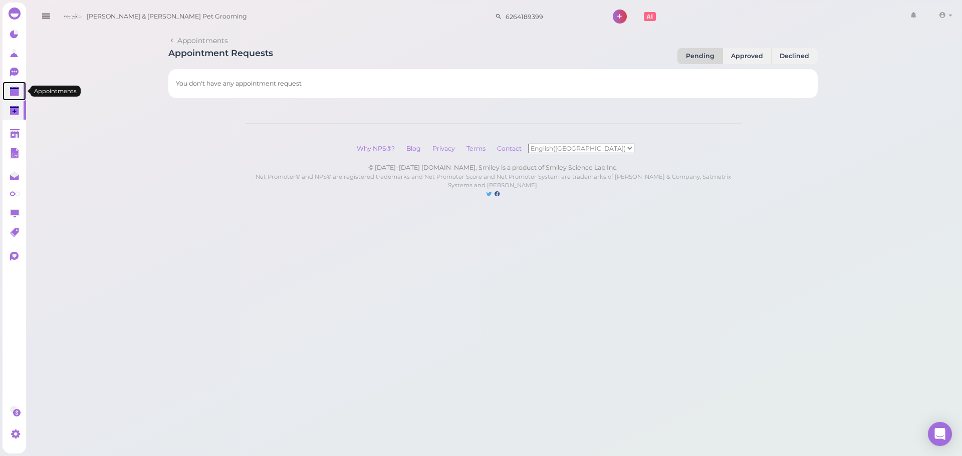
click at [5, 97] on link at bounding box center [15, 91] width 24 height 19
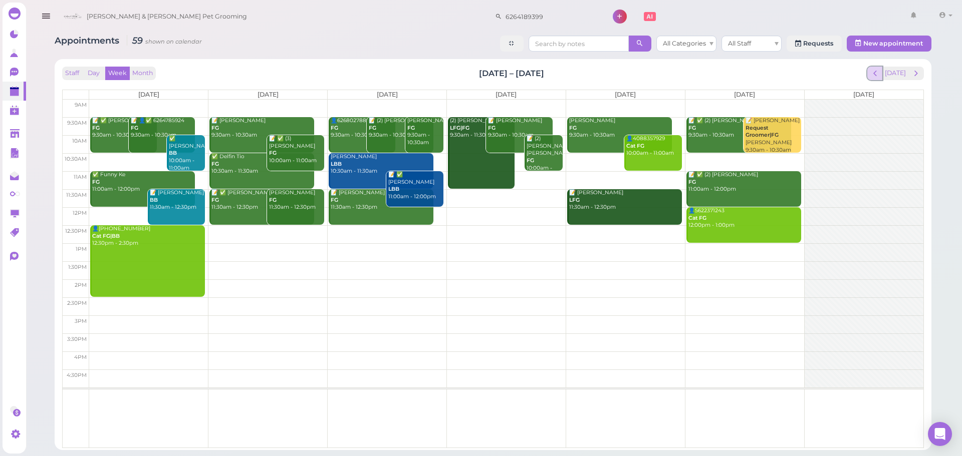
click at [880, 70] on span "prev" at bounding box center [875, 74] width 10 height 10
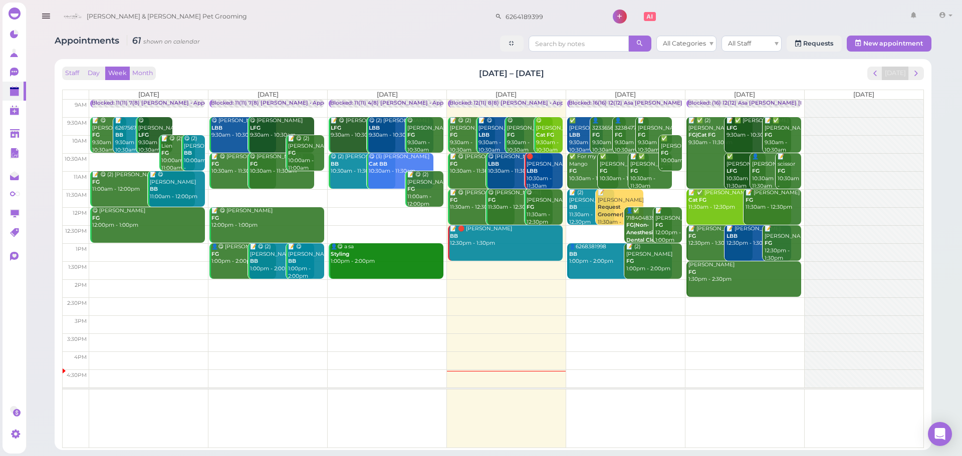
click at [399, 56] on div "Appointments 61 shown on calendar All Categories All Staff Requests New appoint…" at bounding box center [493, 239] width 902 height 422
